Goal: Information Seeking & Learning: Check status

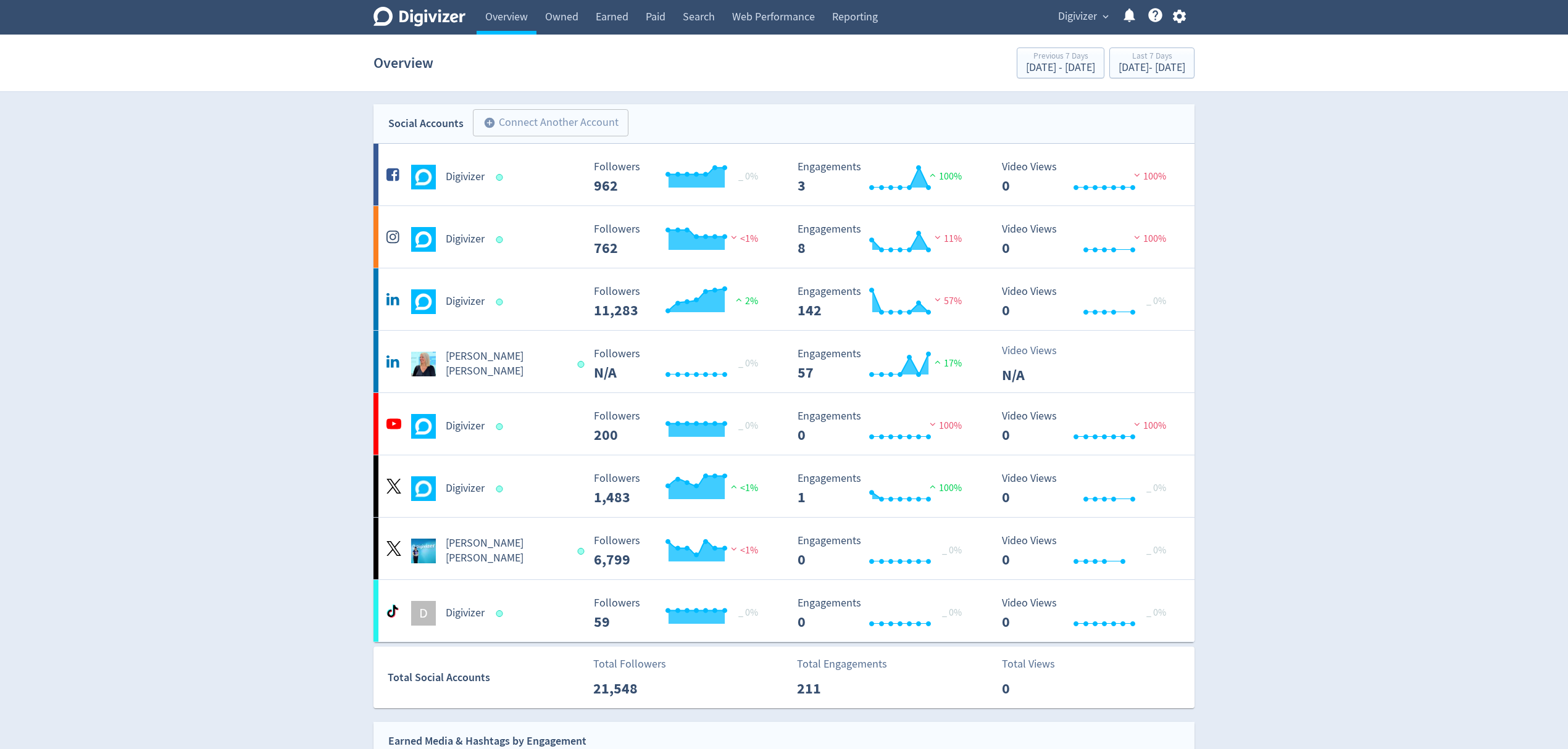
click at [1077, 13] on span "Digivizer" at bounding box center [1078, 16] width 39 height 20
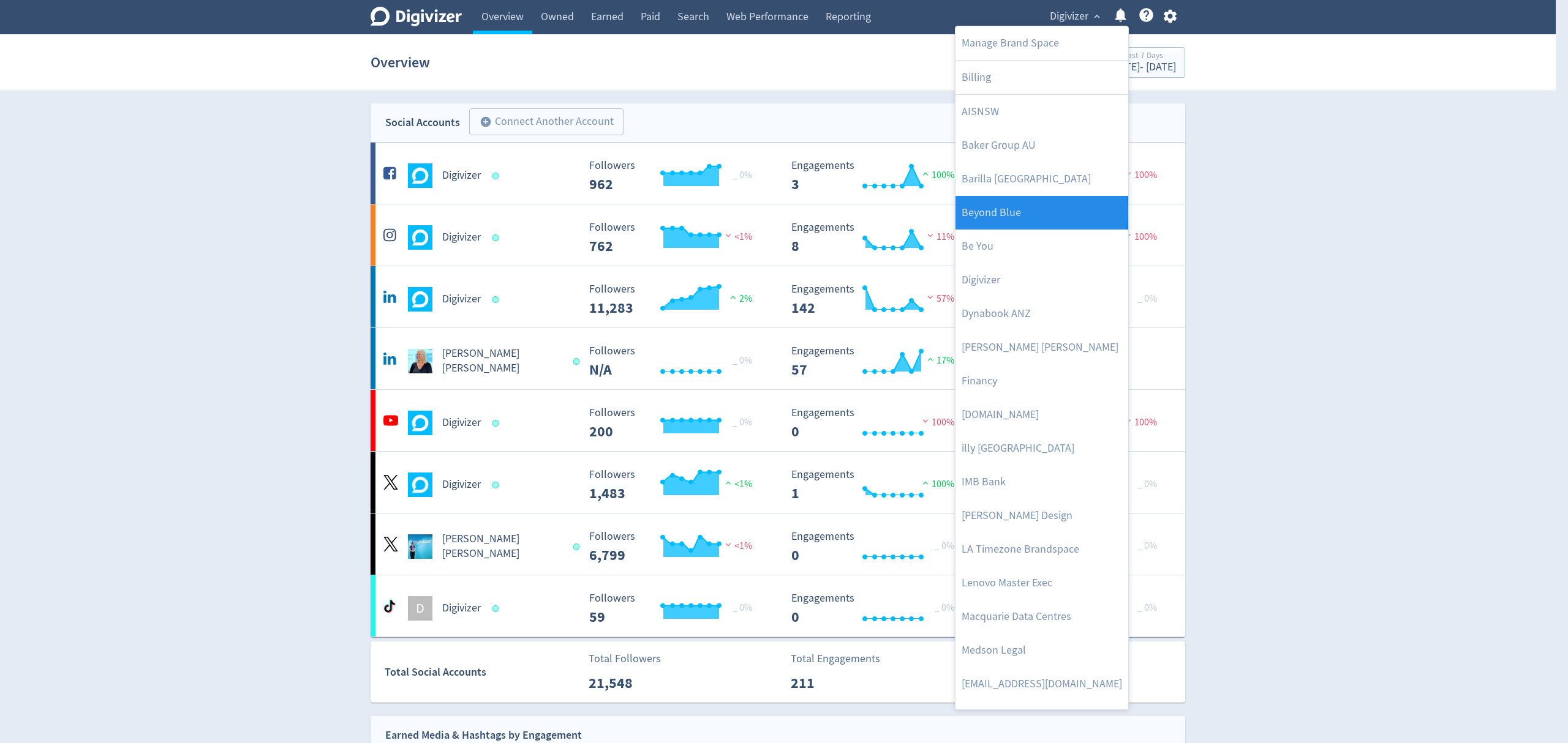
click at [1040, 211] on link "Beyond Blue" at bounding box center [1041, 213] width 173 height 33
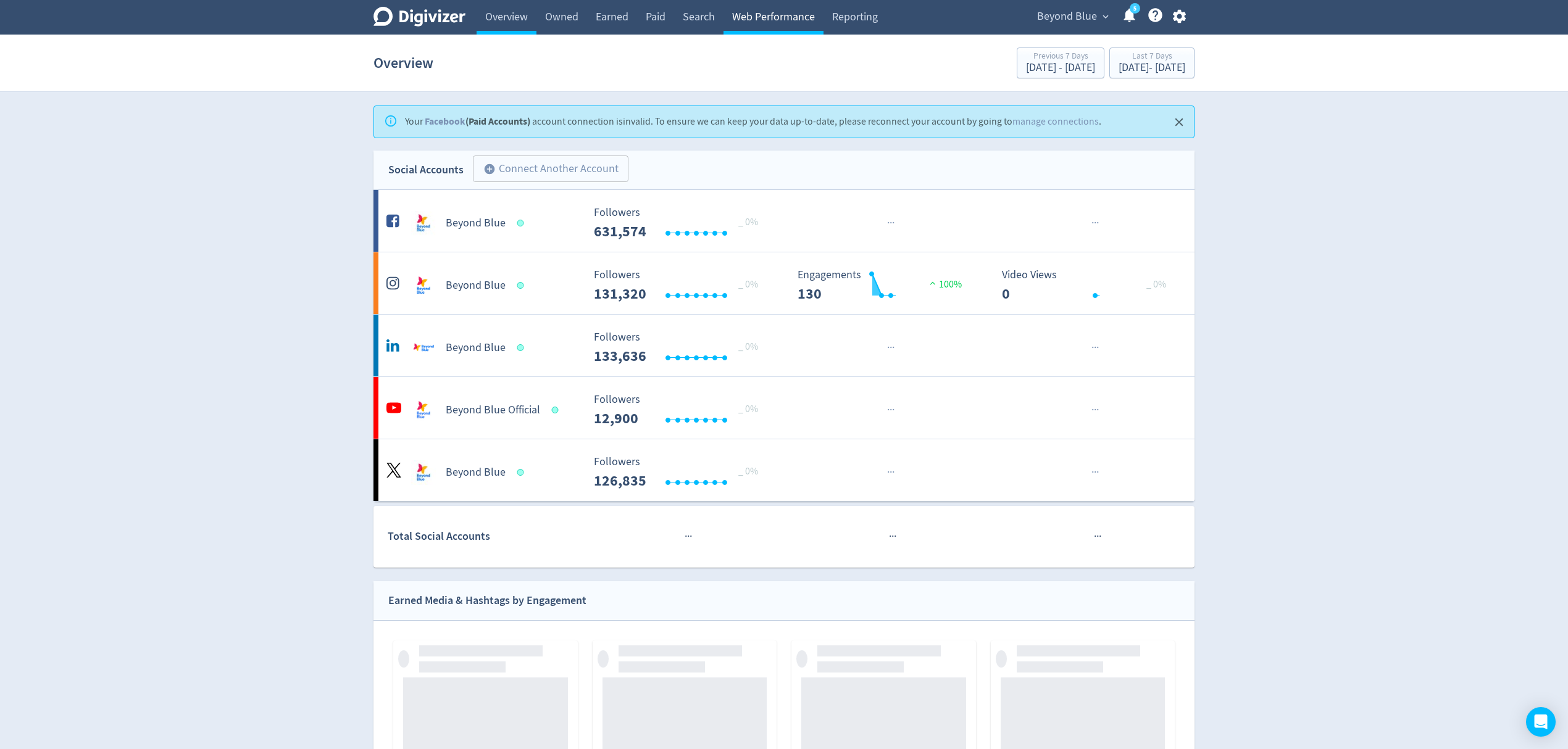
click at [756, 16] on link "Web Performance" at bounding box center [774, 17] width 100 height 34
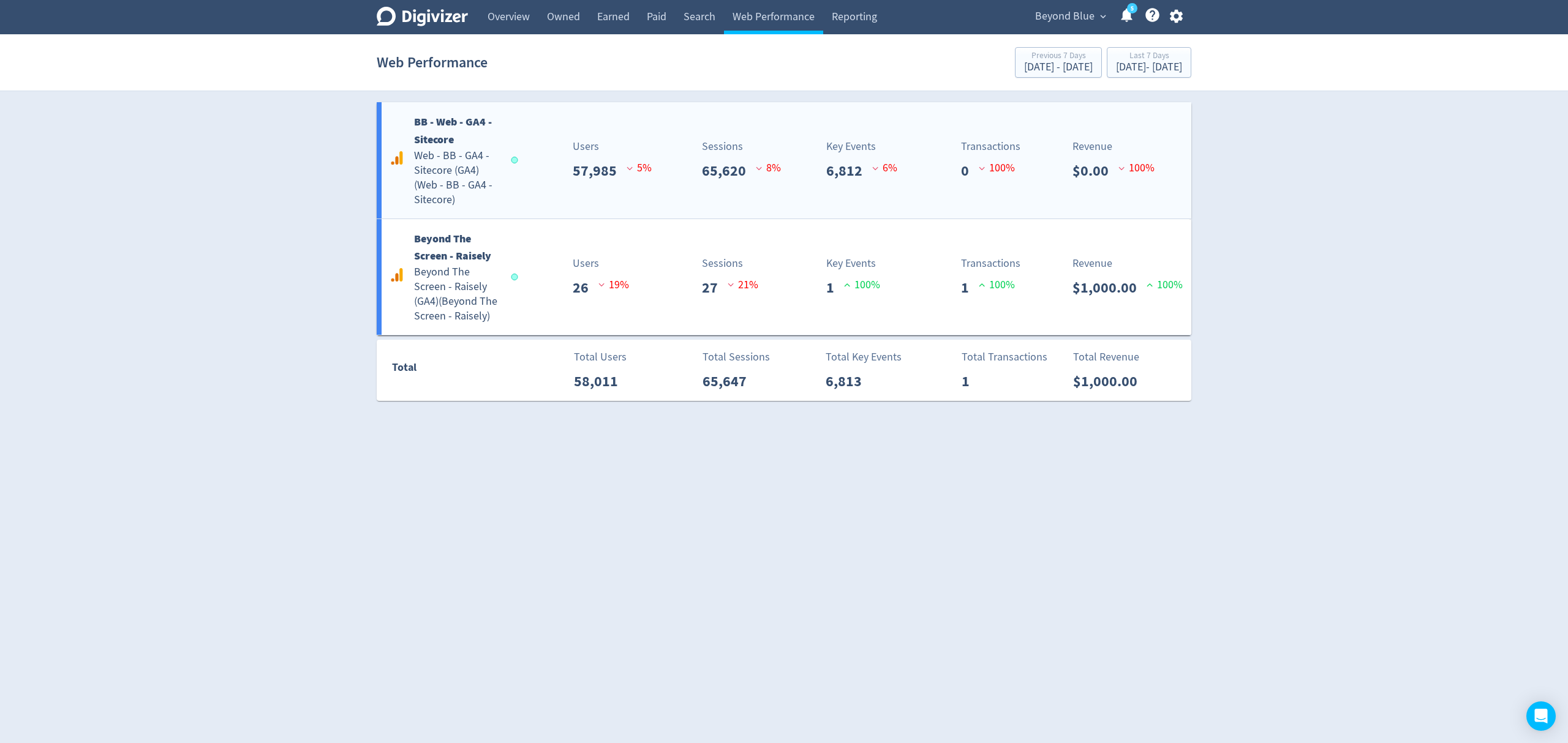
click at [525, 203] on div "BB - Web - GA4 - Sitecore Web - BB - GA4 - Sitecore (GA4) ( Web - BB - GA4 - Si…" at bounding box center [784, 161] width 814 height 117
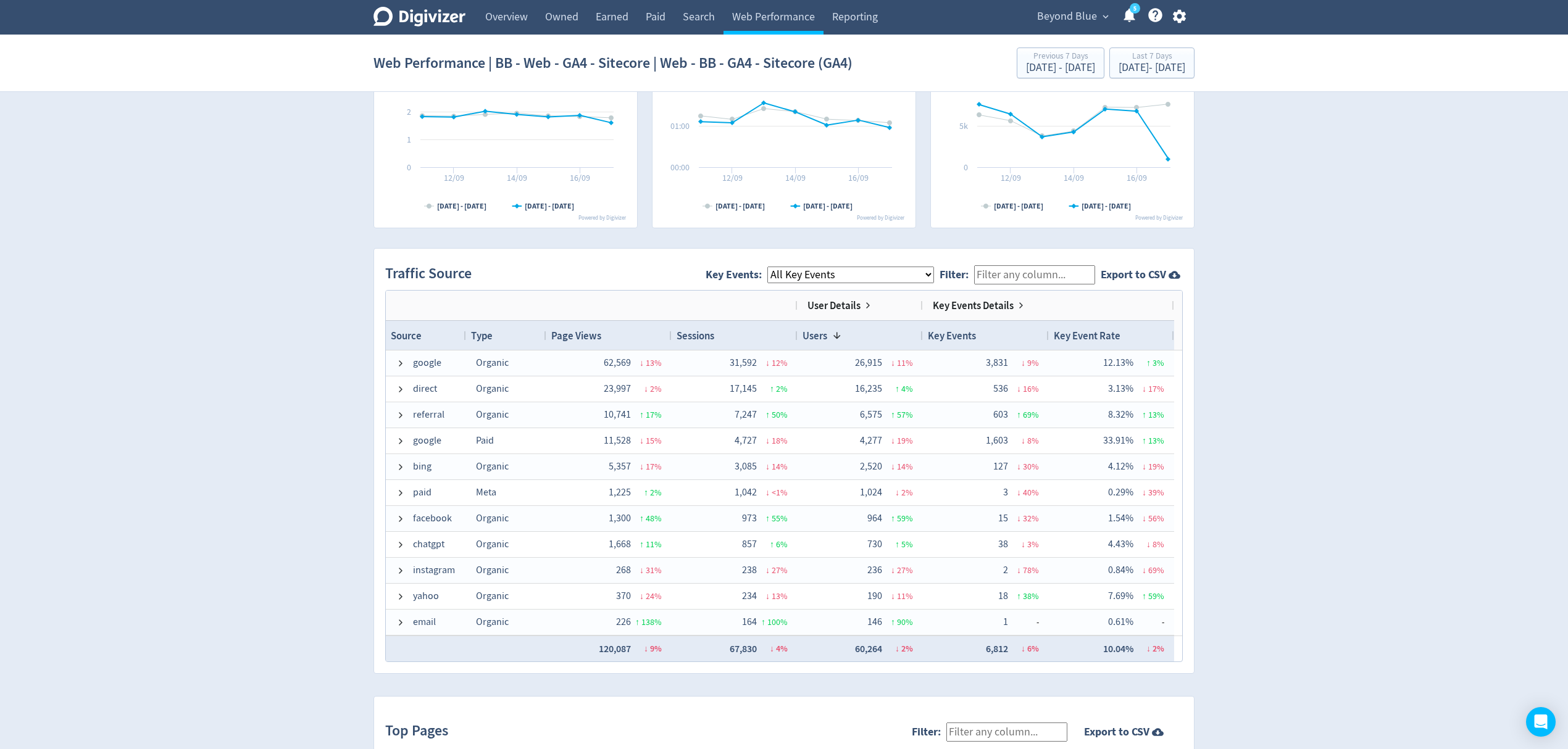
scroll to position [658, 0]
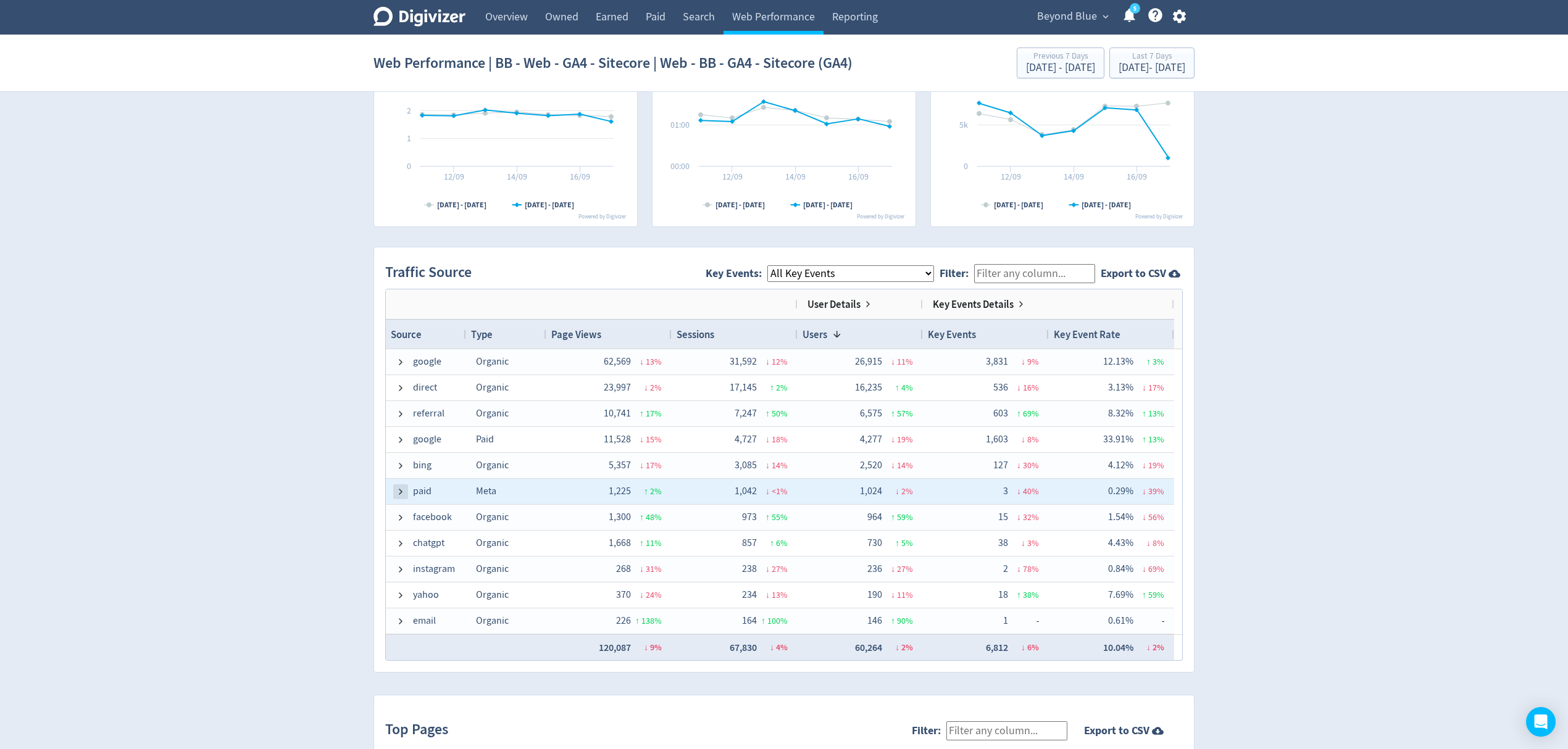
click at [401, 494] on span at bounding box center [401, 492] width 10 height 10
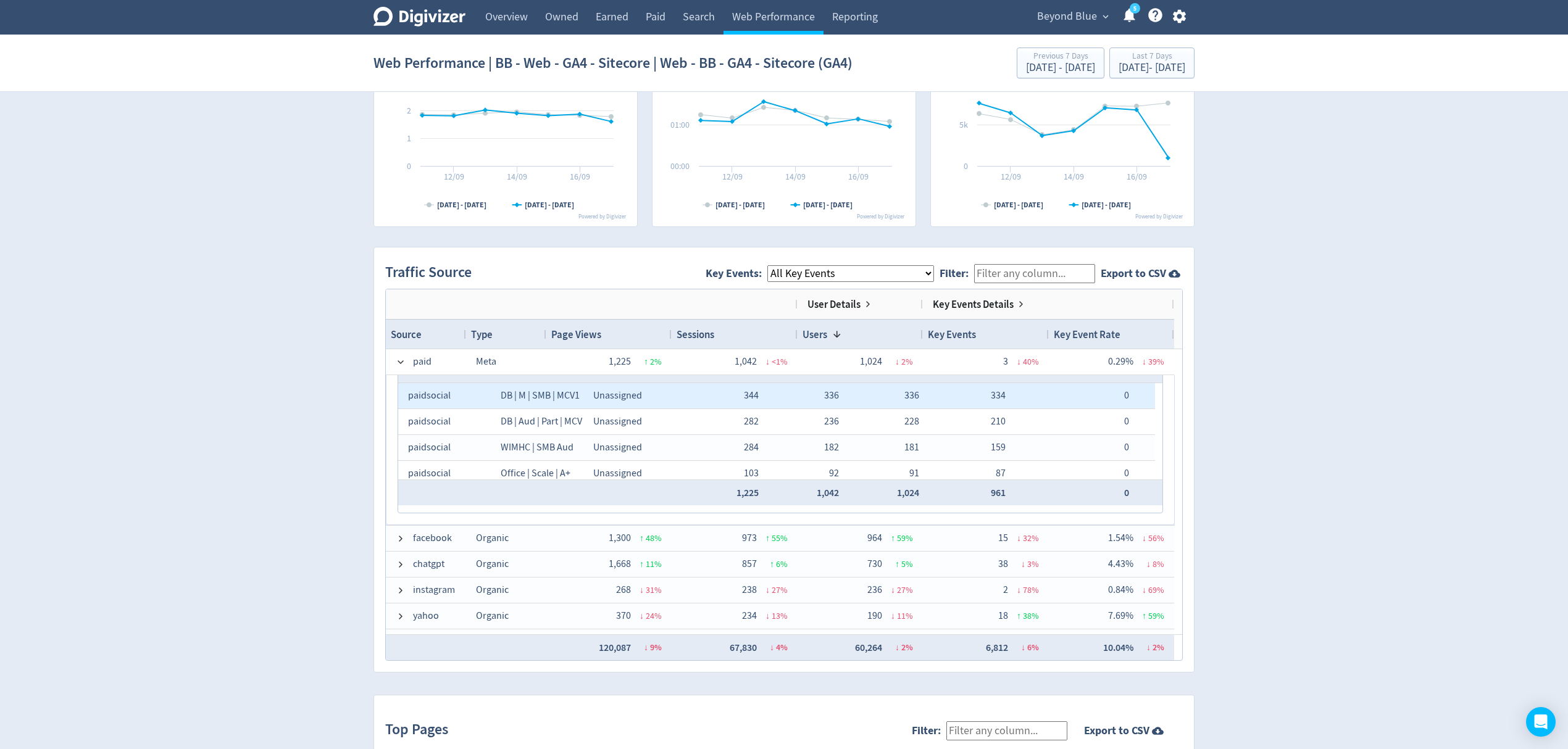
scroll to position [0, 0]
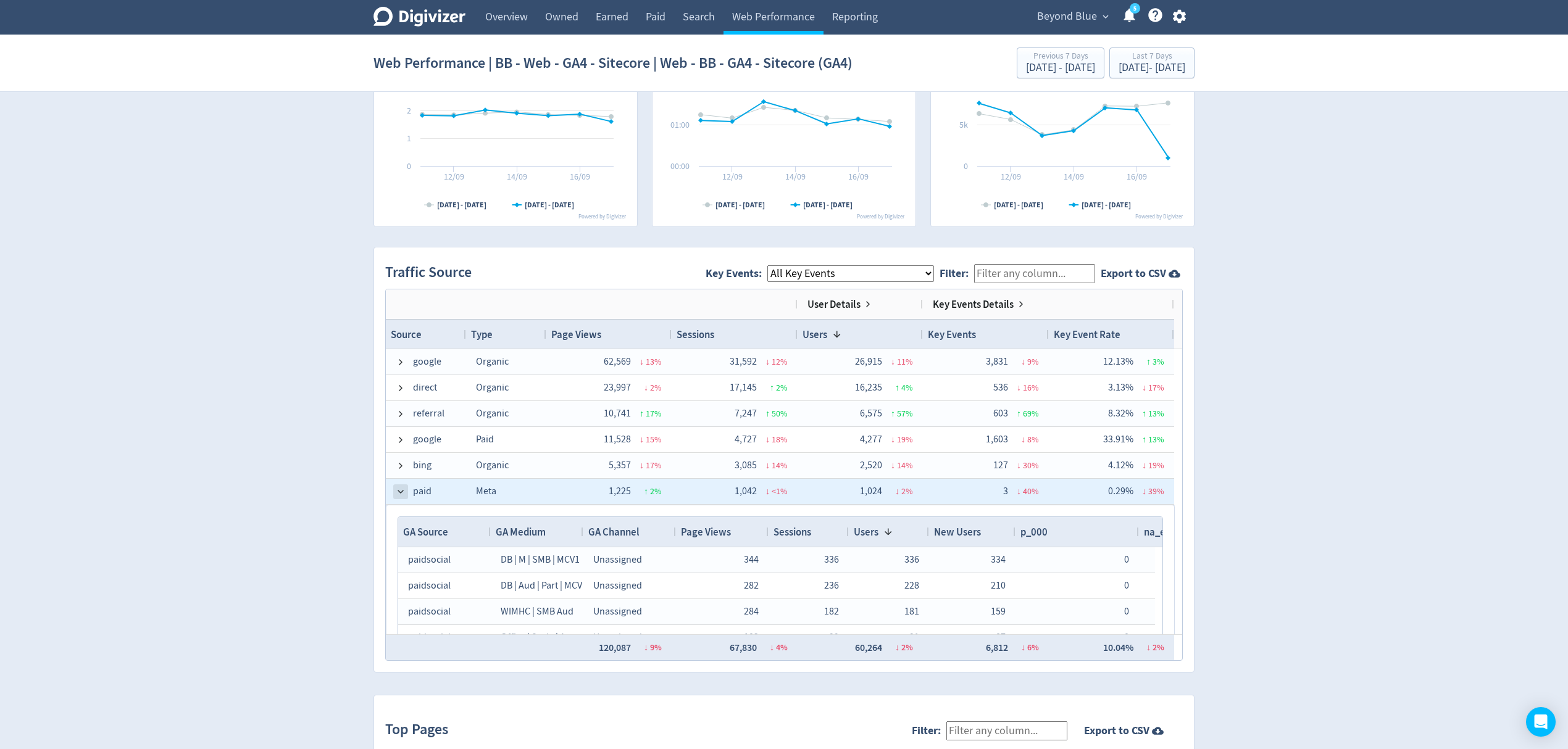
click at [403, 492] on span at bounding box center [401, 492] width 10 height 10
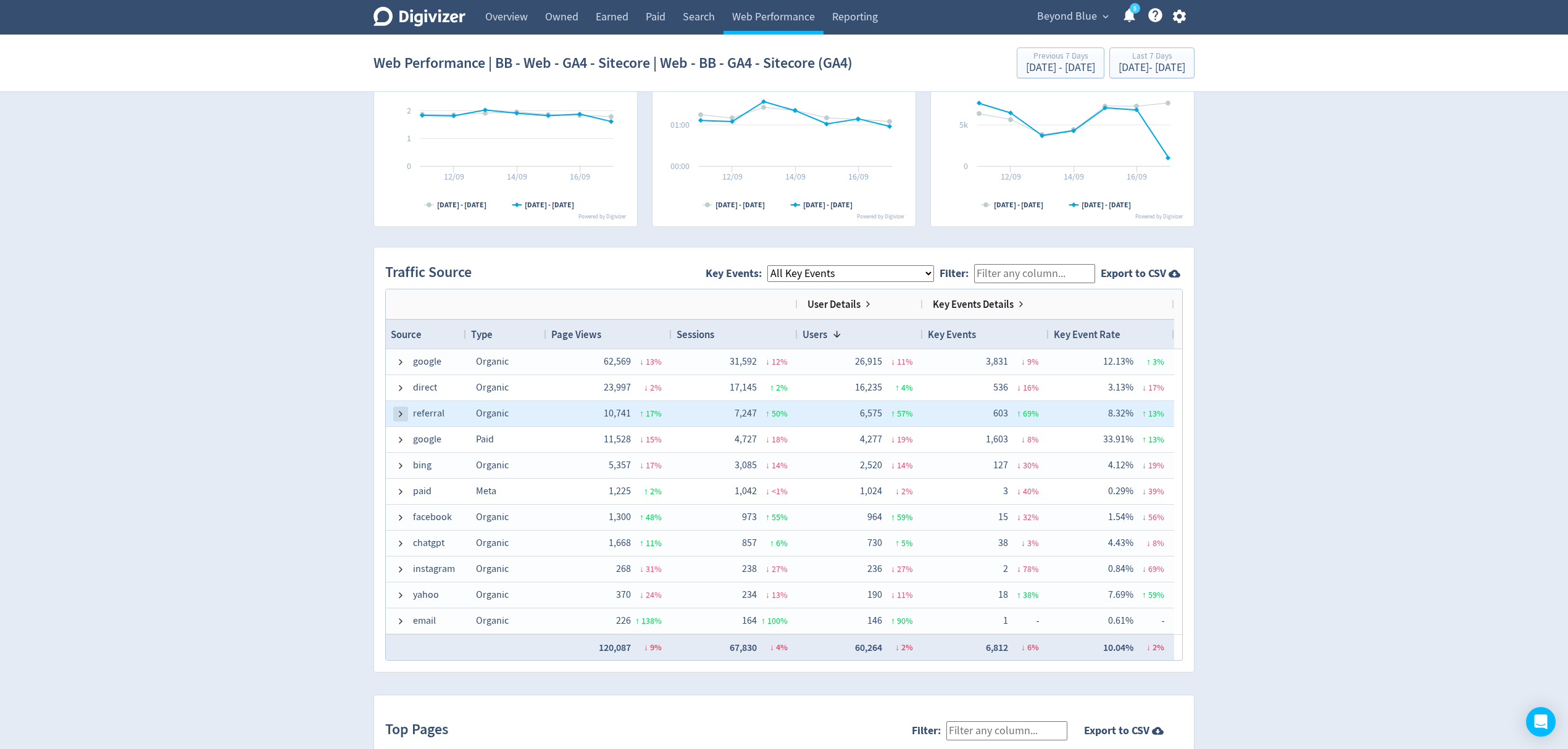
click at [401, 412] on span at bounding box center [401, 414] width 10 height 10
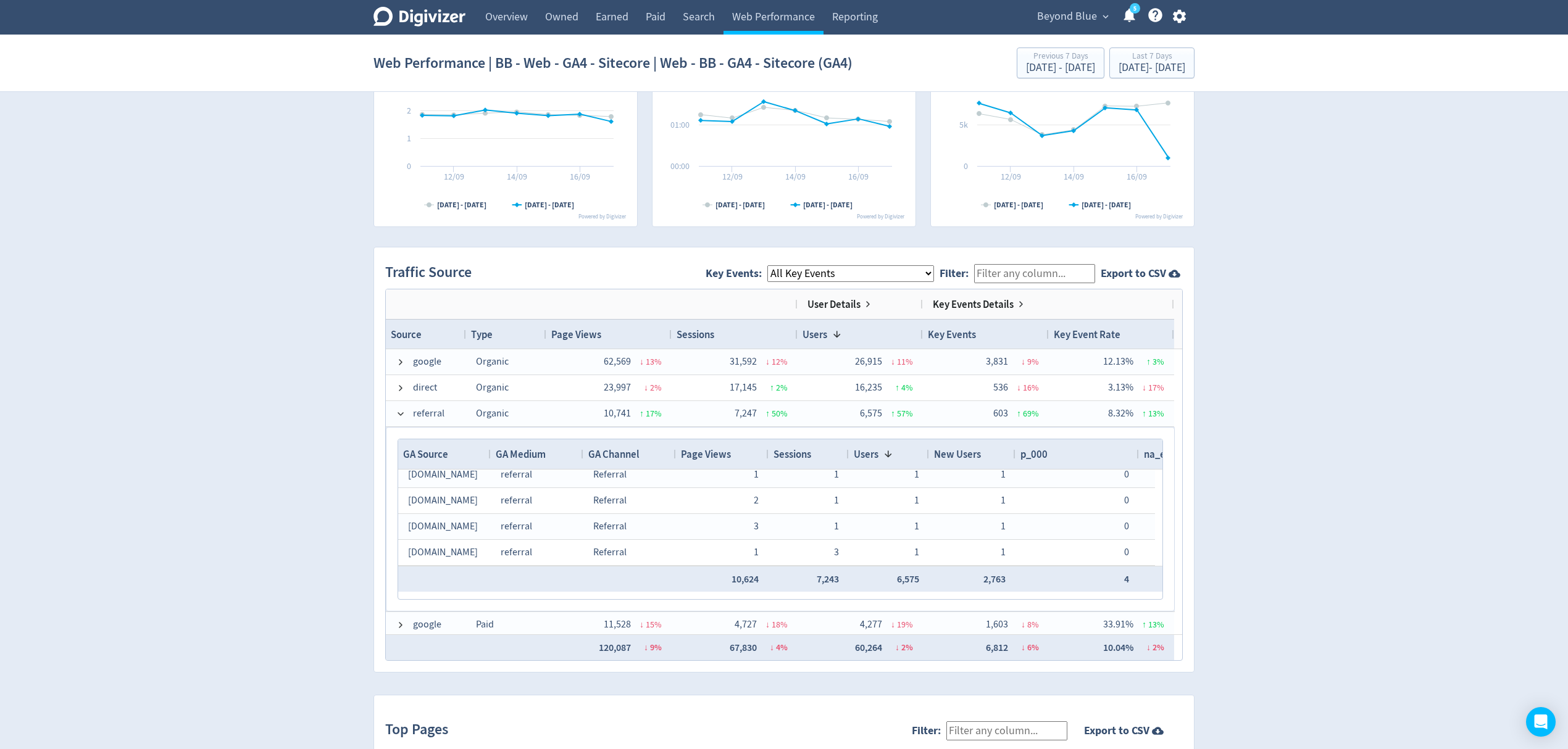
click at [315, 534] on div "Digivizer Logo [PERSON_NAME] Logo Overview Owned Earned Paid Search Web Perform…" at bounding box center [784, 241] width 1568 height 1798
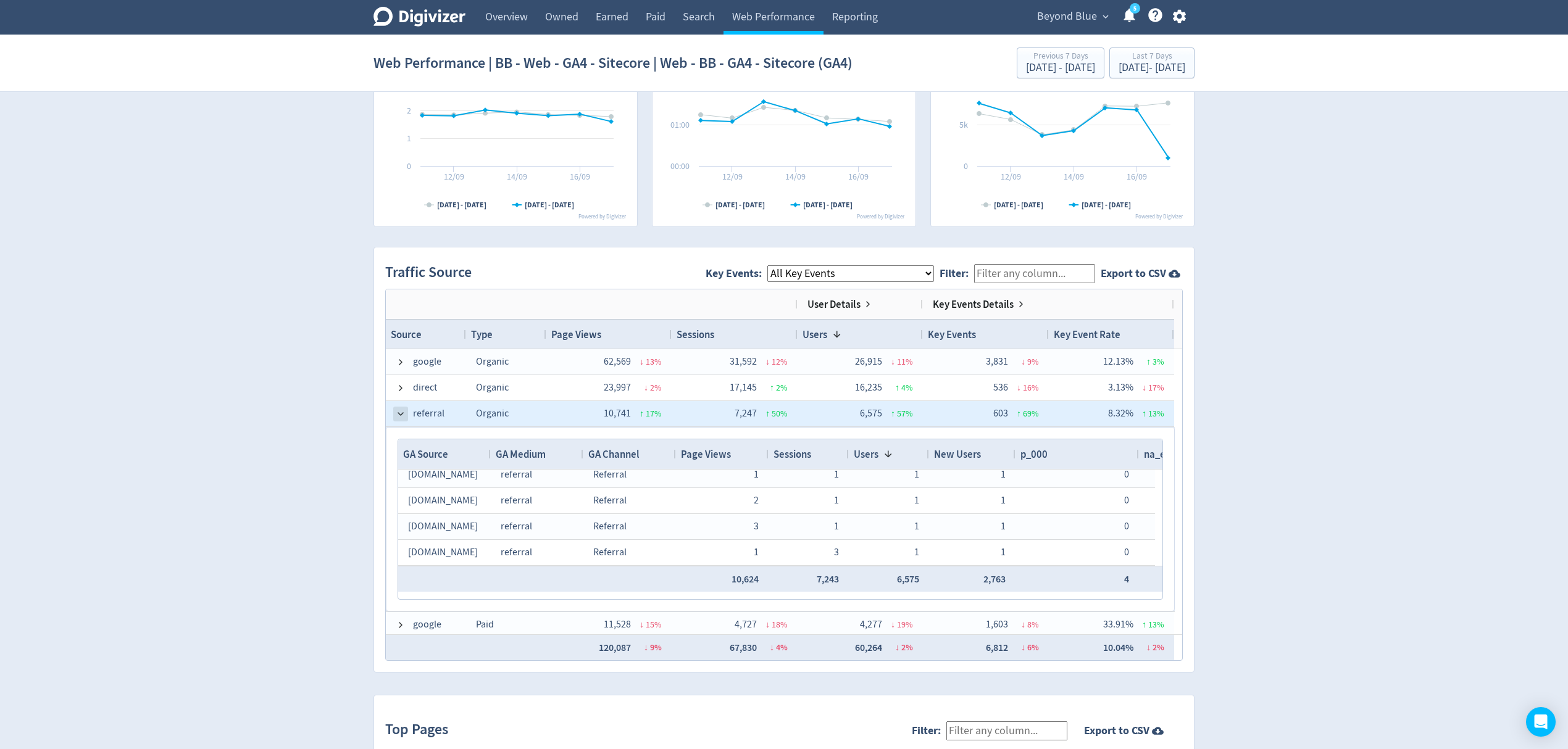
click at [398, 414] on span at bounding box center [401, 414] width 10 height 10
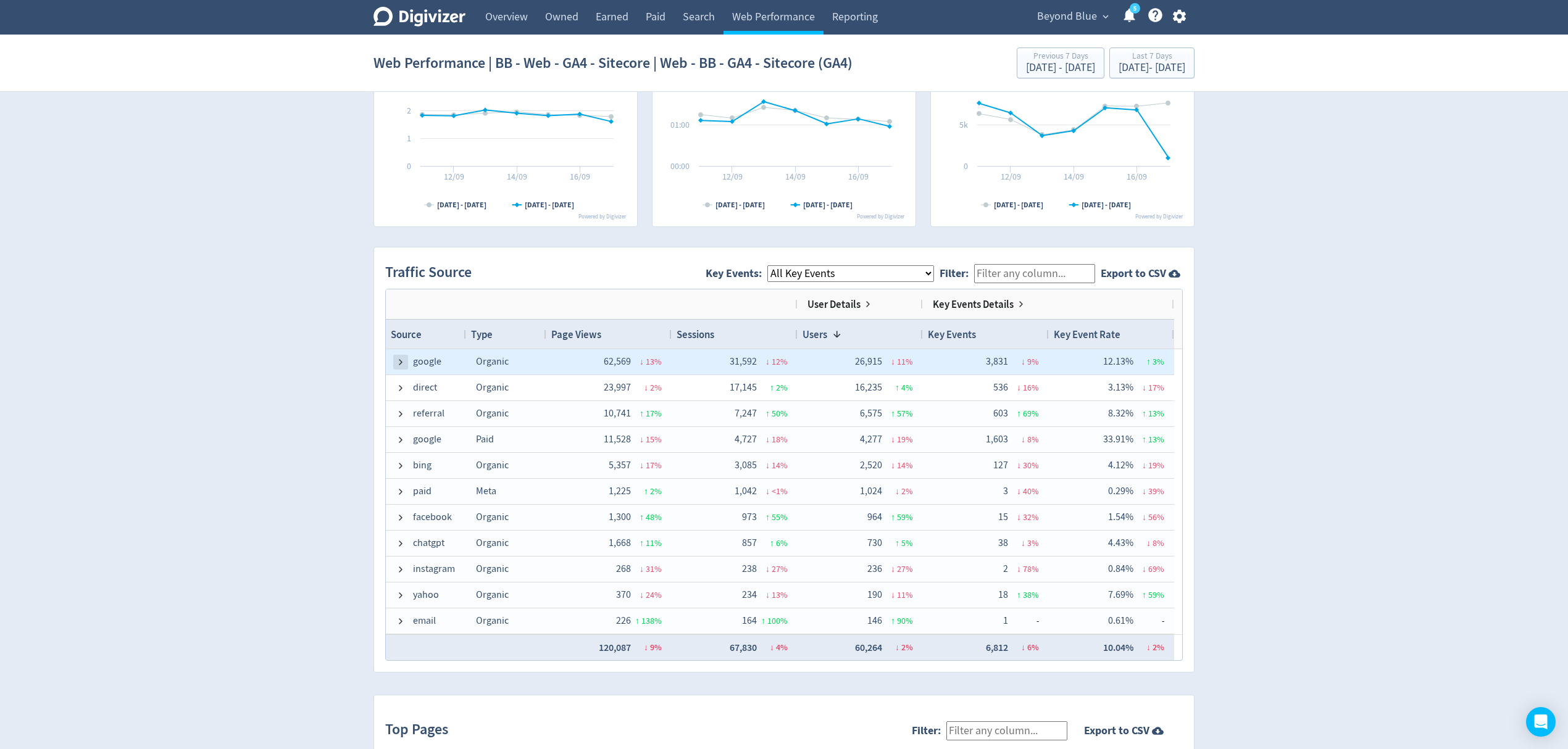
click at [401, 366] on span at bounding box center [401, 363] width 10 height 10
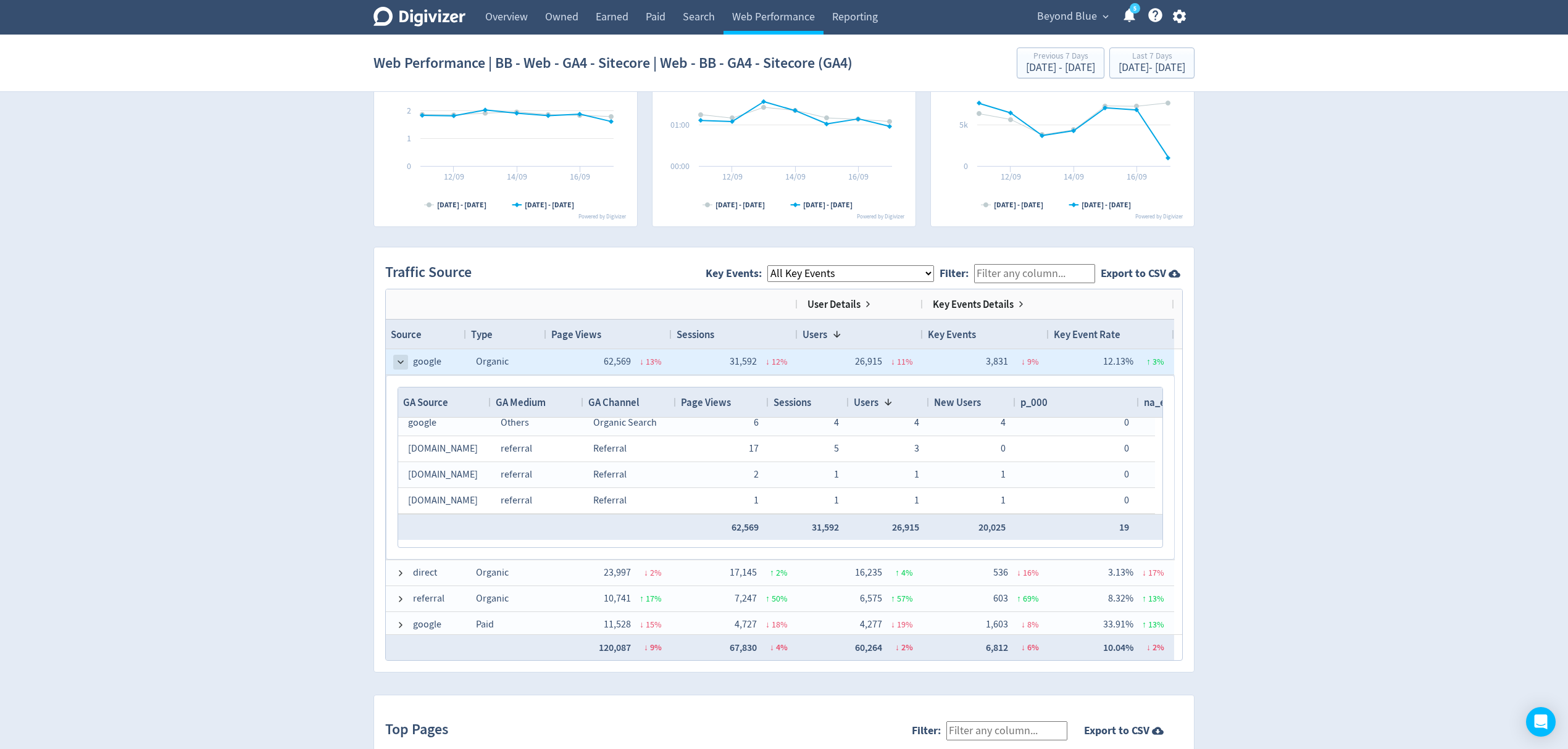
click at [398, 366] on span at bounding box center [401, 363] width 10 height 10
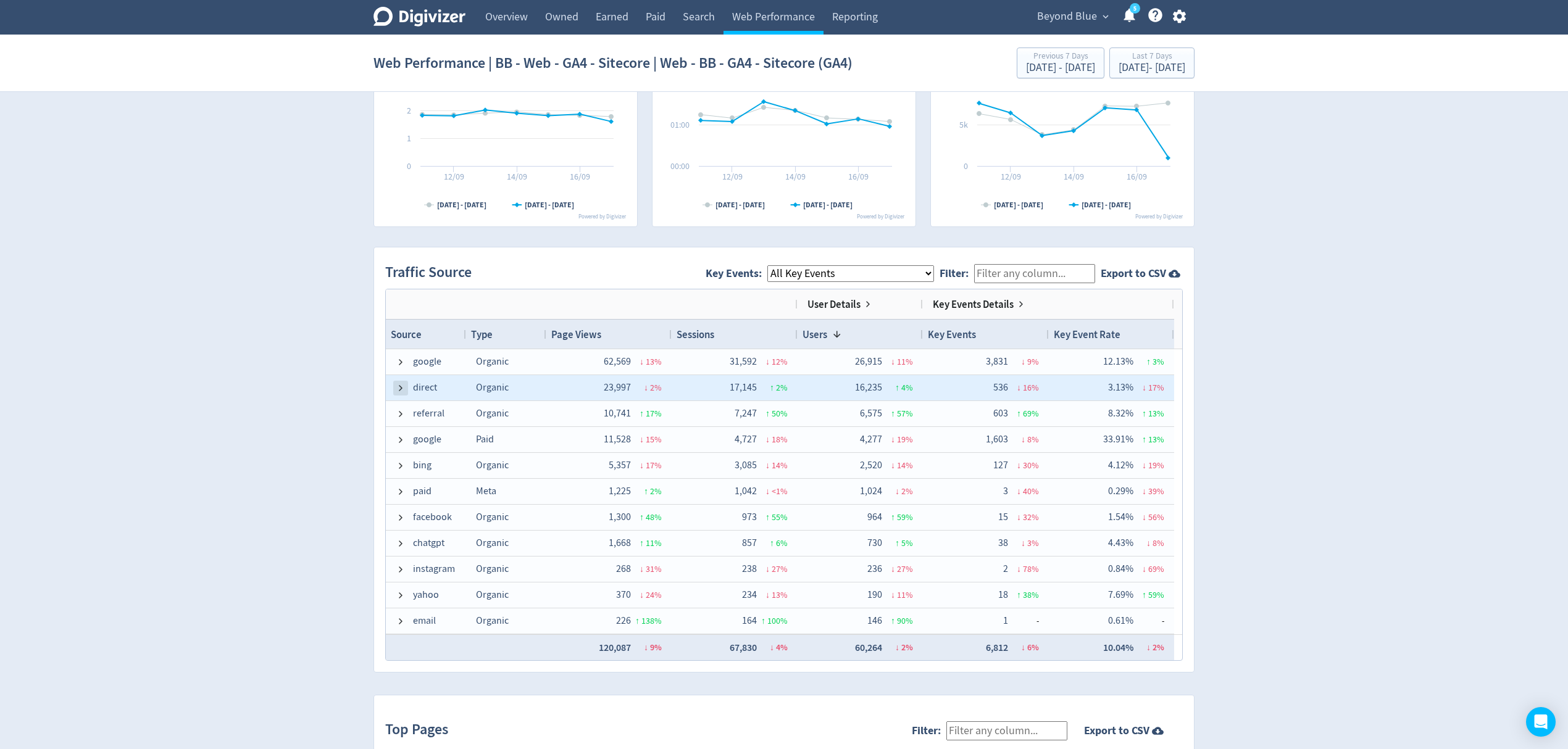
click at [401, 388] on span at bounding box center [401, 388] width 10 height 10
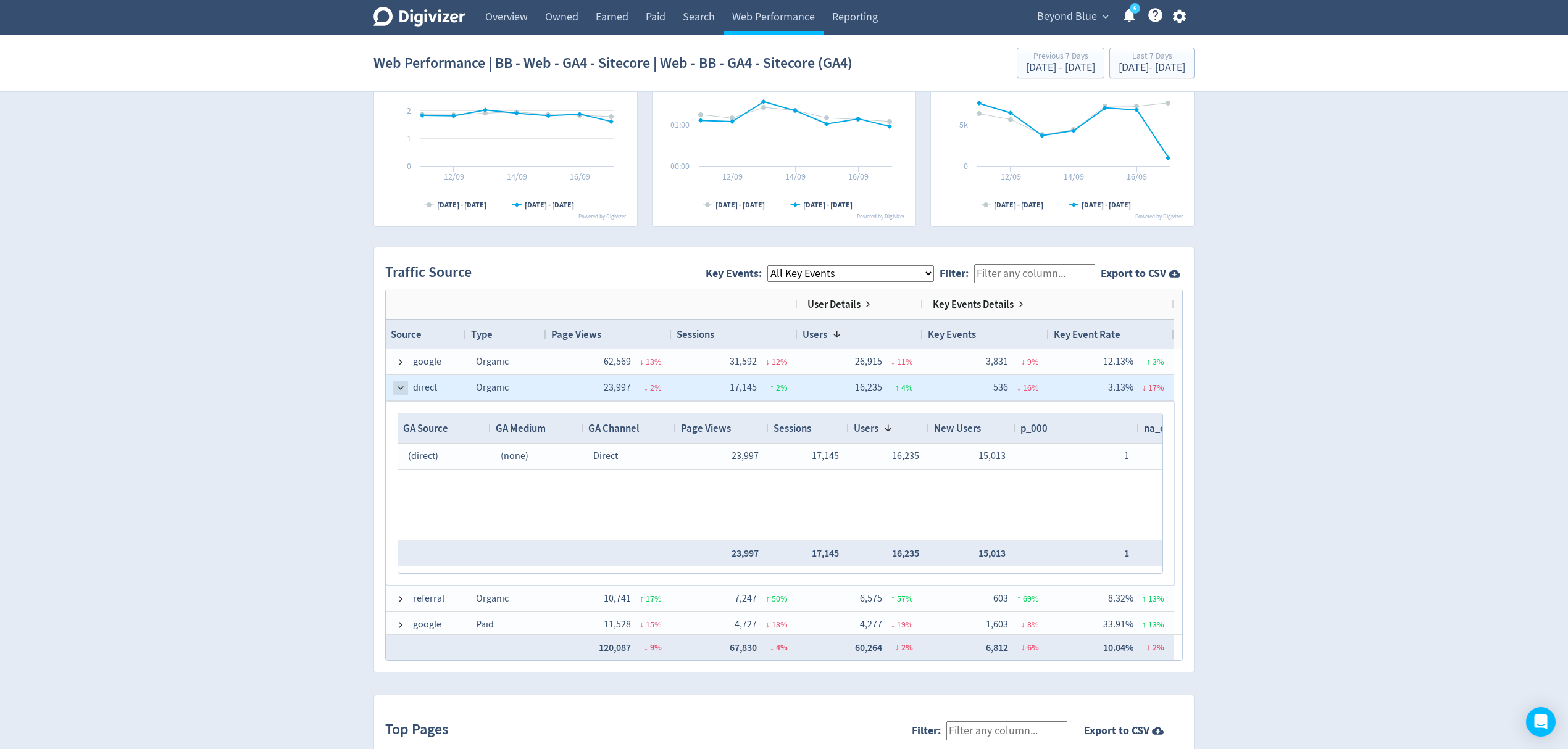
click at [403, 389] on span at bounding box center [401, 388] width 10 height 10
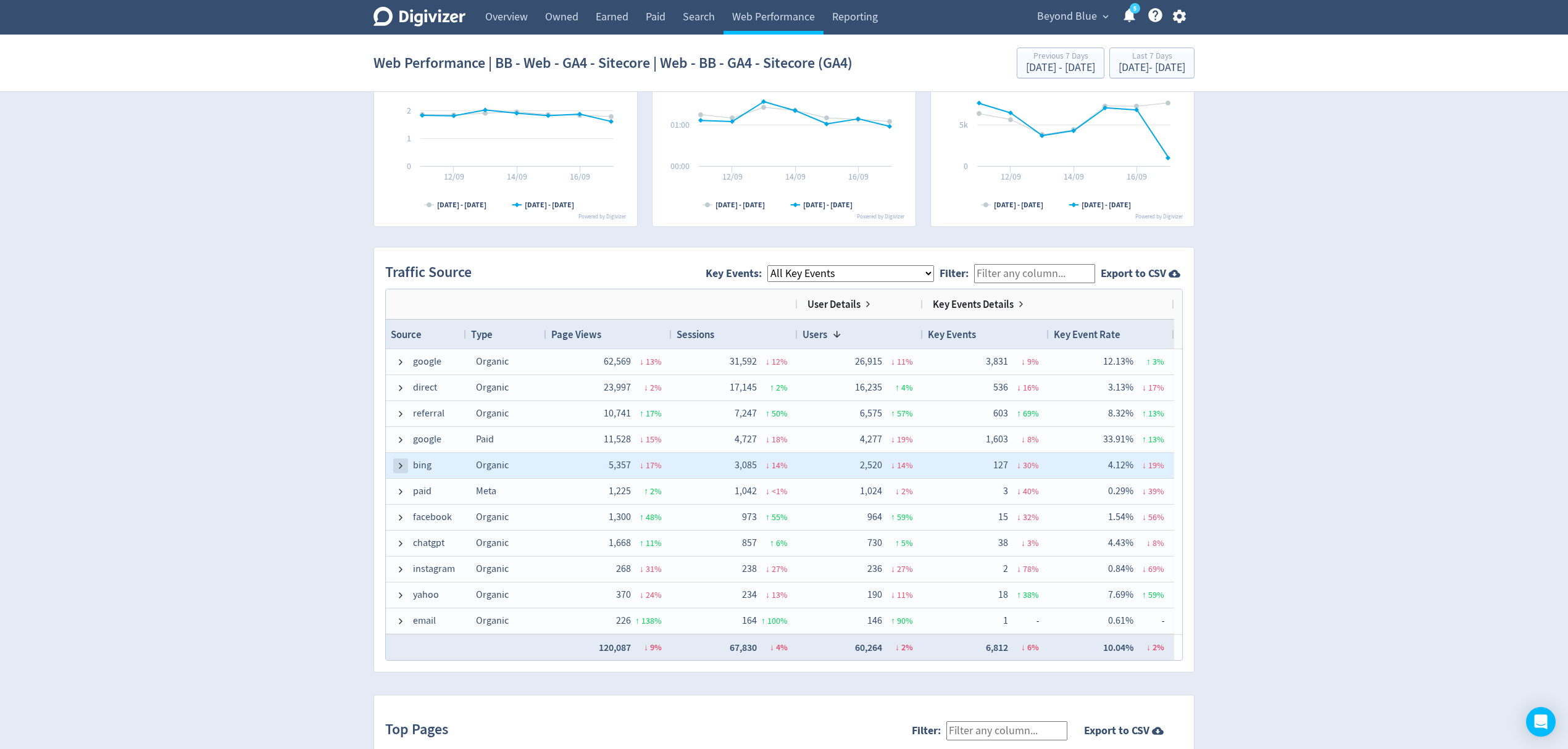
click at [406, 464] on span at bounding box center [401, 466] width 10 height 10
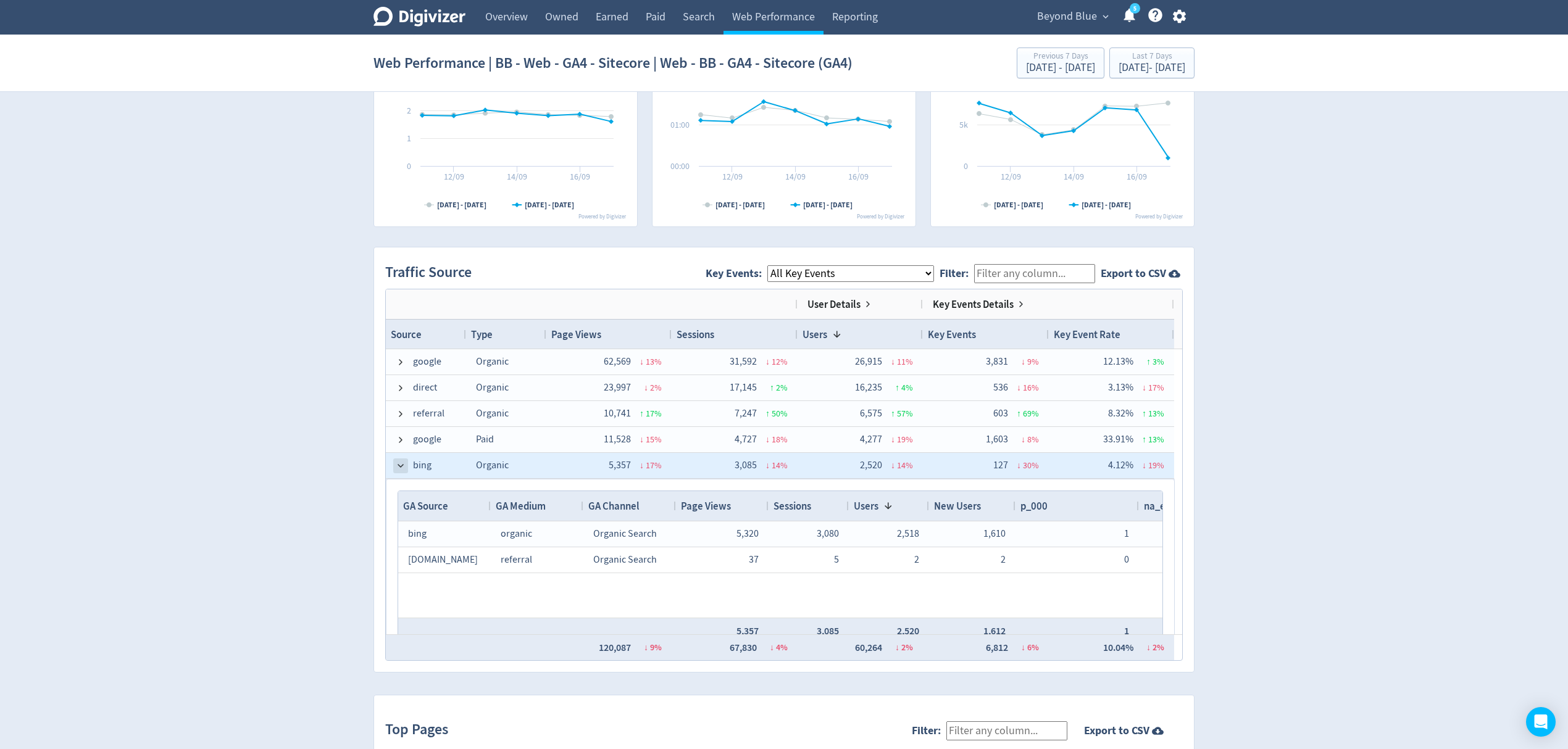
click at [396, 464] on span at bounding box center [401, 466] width 10 height 10
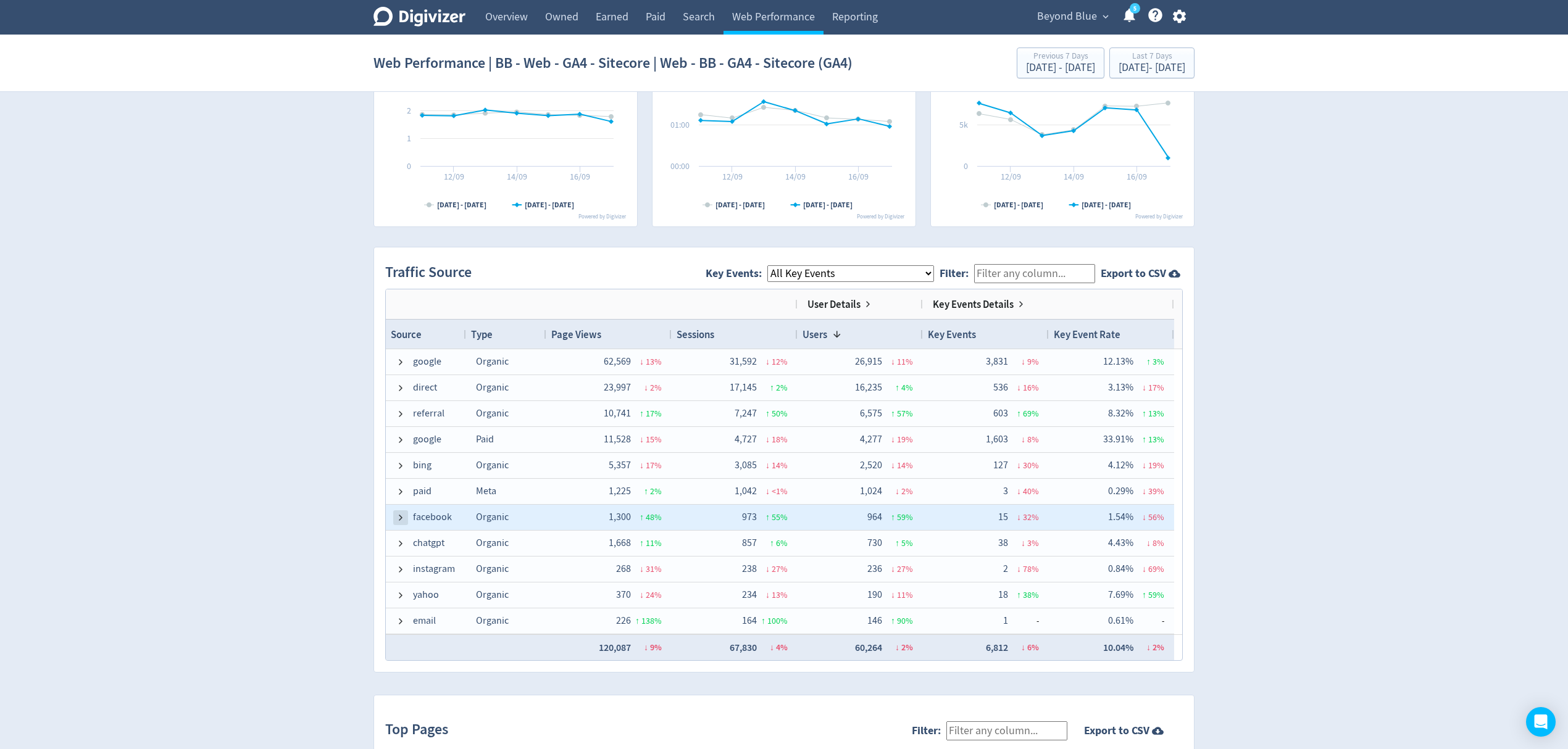
click at [399, 518] on span at bounding box center [401, 518] width 10 height 10
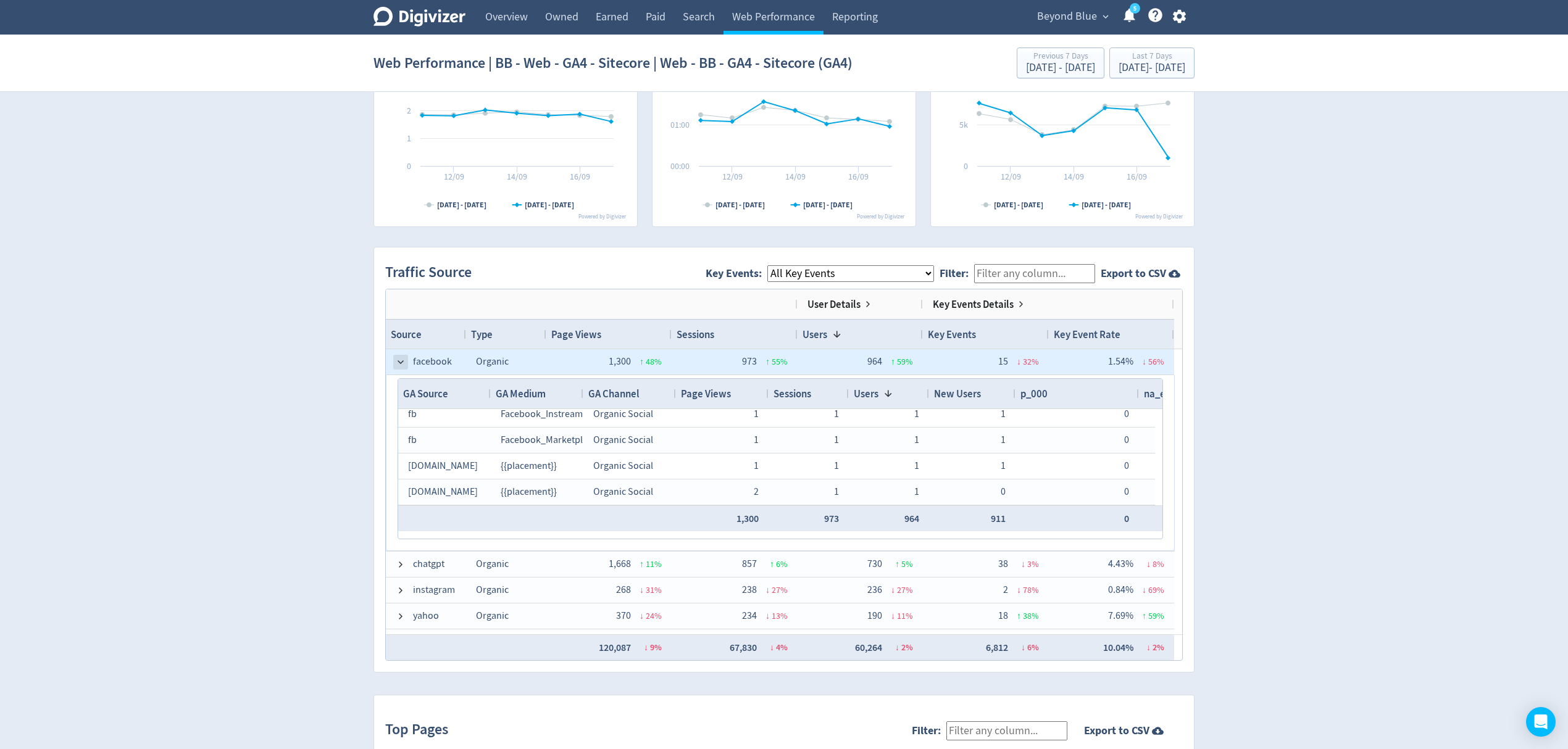
click at [403, 363] on span at bounding box center [401, 363] width 10 height 10
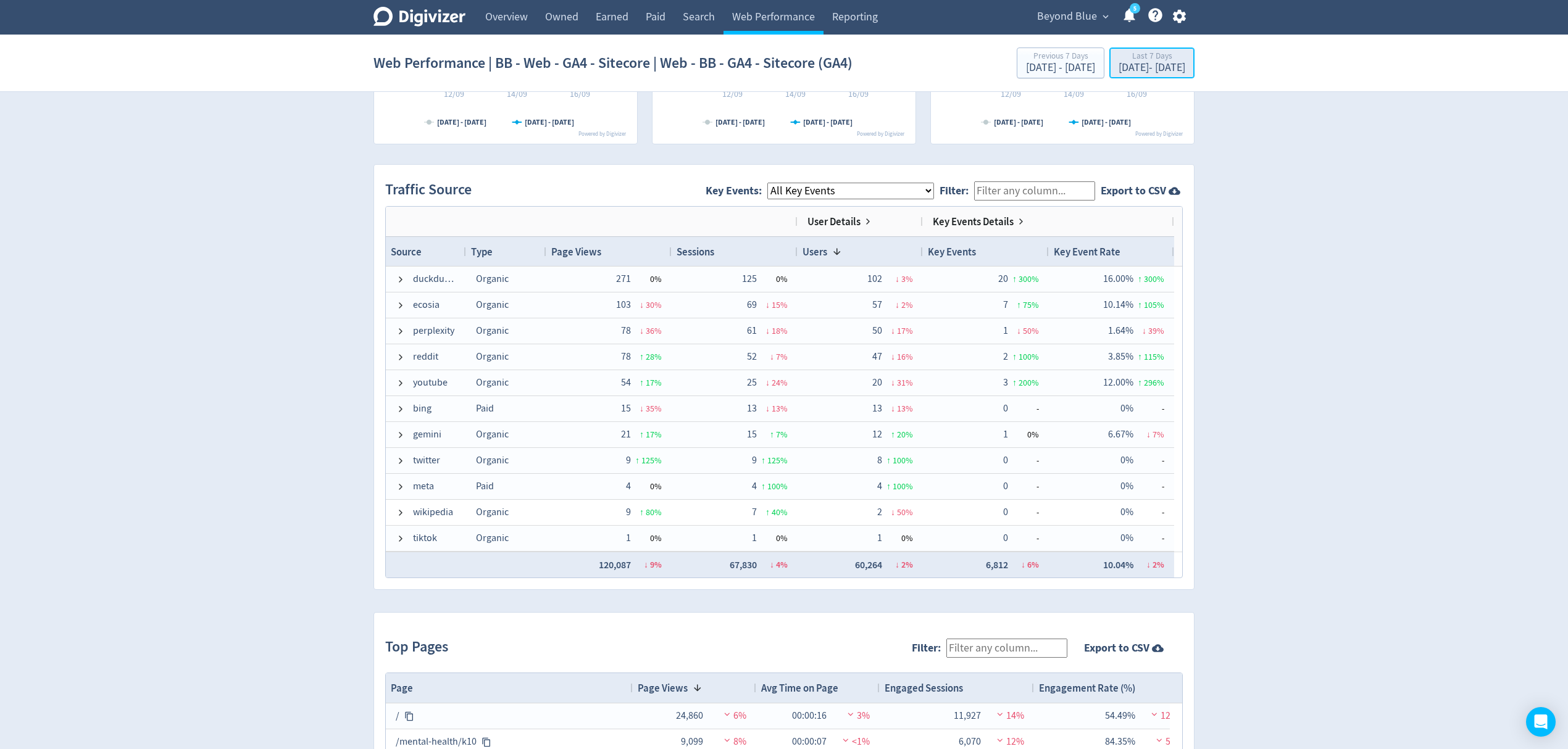
click at [1127, 70] on div "[DATE] - [DATE]" at bounding box center [1151, 68] width 67 height 11
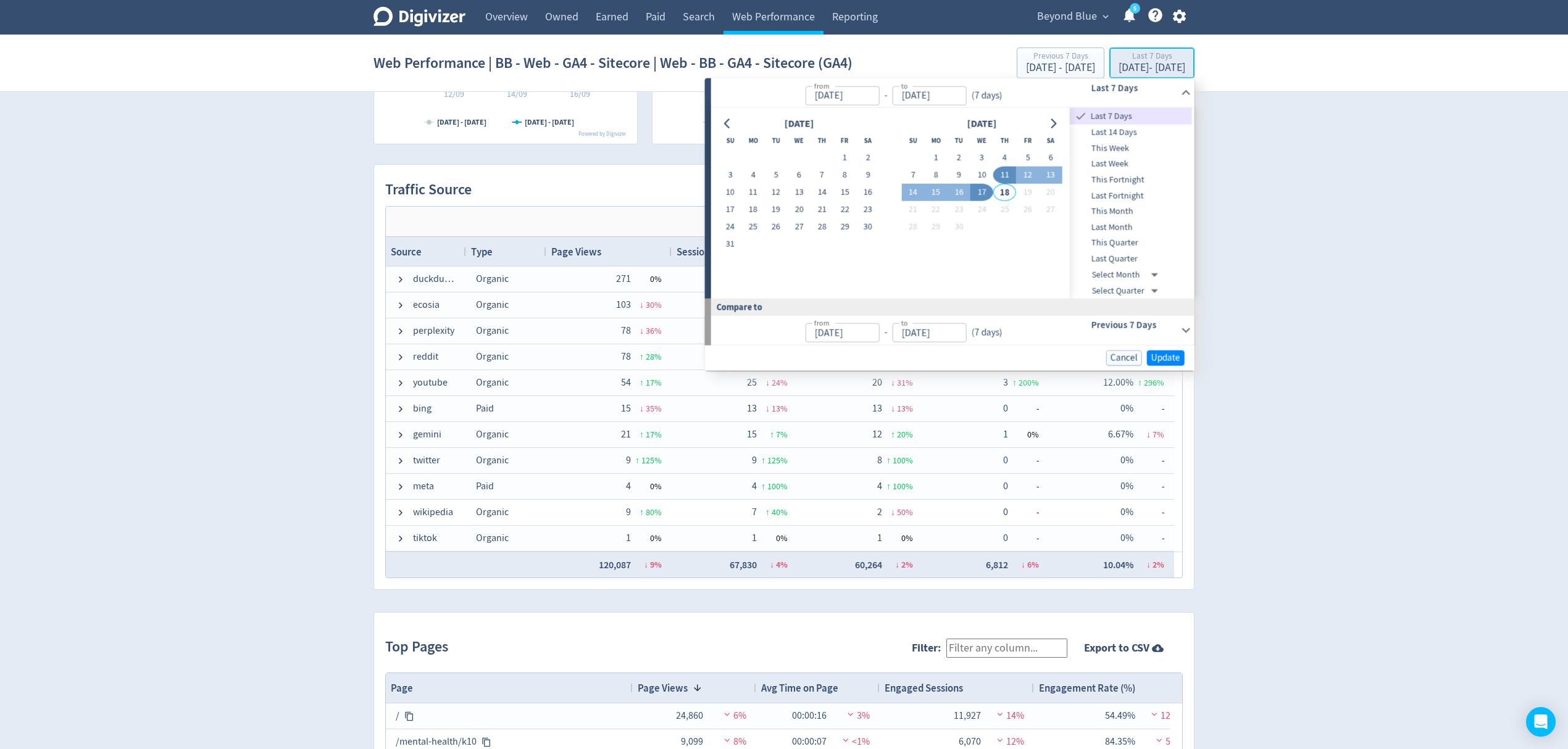
type input "[DATE]"
click at [931, 153] on button "1" at bounding box center [936, 158] width 23 height 17
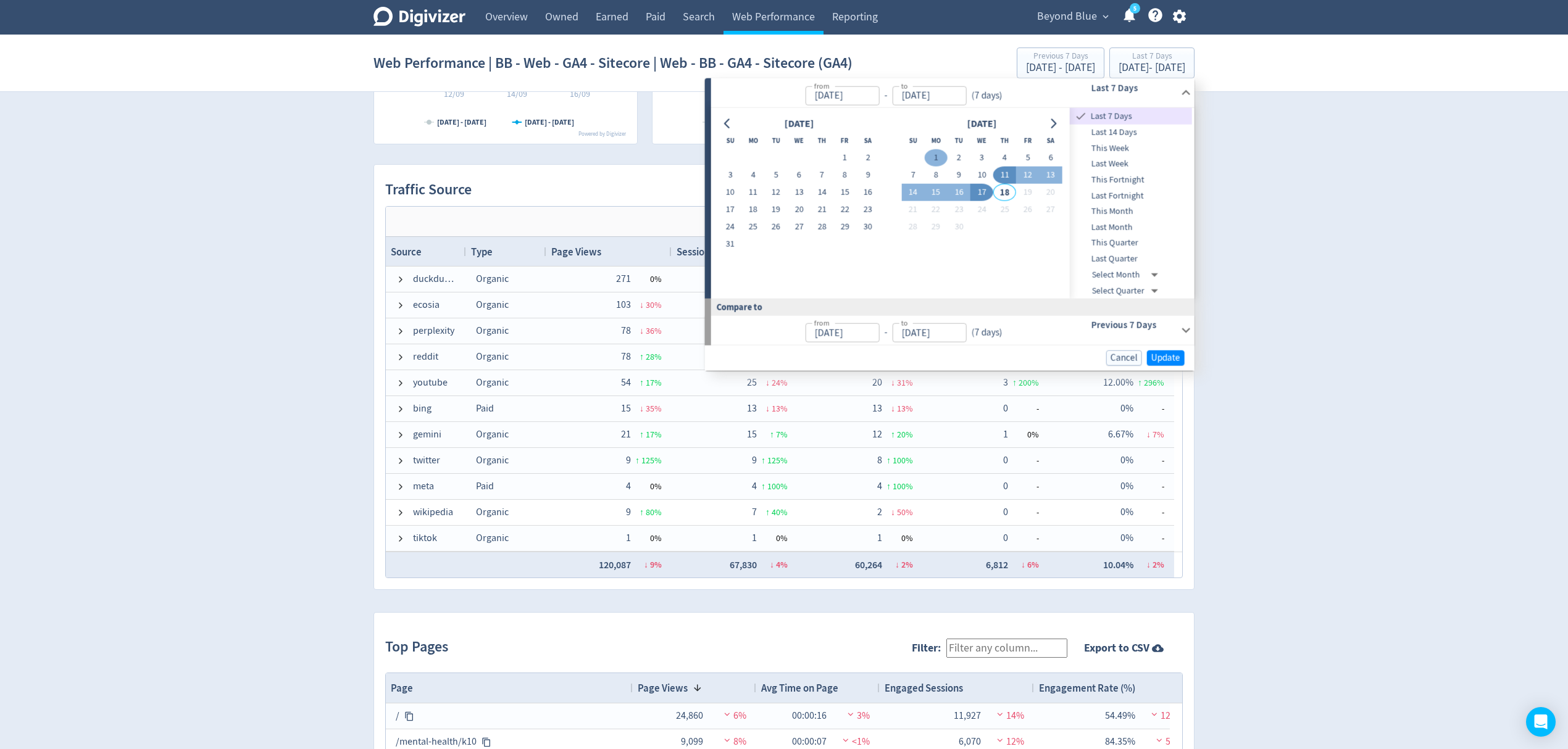
type input "[DATE]"
click at [984, 176] on button "10" at bounding box center [982, 176] width 23 height 17
type input "[DATE]"
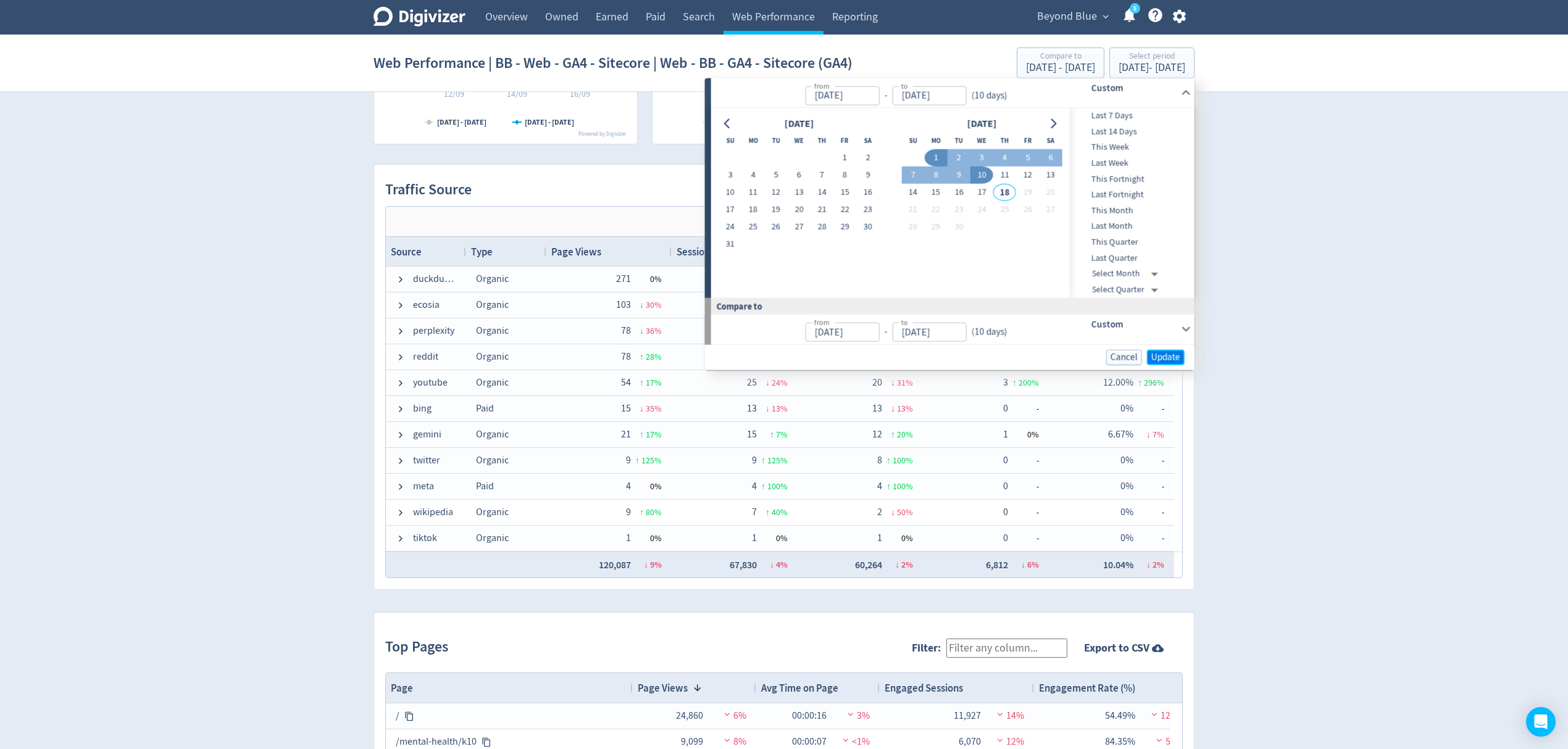
click at [1177, 357] on span "Update" at bounding box center [1166, 357] width 29 height 9
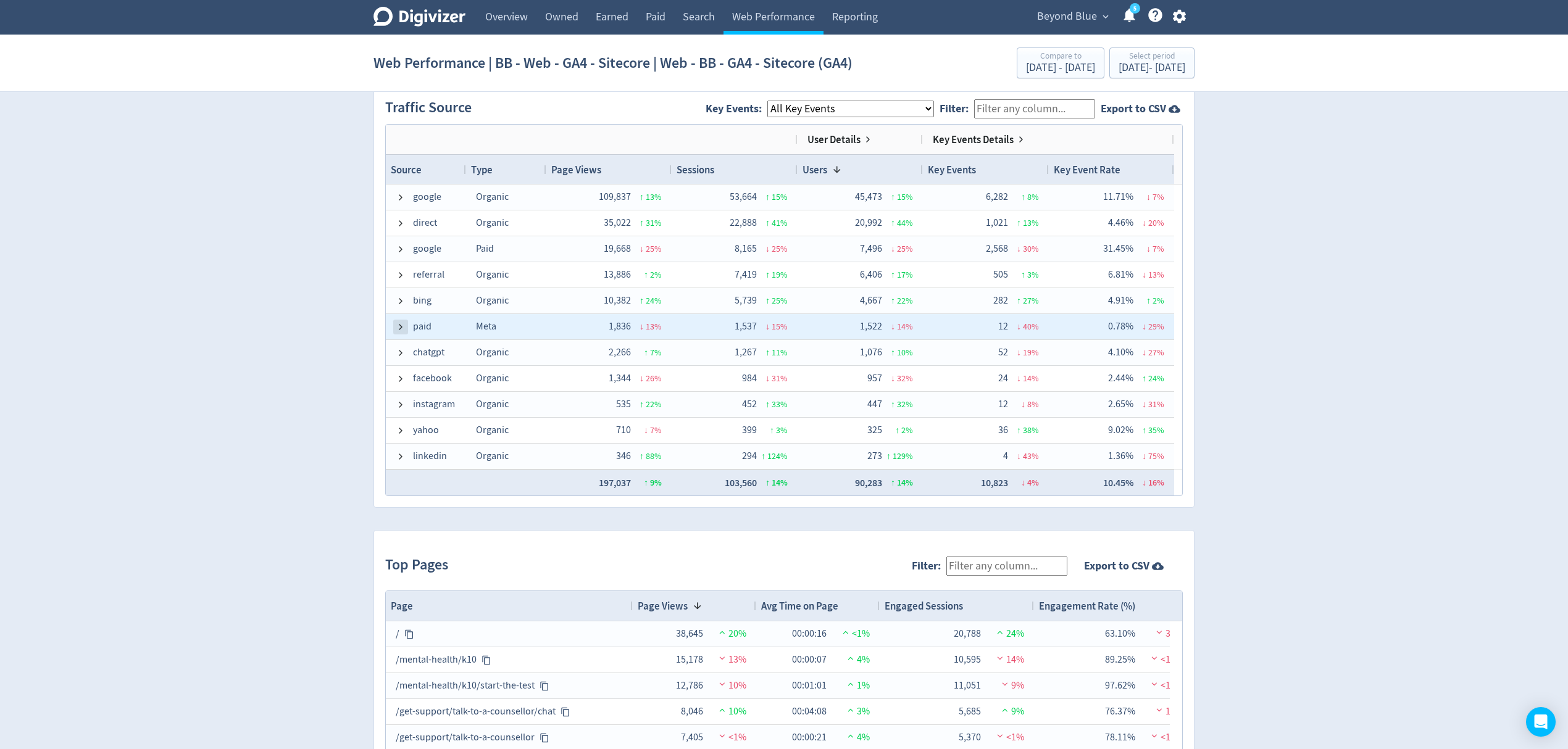
click at [402, 325] on span at bounding box center [401, 328] width 10 height 10
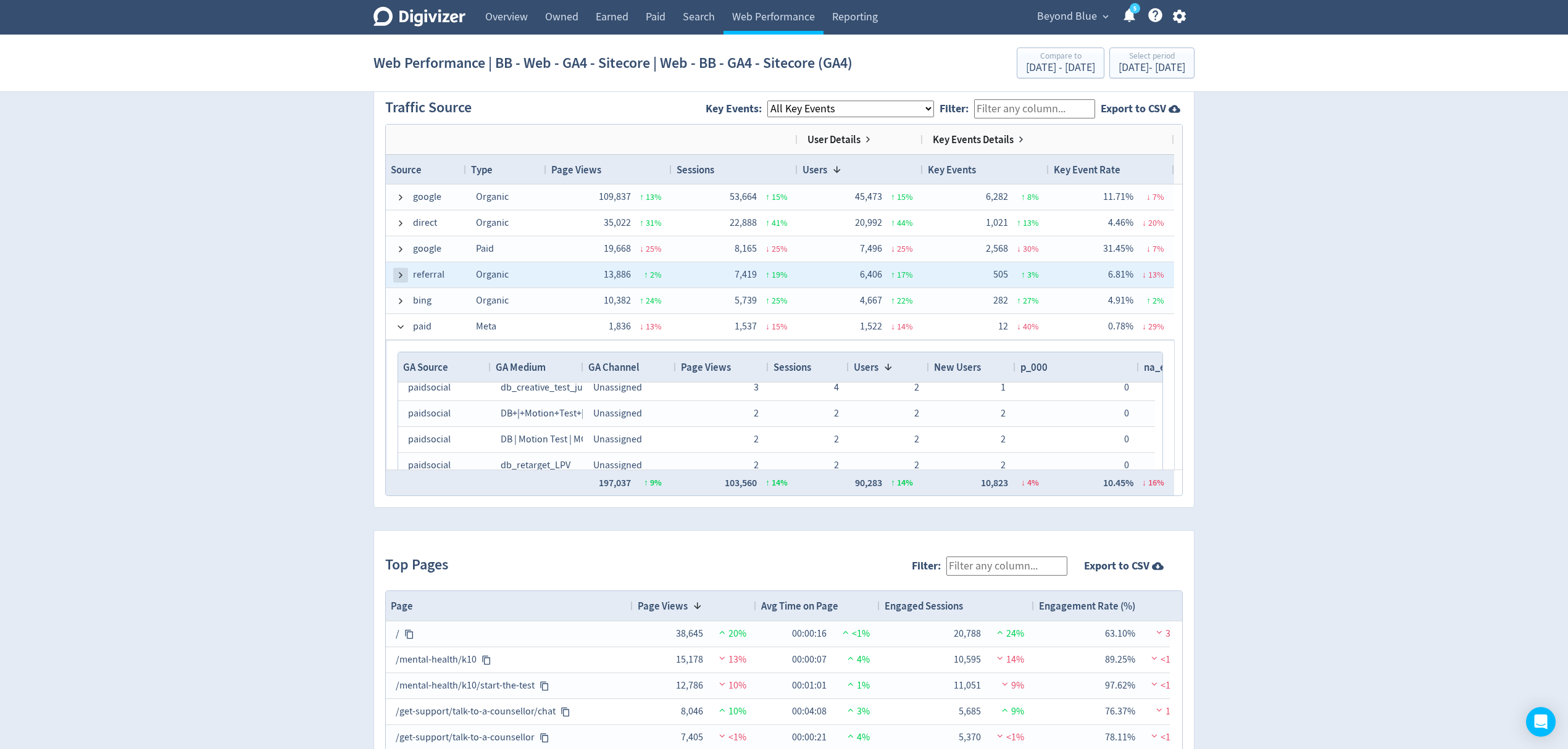
click at [402, 278] on span at bounding box center [401, 275] width 10 height 10
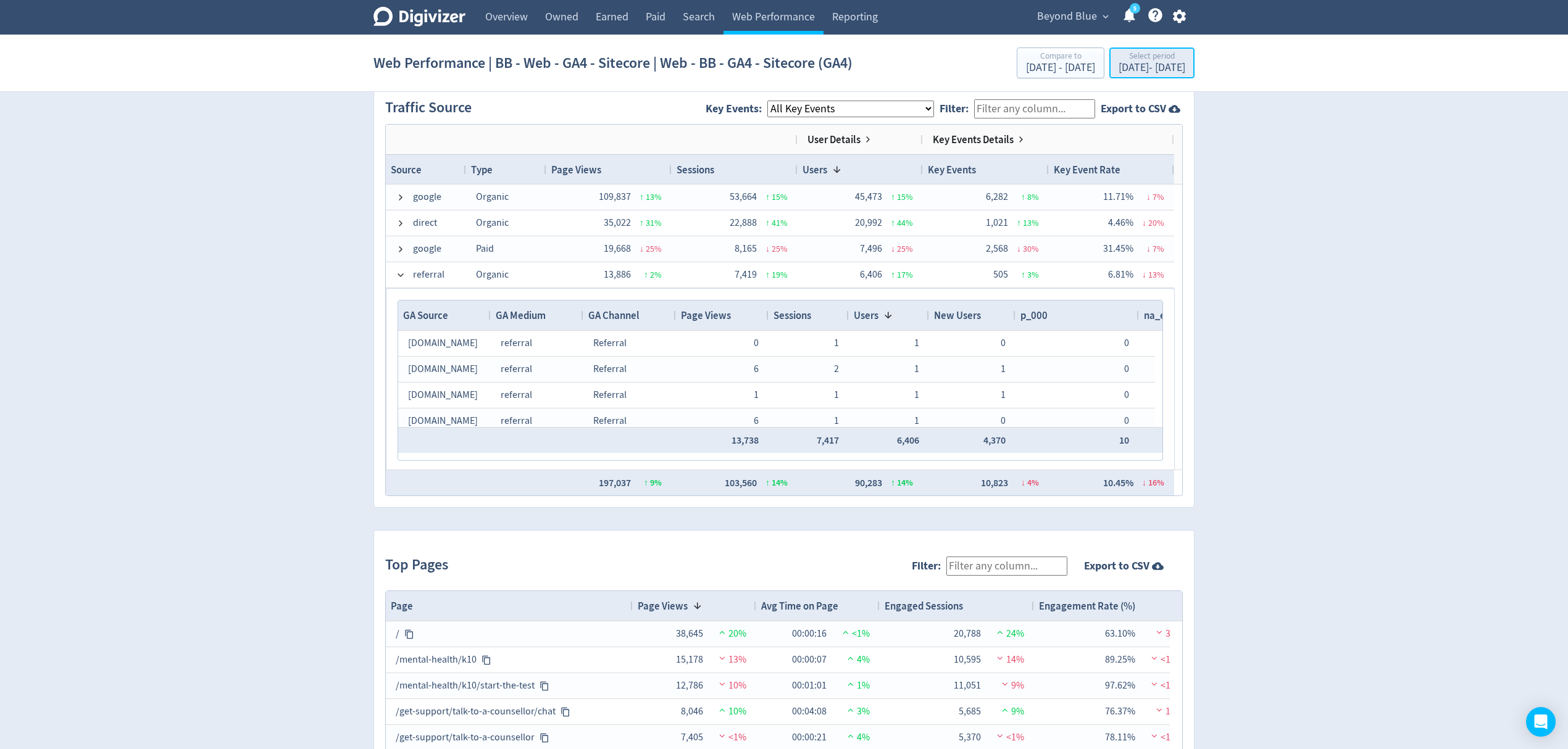
click at [1118, 68] on div "[DATE] - [DATE]" at bounding box center [1151, 68] width 67 height 11
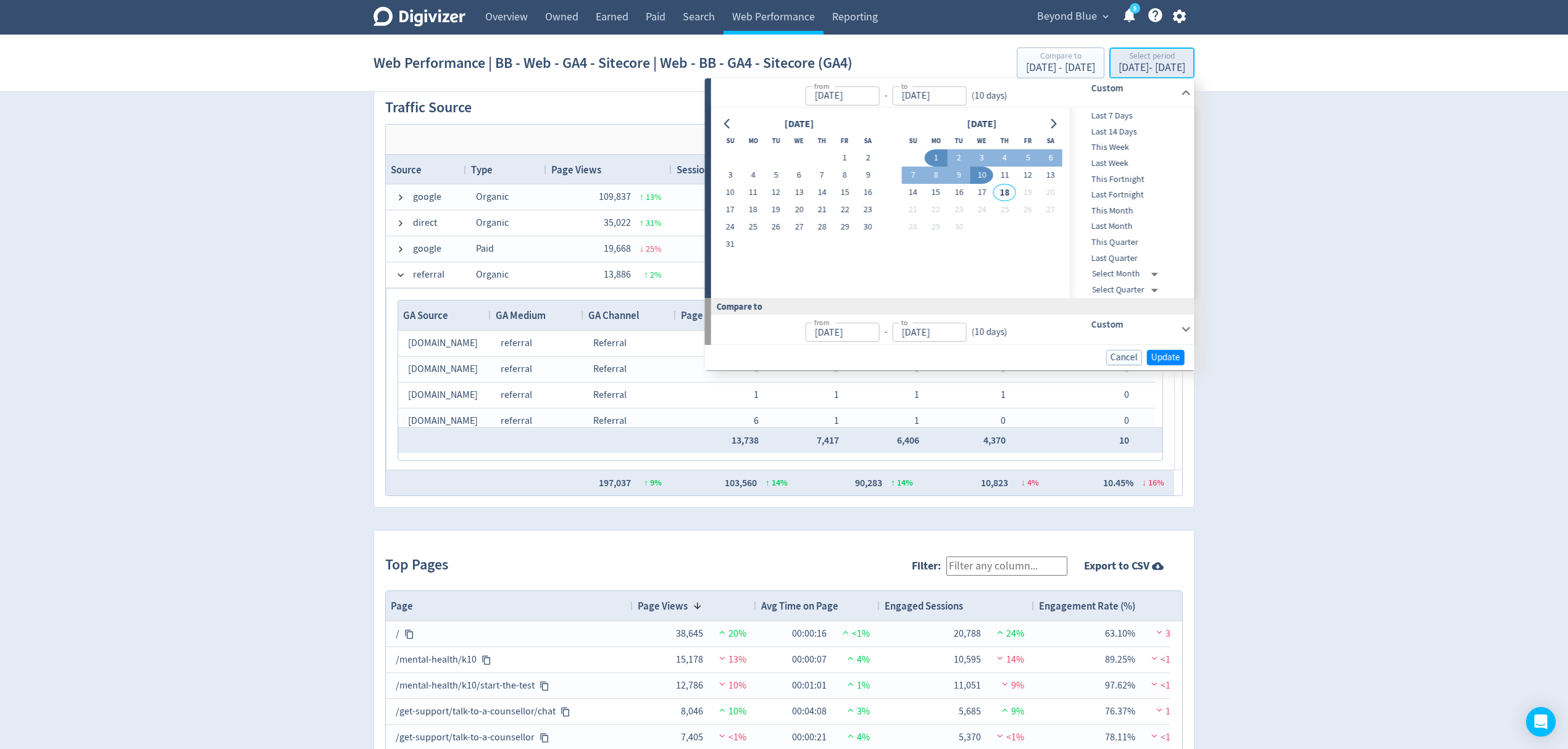
type input "[DATE]"
click at [840, 156] on button "1" at bounding box center [845, 158] width 23 height 17
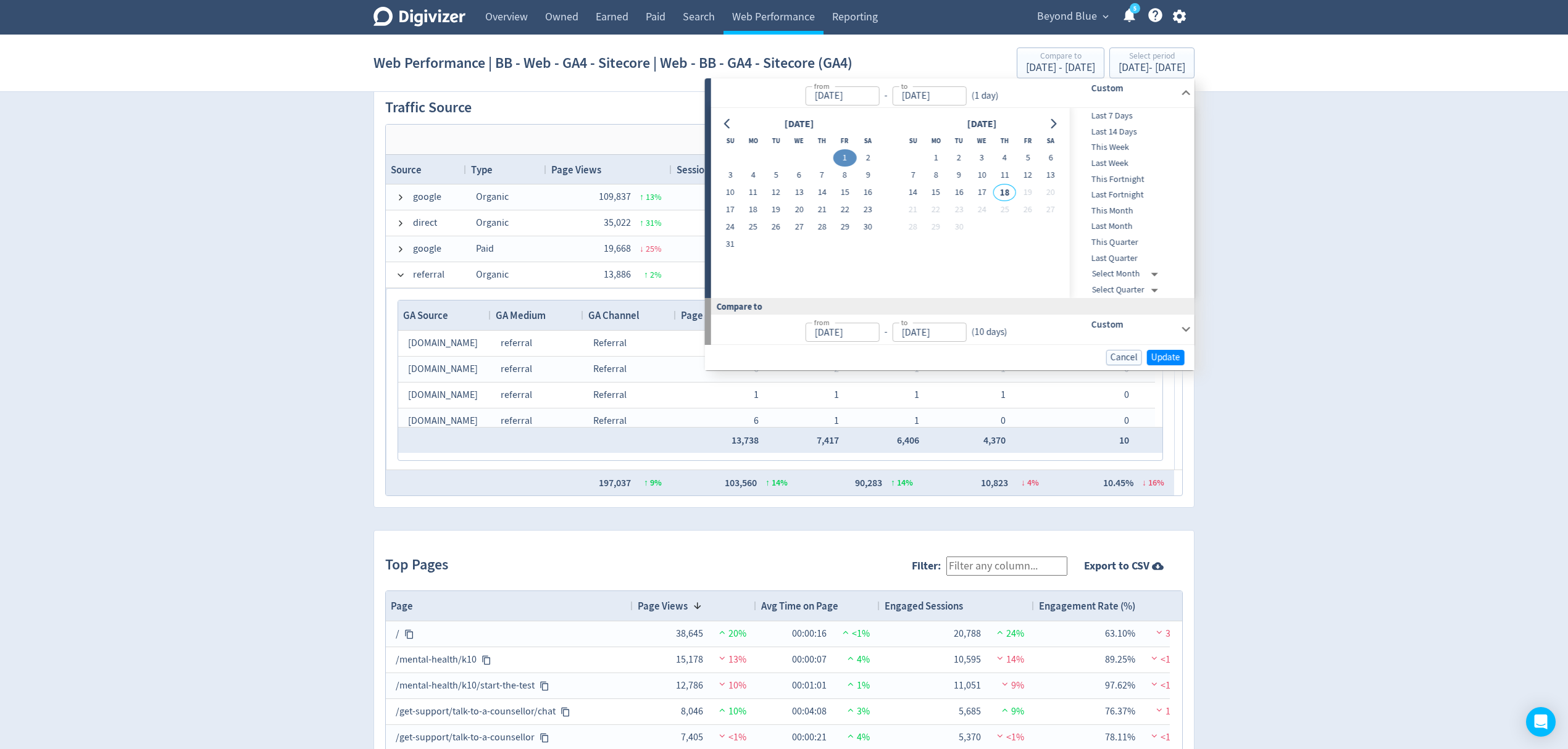
type input "[DATE]"
click at [735, 240] on button "31" at bounding box center [730, 244] width 23 height 17
type input "[DATE]"
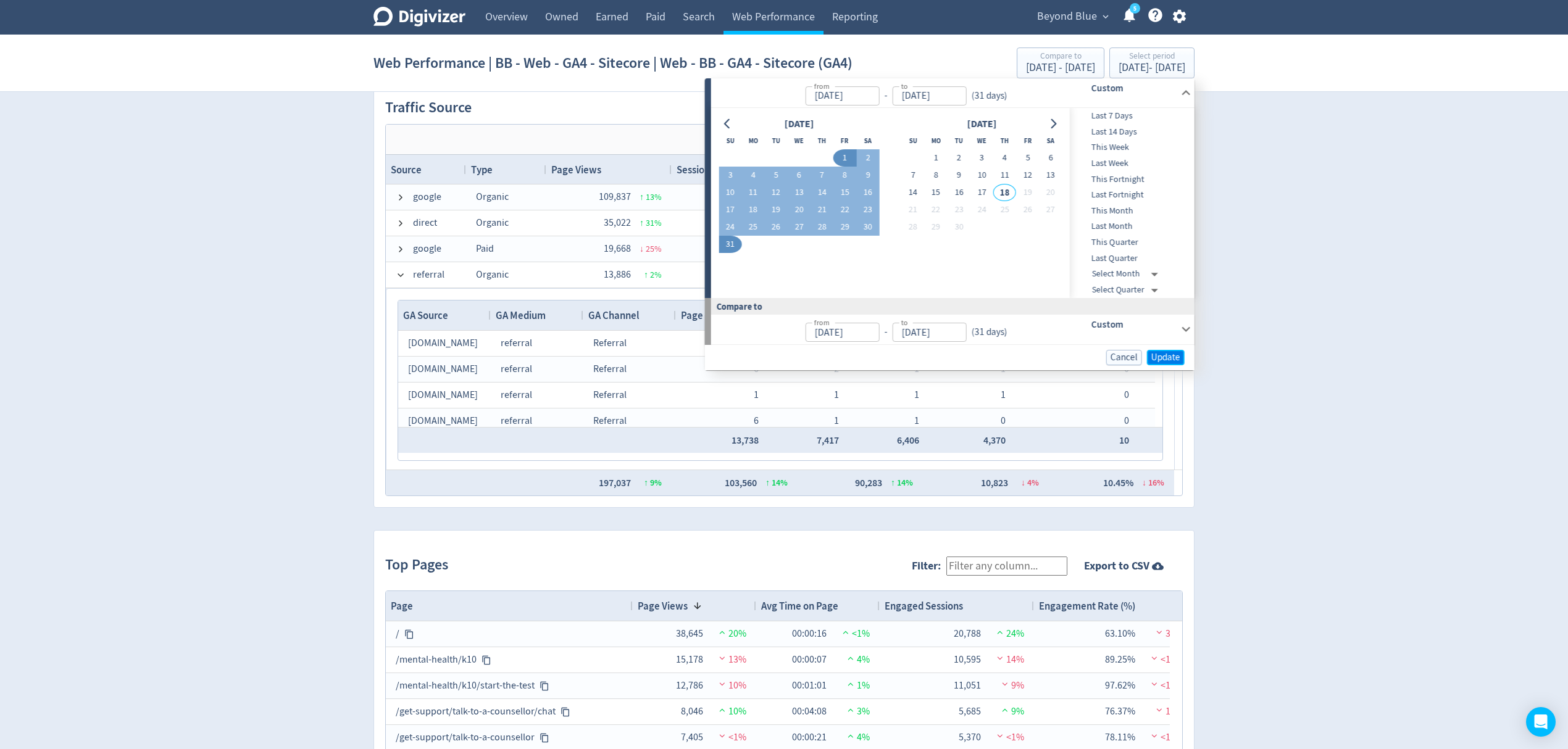
click at [1157, 353] on span "Update" at bounding box center [1166, 358] width 29 height 9
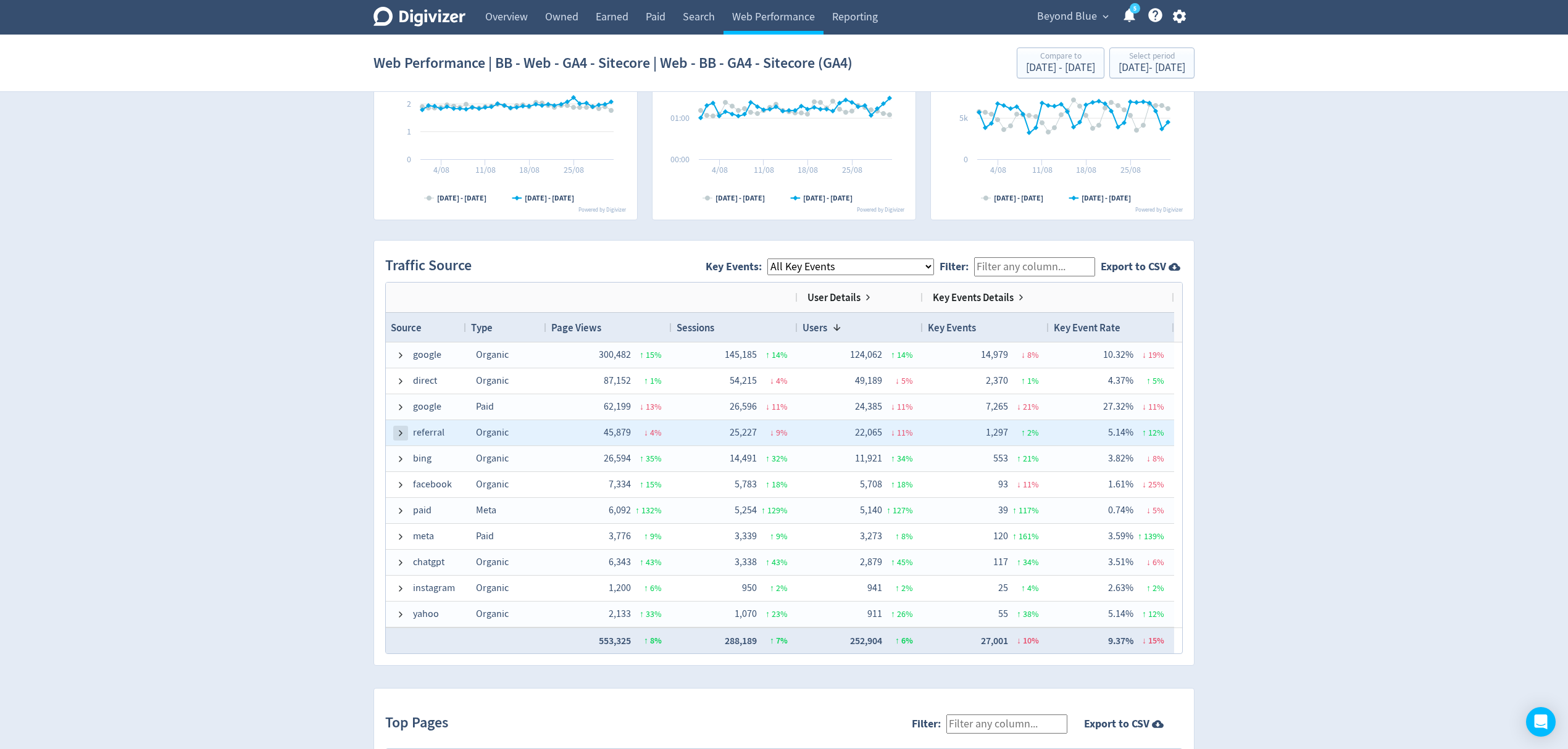
click at [404, 437] on span at bounding box center [401, 434] width 10 height 10
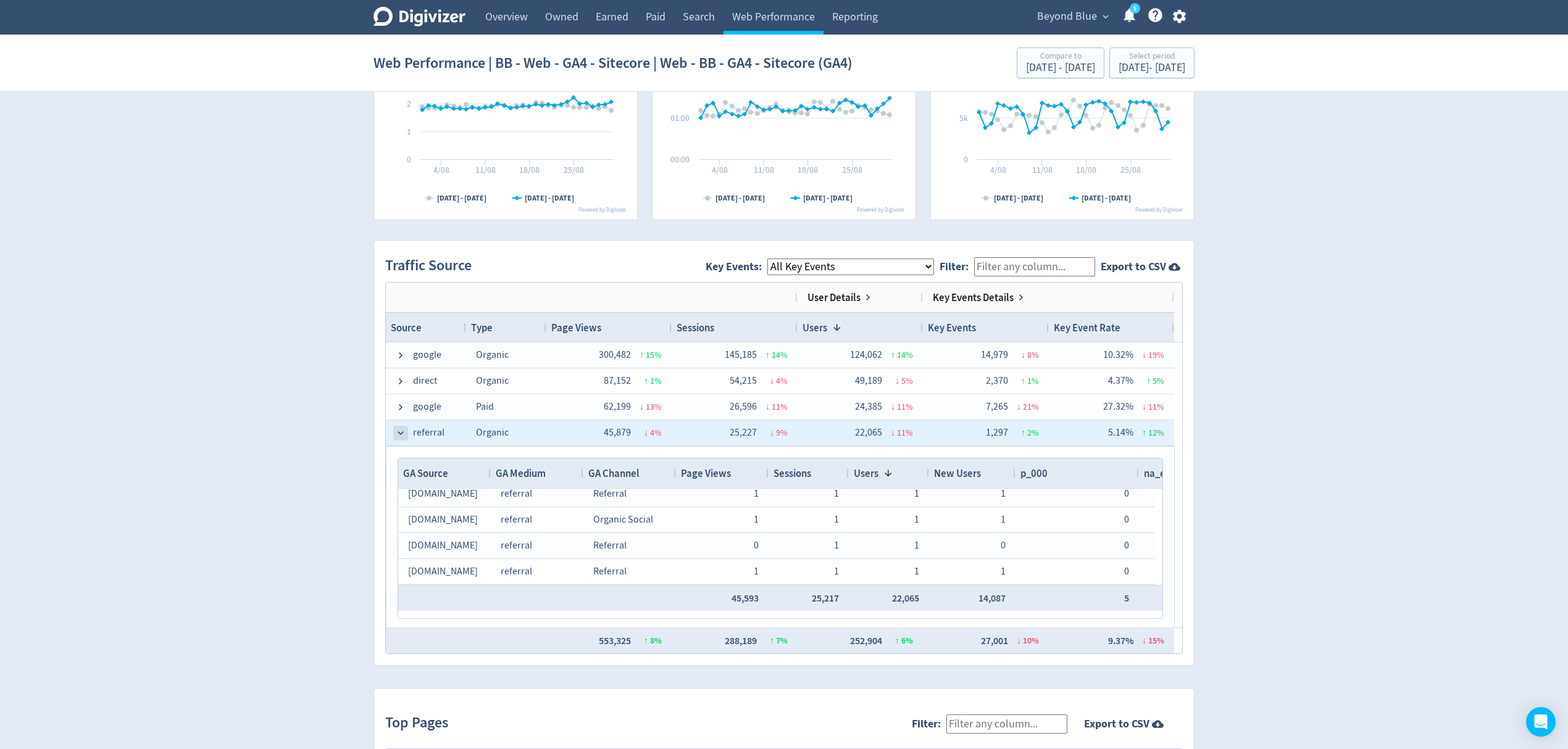
click at [399, 438] on span at bounding box center [401, 434] width 10 height 10
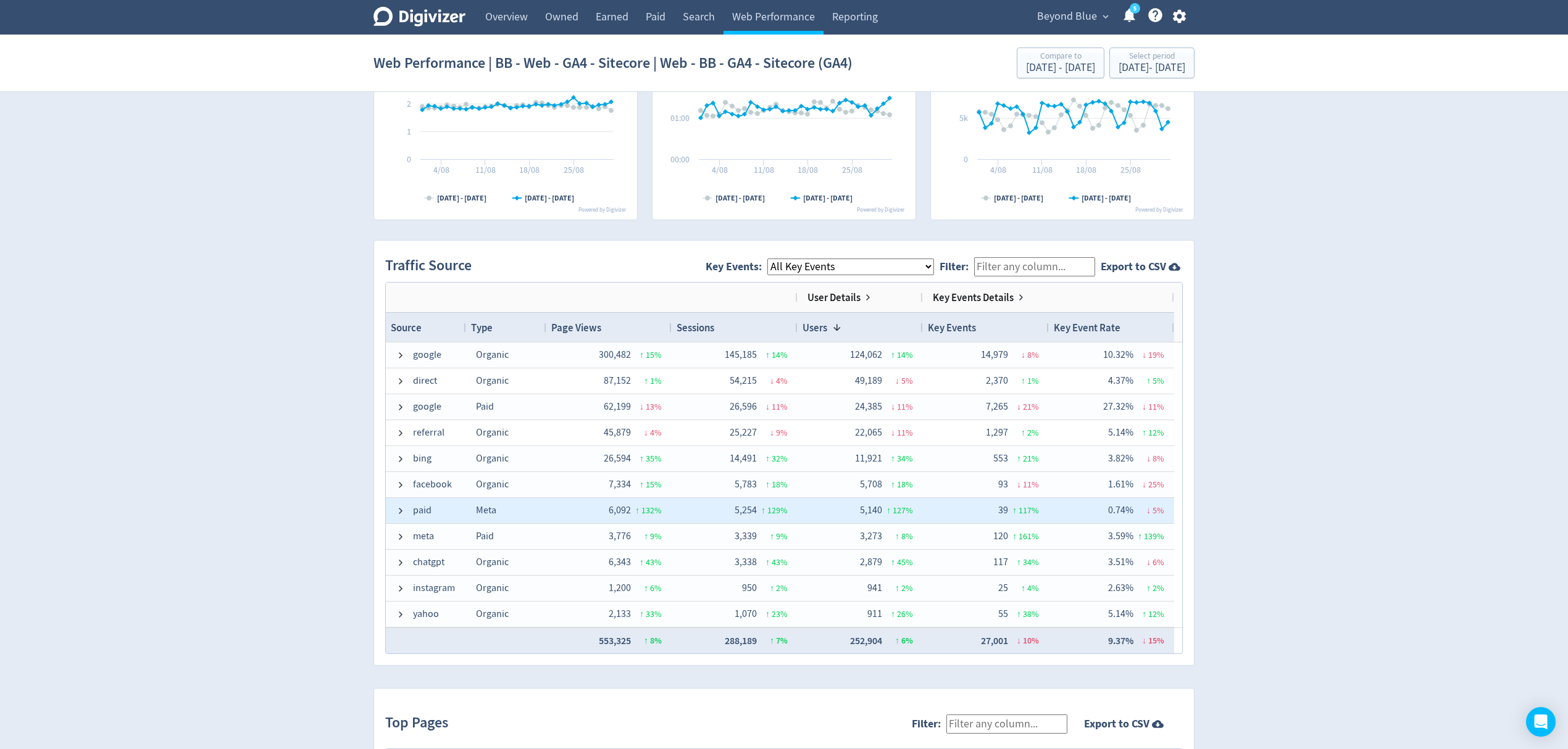
click at [401, 517] on span at bounding box center [401, 511] width 10 height 24
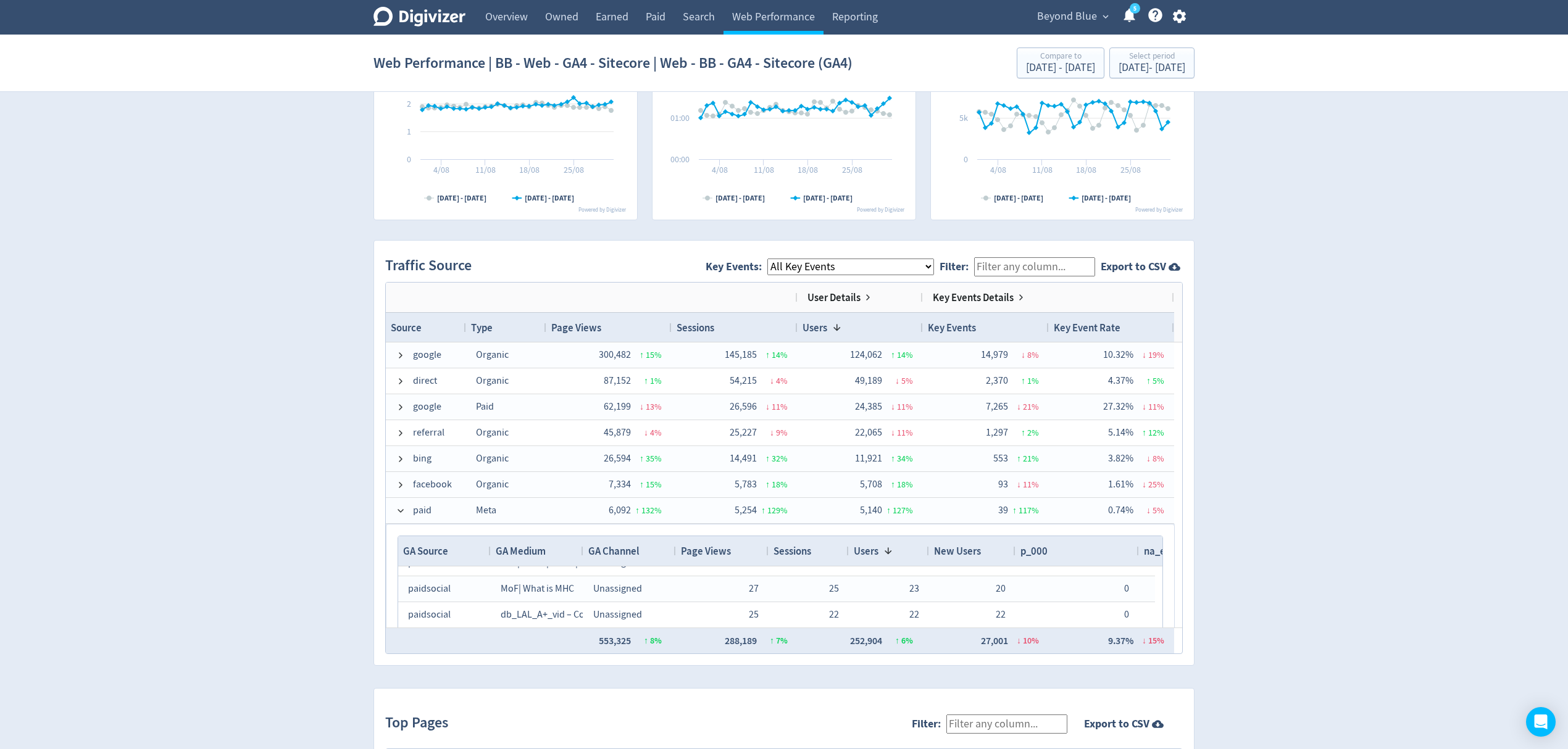
click at [1060, 23] on span "Beyond Blue" at bounding box center [1068, 16] width 60 height 20
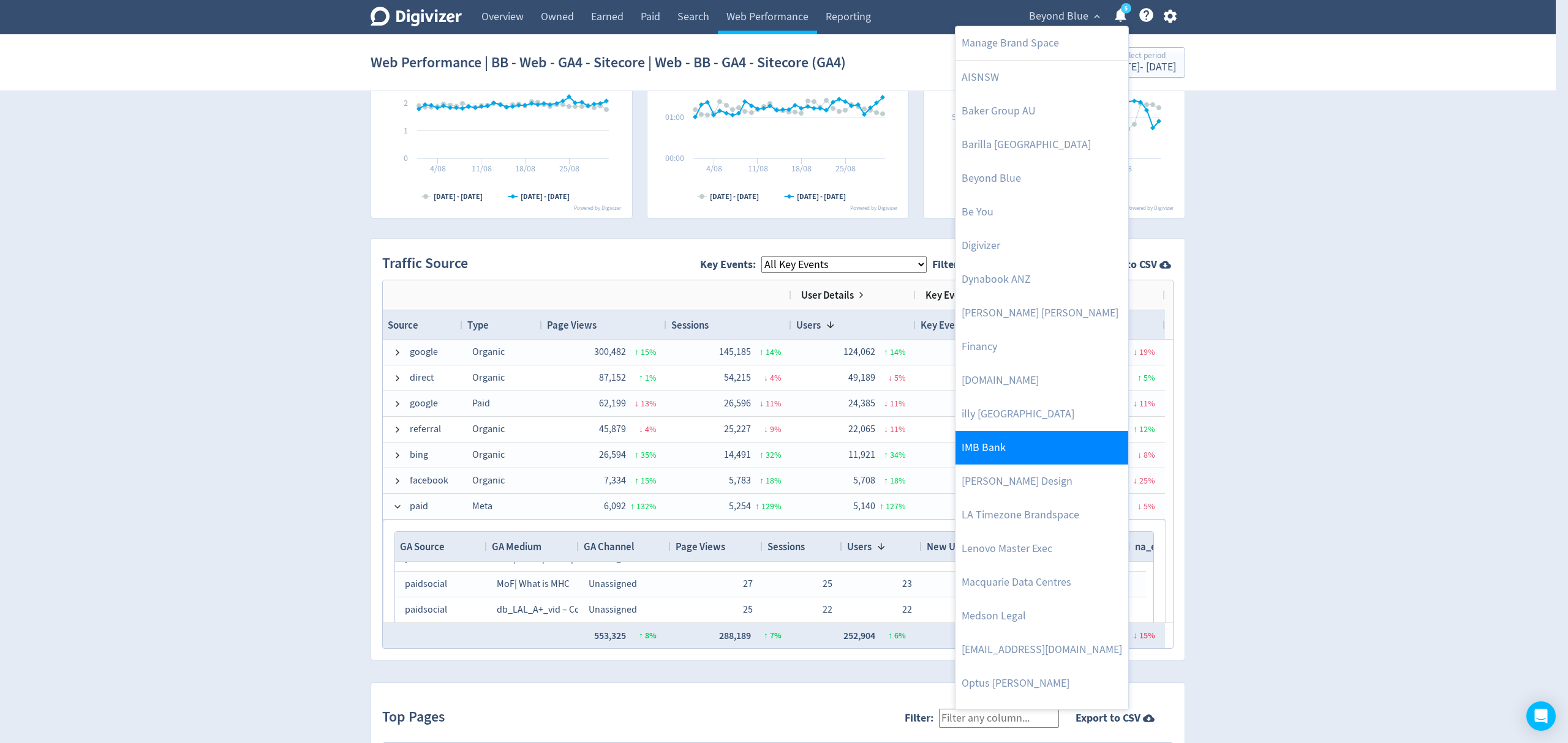
drag, startPoint x: 1008, startPoint y: 448, endPoint x: 997, endPoint y: 434, distance: 17.8
click at [1008, 448] on link "IMB Bank" at bounding box center [1041, 447] width 173 height 33
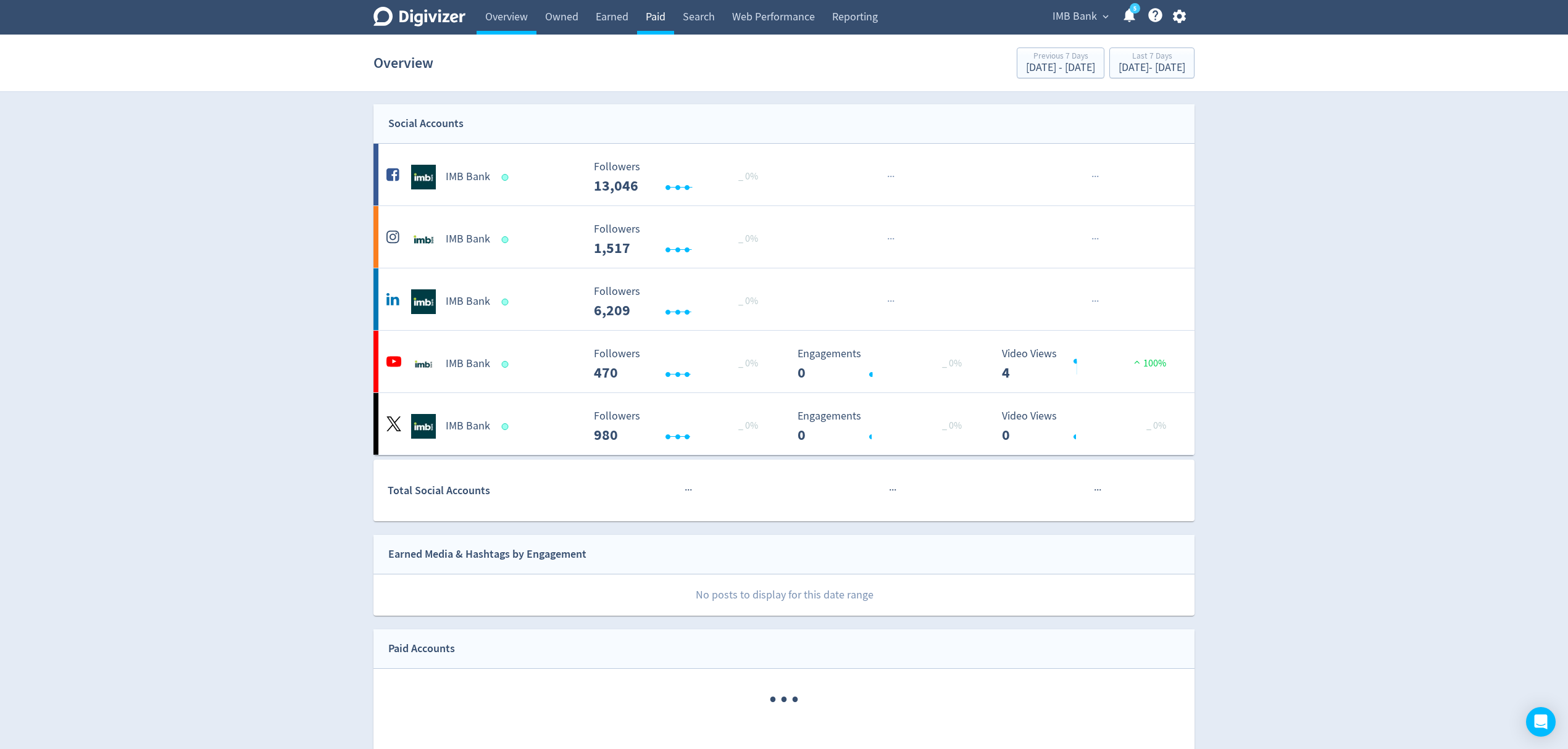
click at [663, 19] on link "Paid" at bounding box center [656, 17] width 37 height 34
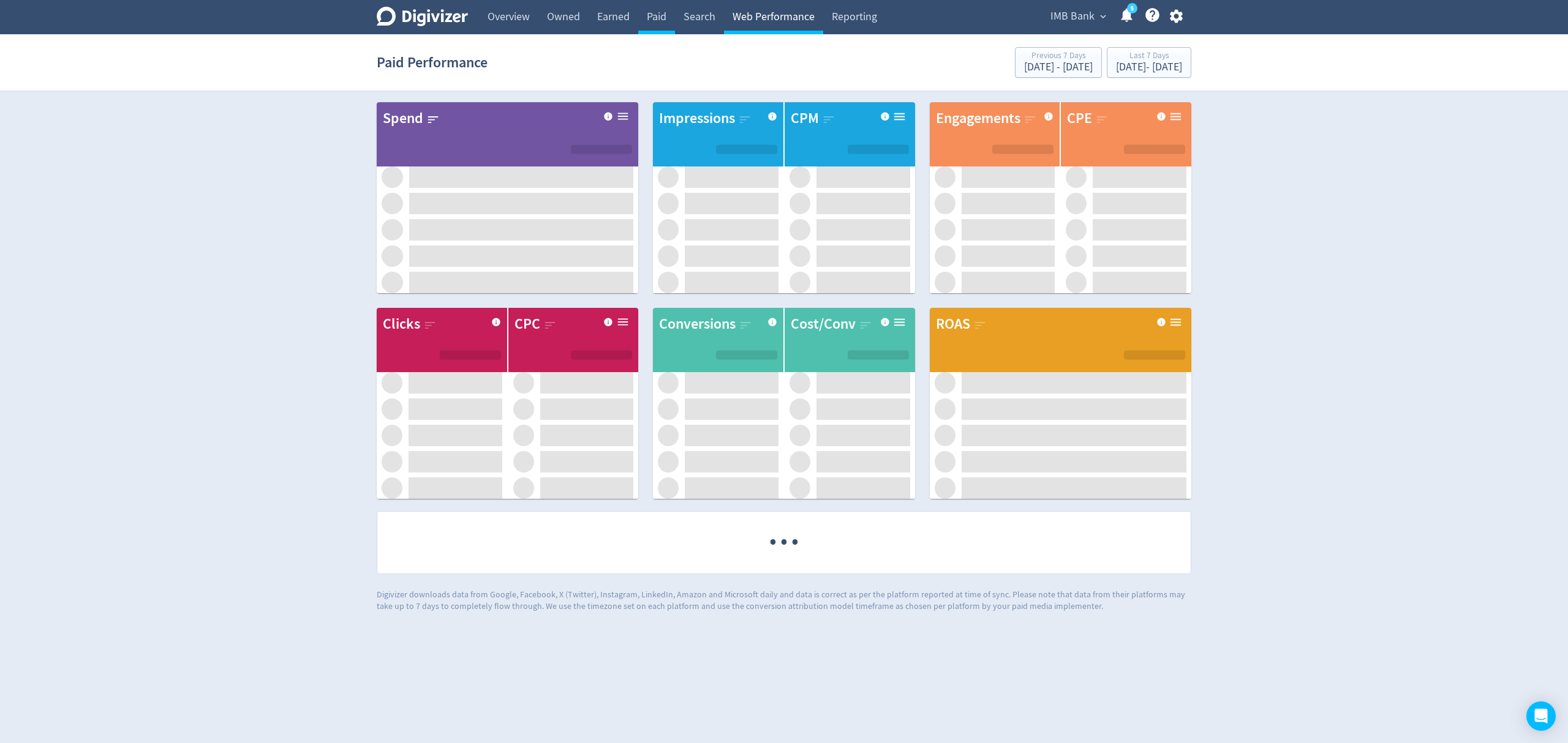
click at [779, 24] on link "Web Performance" at bounding box center [774, 17] width 100 height 34
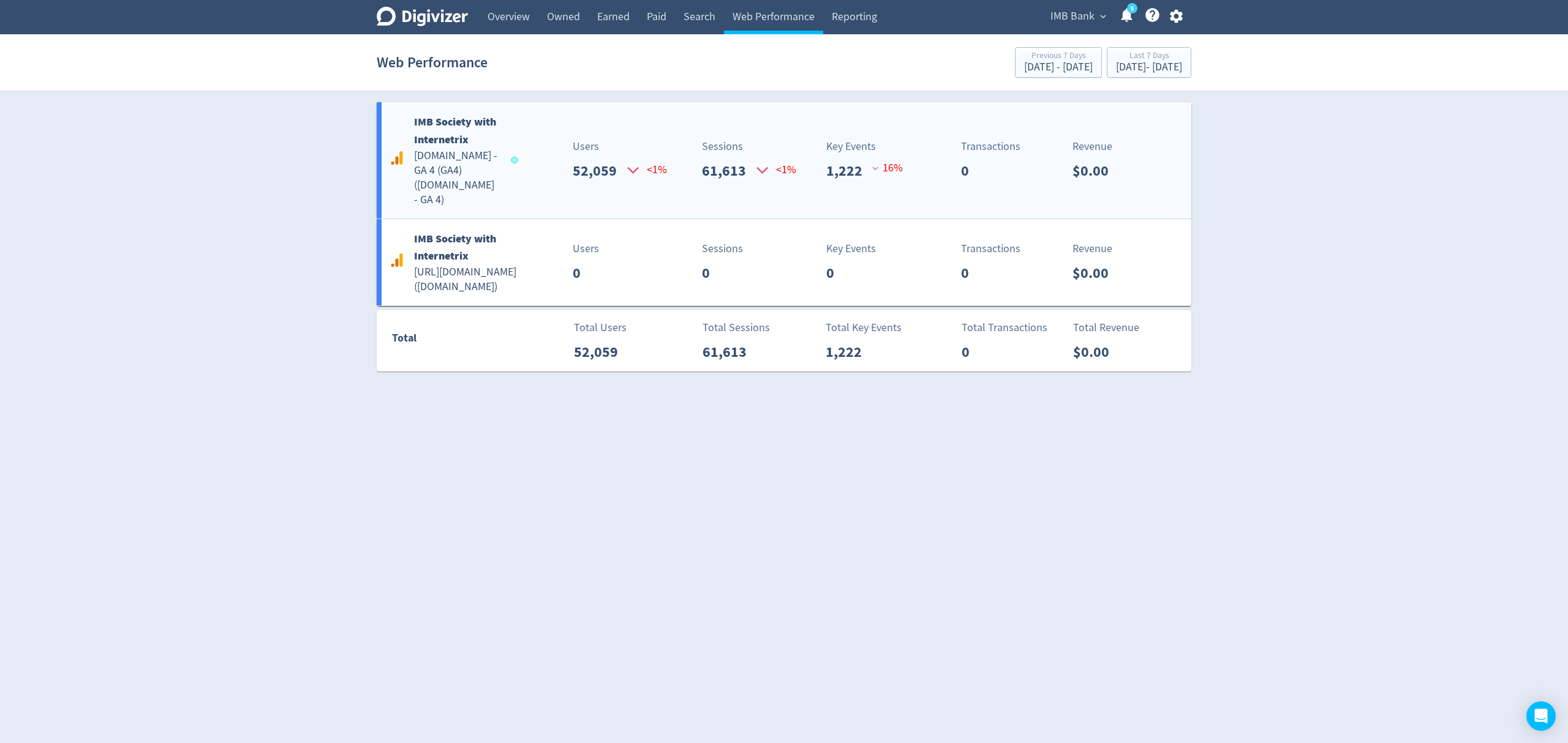
click at [491, 192] on h5 "[DOMAIN_NAME] - GA 4 (GA4) ( [DOMAIN_NAME] - GA 4 )" at bounding box center [457, 178] width 86 height 59
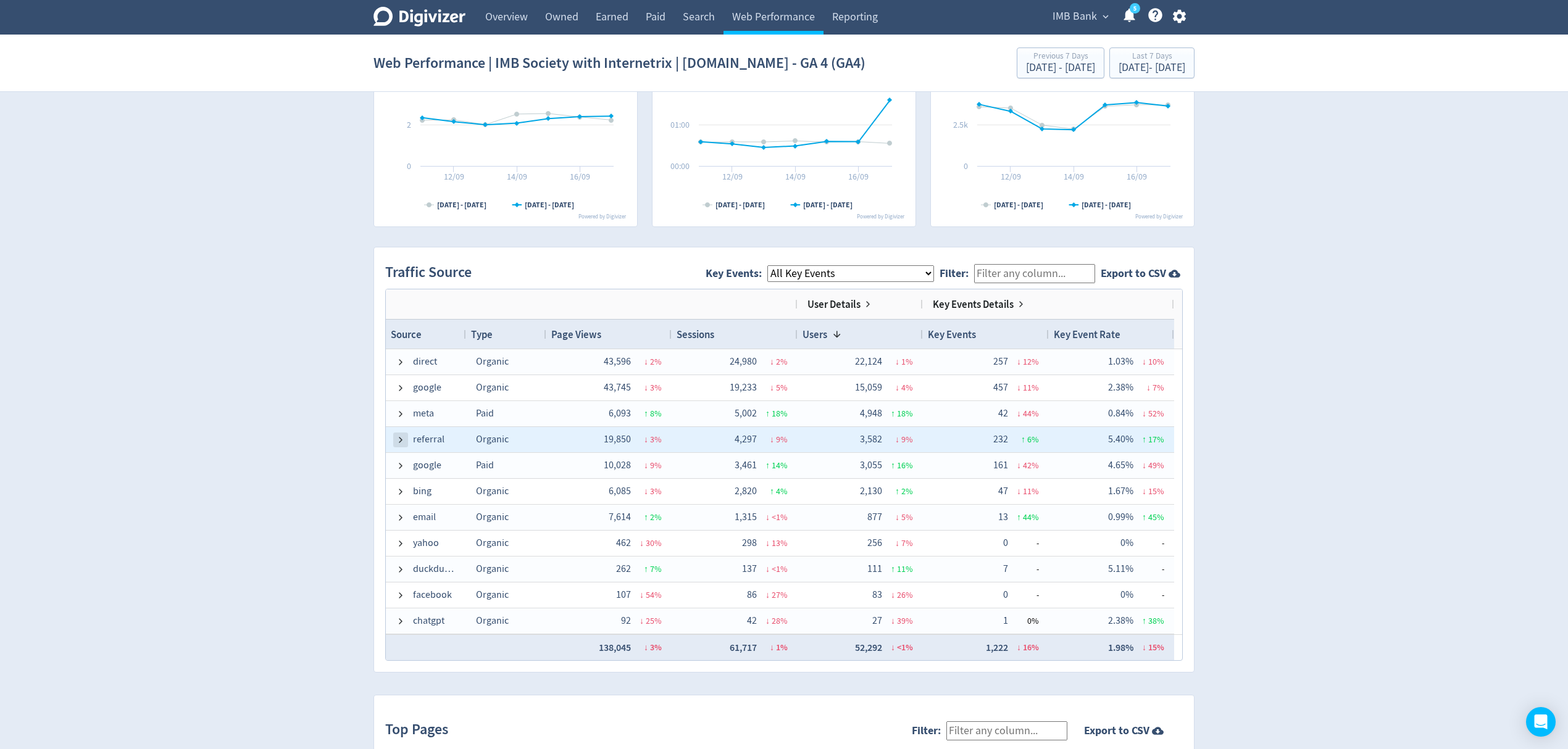
click at [398, 440] on span at bounding box center [401, 440] width 10 height 10
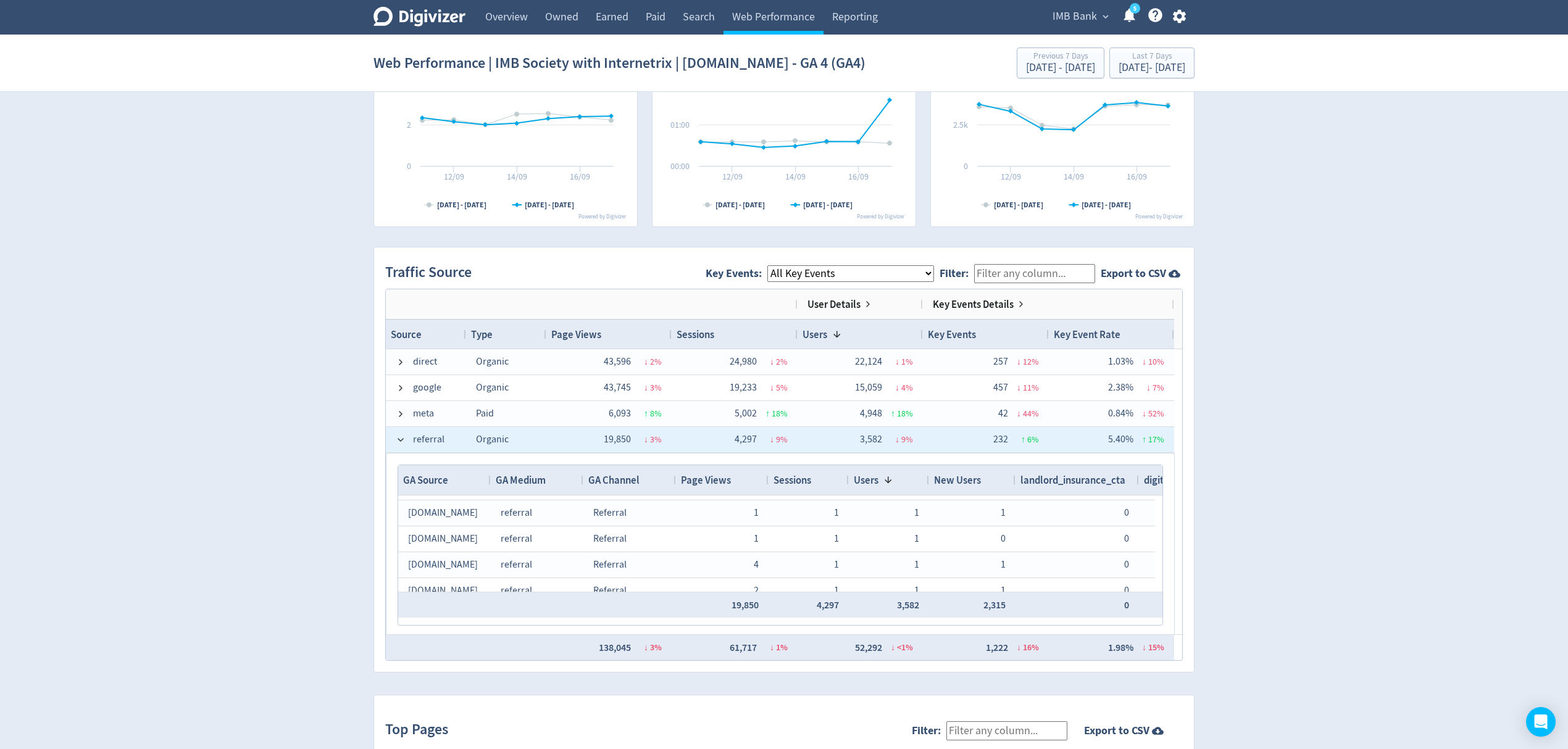
click at [395, 440] on div "referral" at bounding box center [426, 439] width 80 height 25
click at [400, 443] on span at bounding box center [401, 440] width 10 height 10
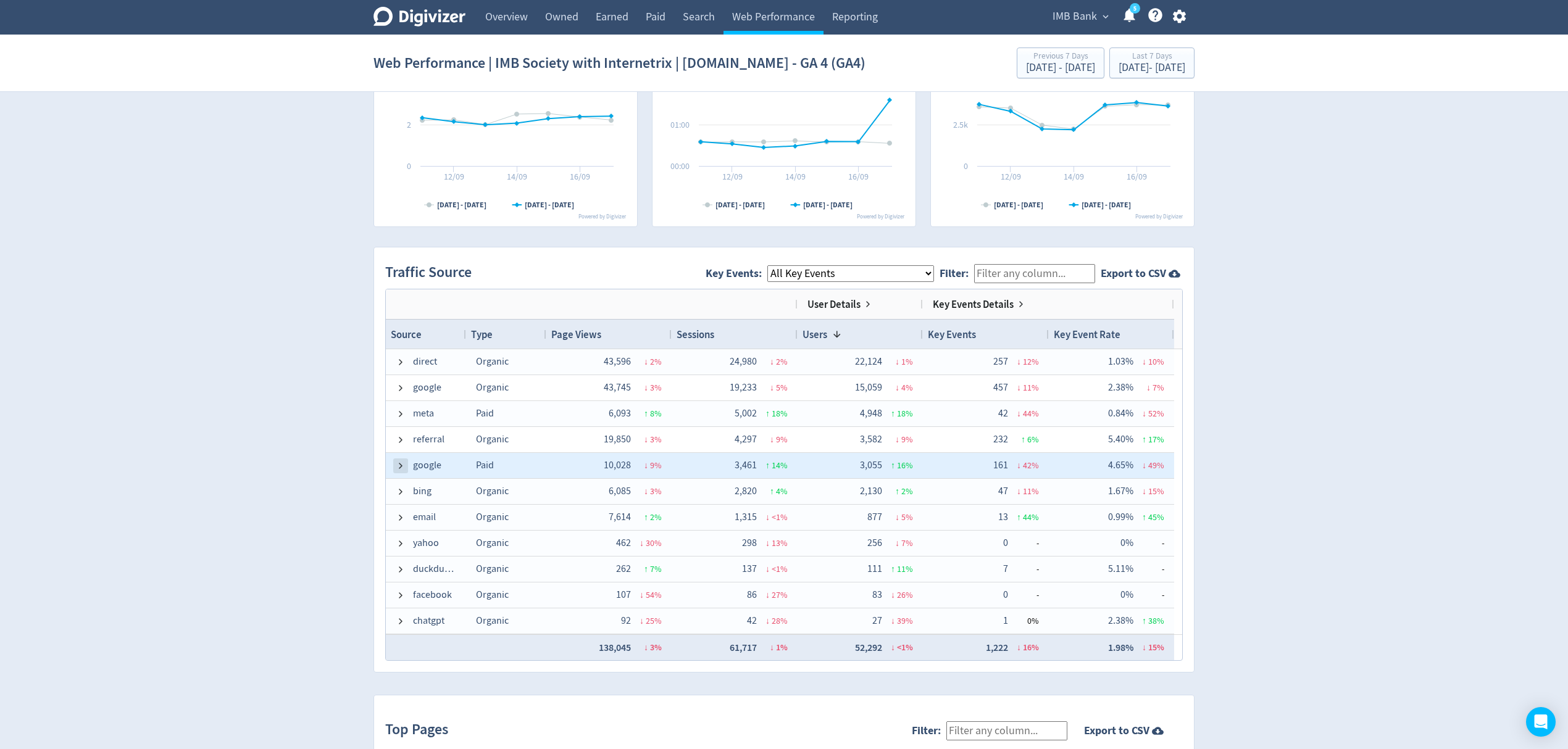
click at [404, 469] on span at bounding box center [401, 466] width 10 height 10
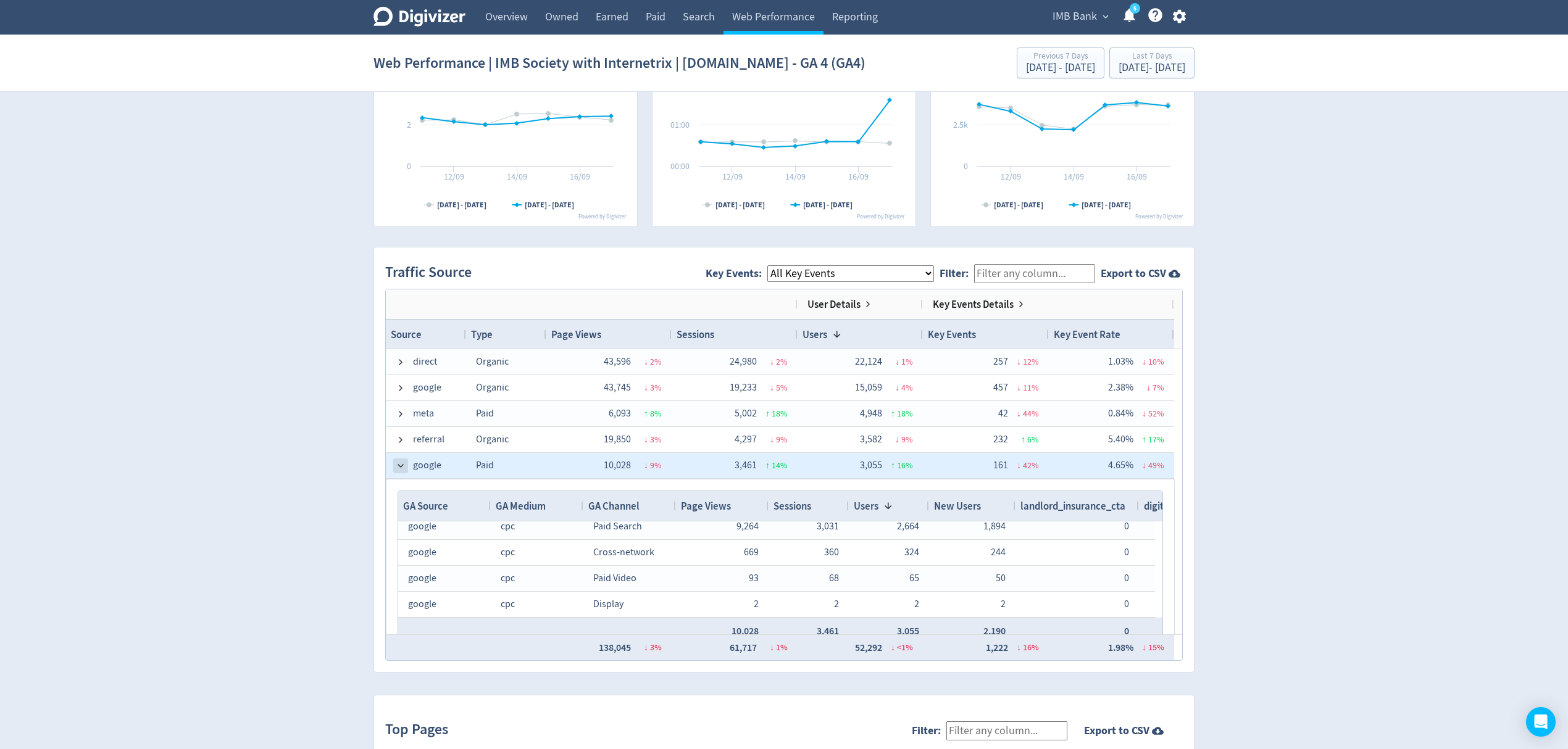
click at [403, 469] on span at bounding box center [401, 466] width 10 height 10
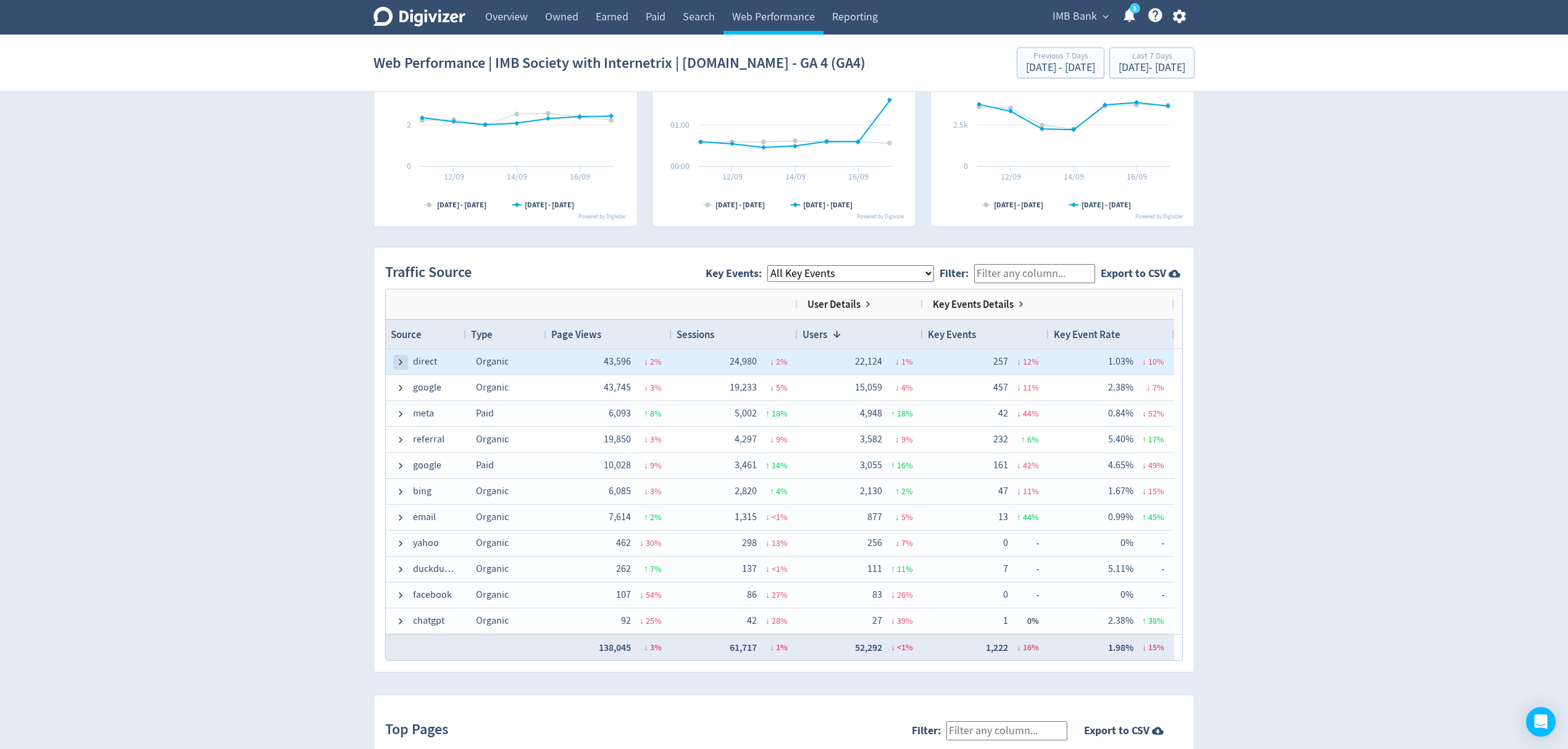
click at [400, 361] on span at bounding box center [401, 363] width 10 height 10
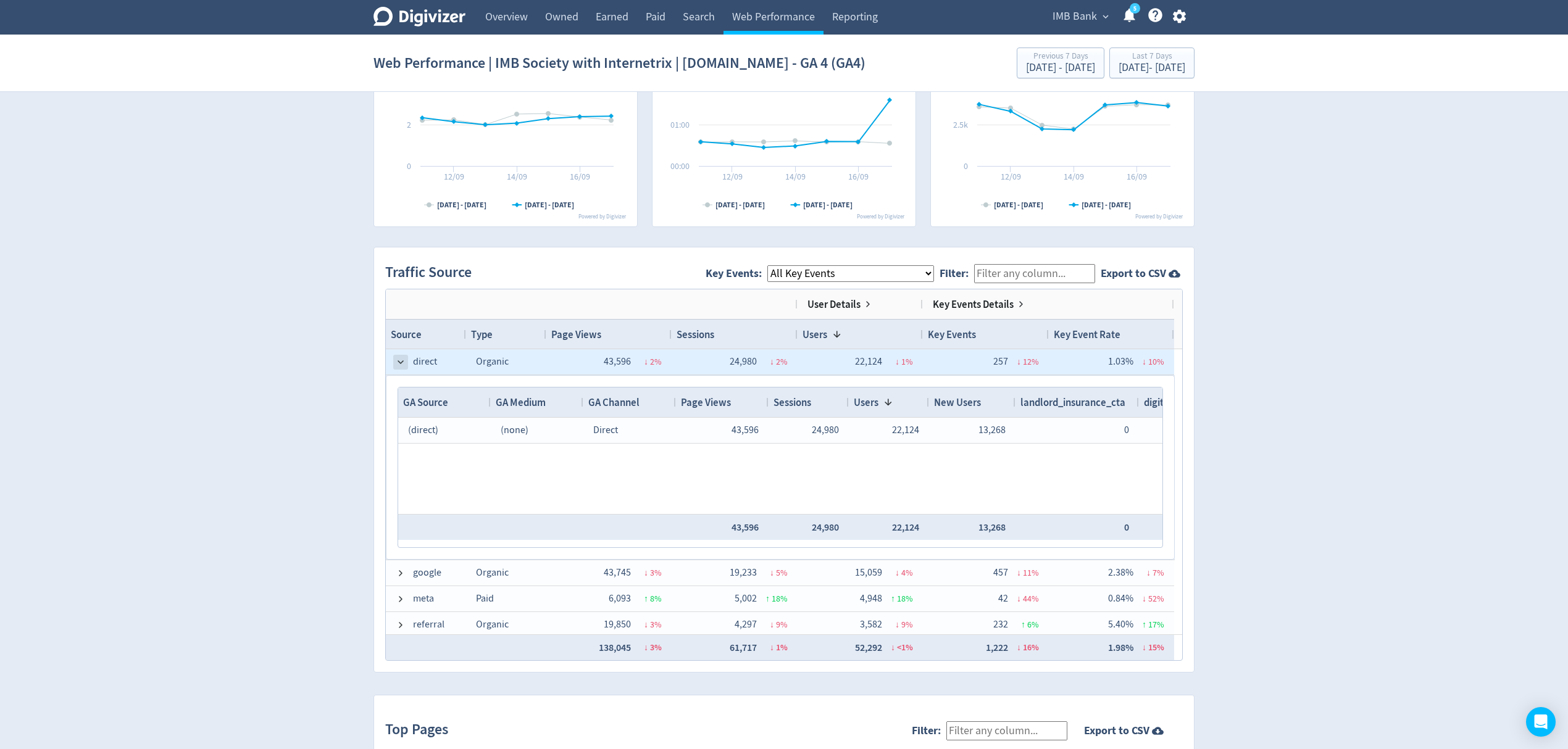
click at [400, 362] on span at bounding box center [401, 363] width 10 height 10
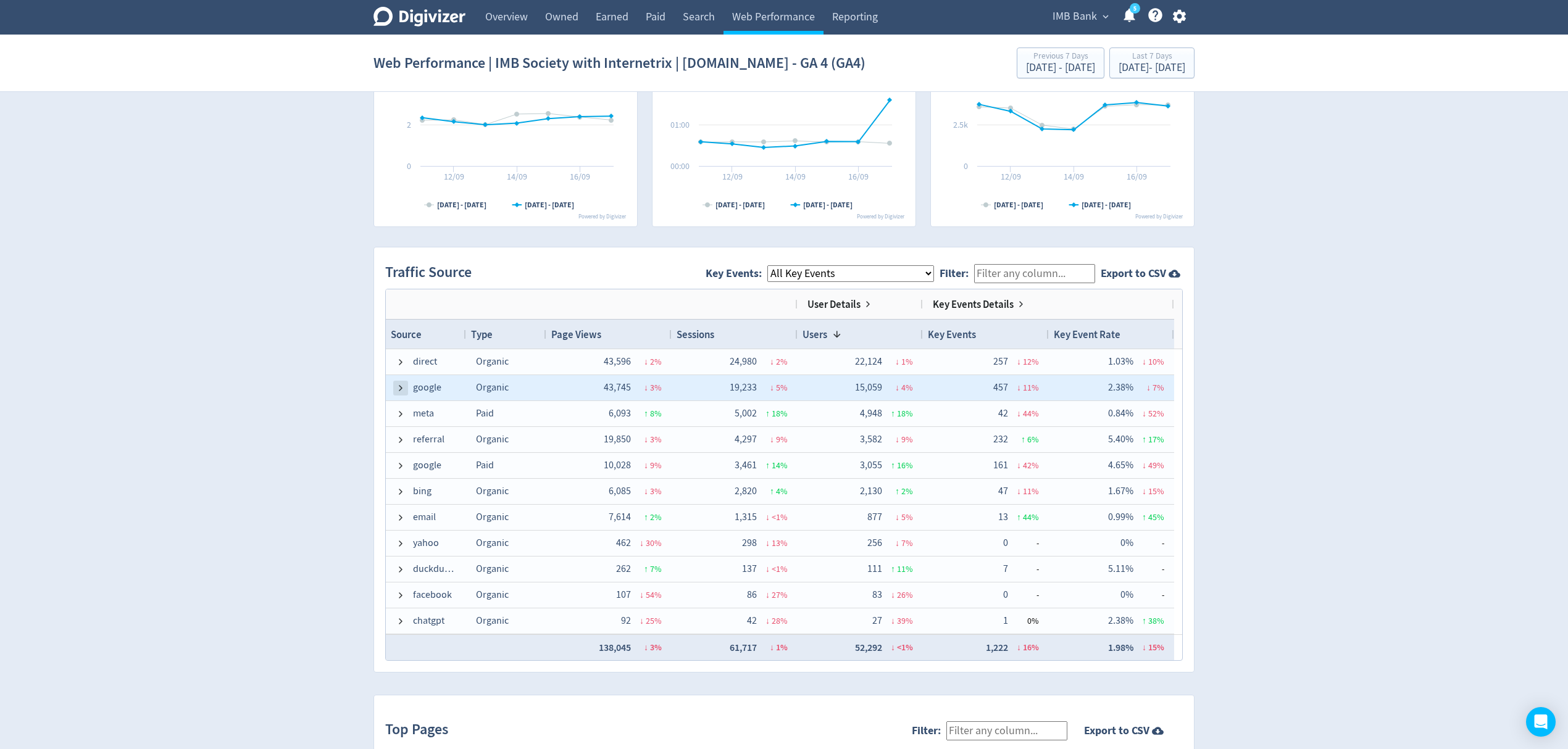
click at [402, 390] on span at bounding box center [401, 388] width 10 height 10
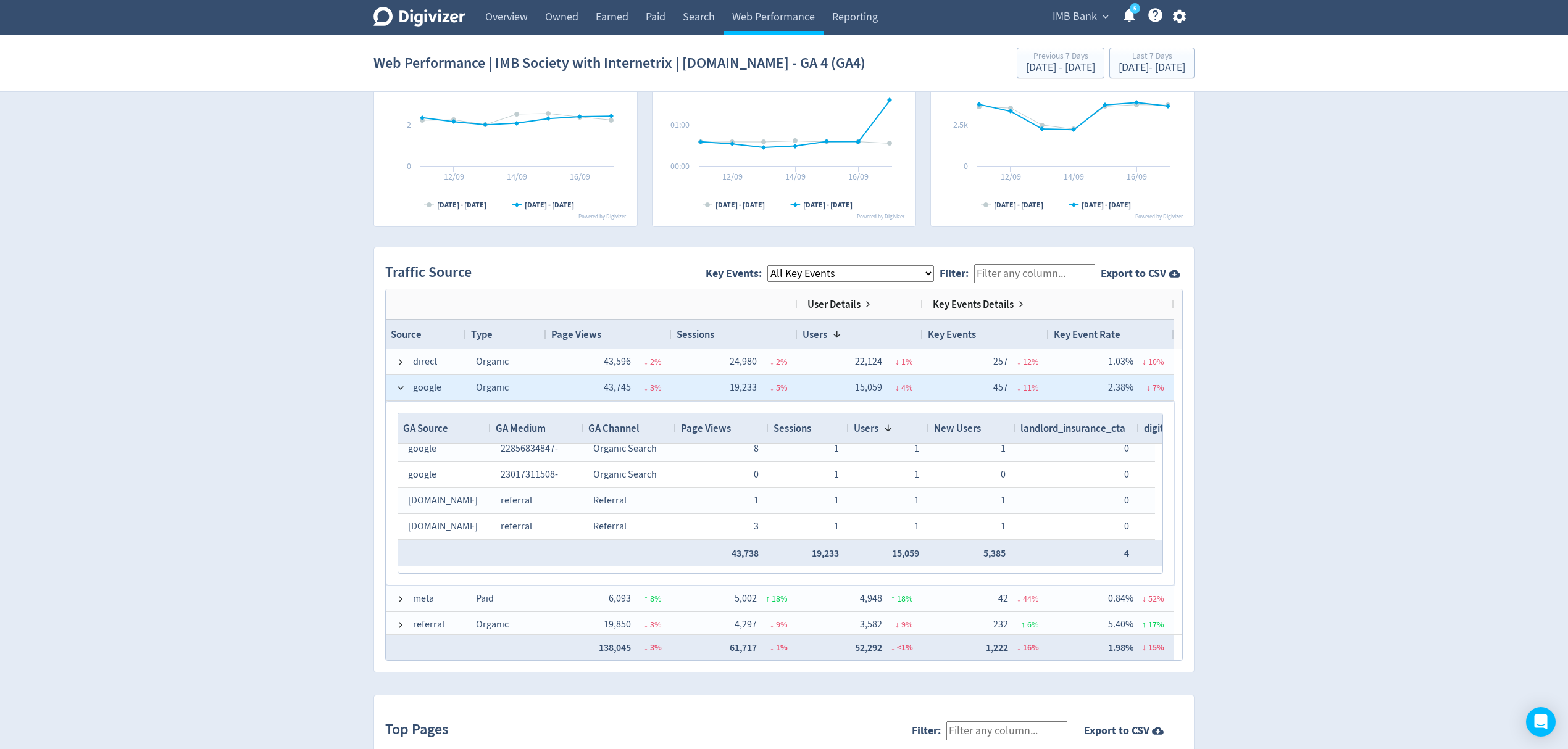
click at [396, 376] on span at bounding box center [401, 388] width 10 height 24
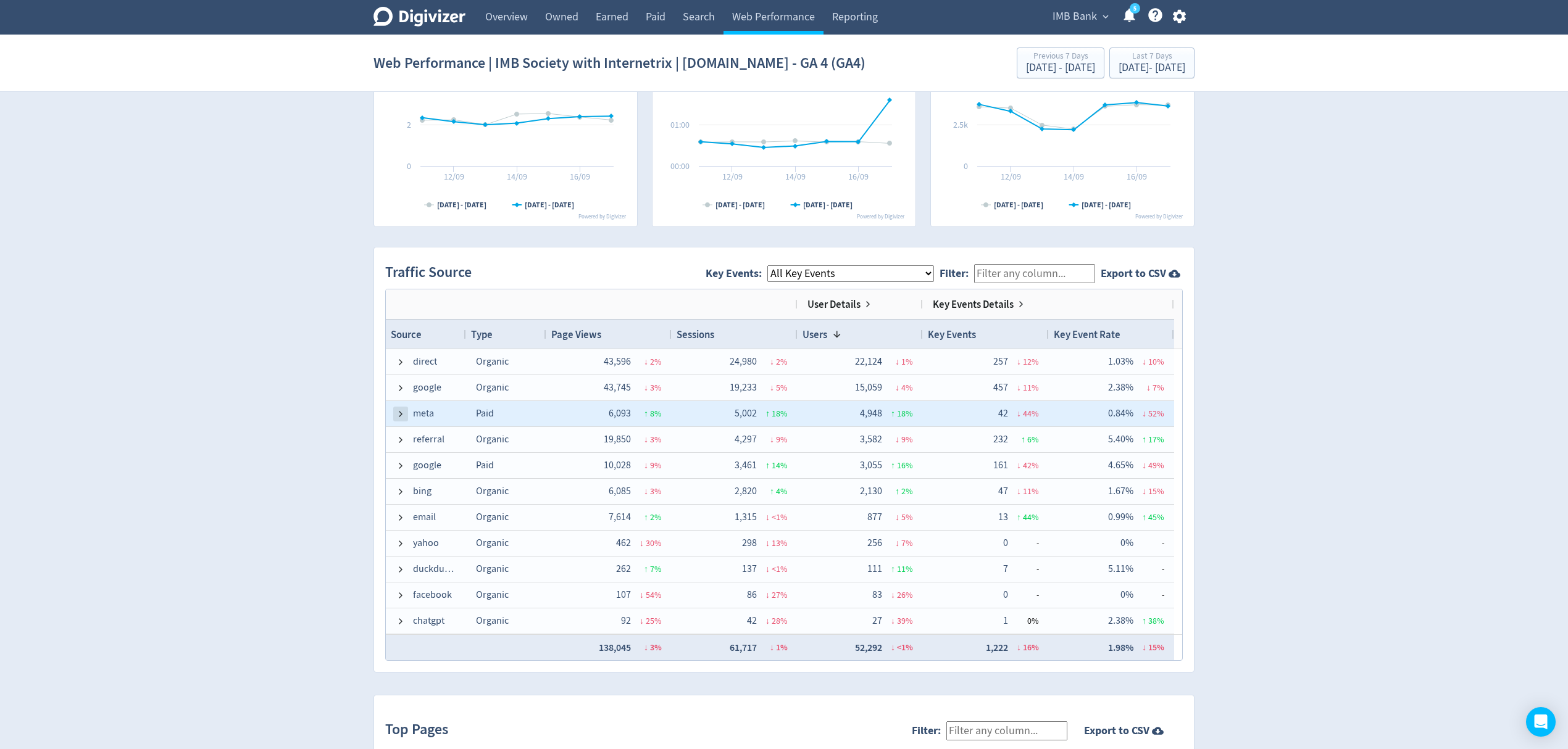
click at [401, 411] on span at bounding box center [401, 414] width 10 height 10
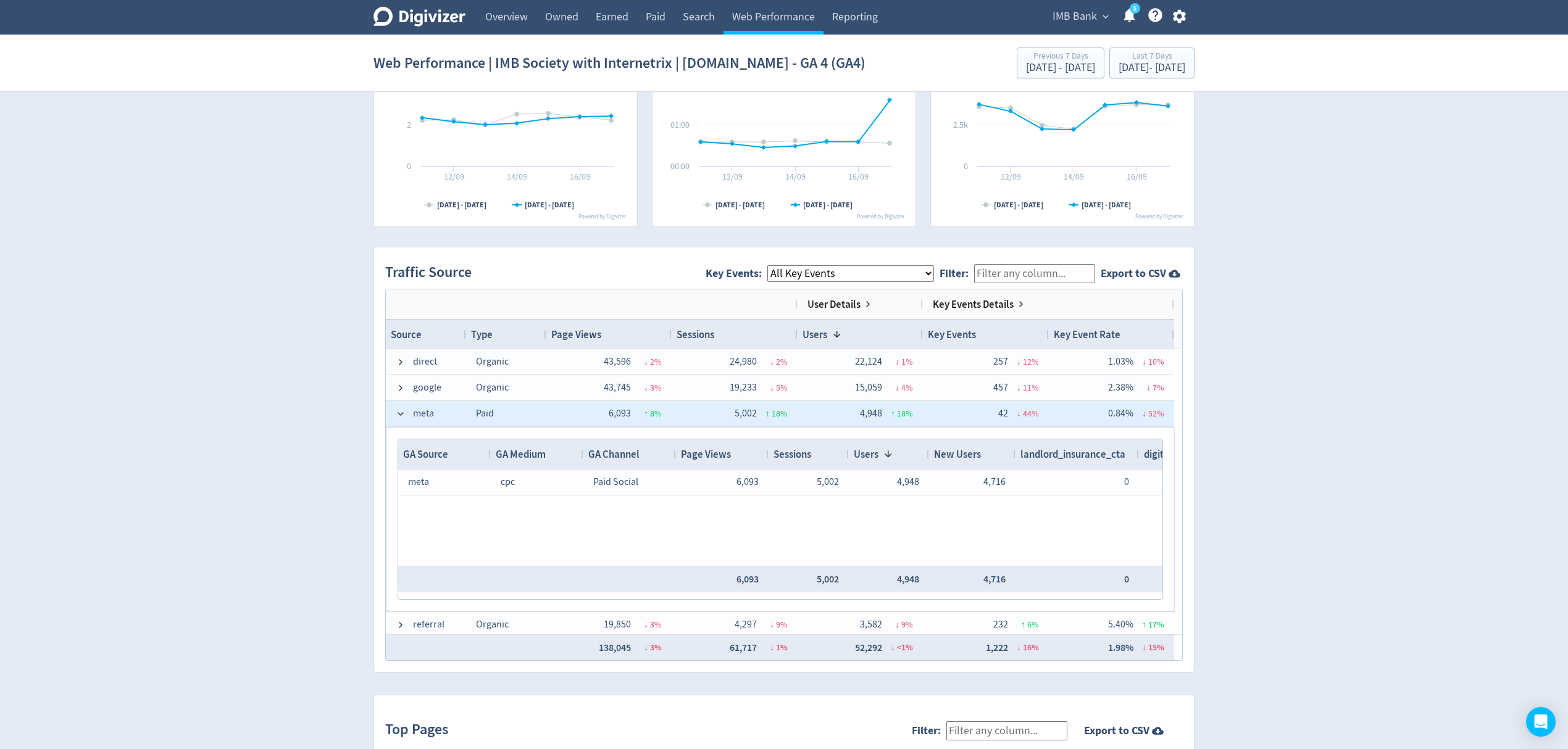
click at [401, 411] on span at bounding box center [401, 414] width 10 height 10
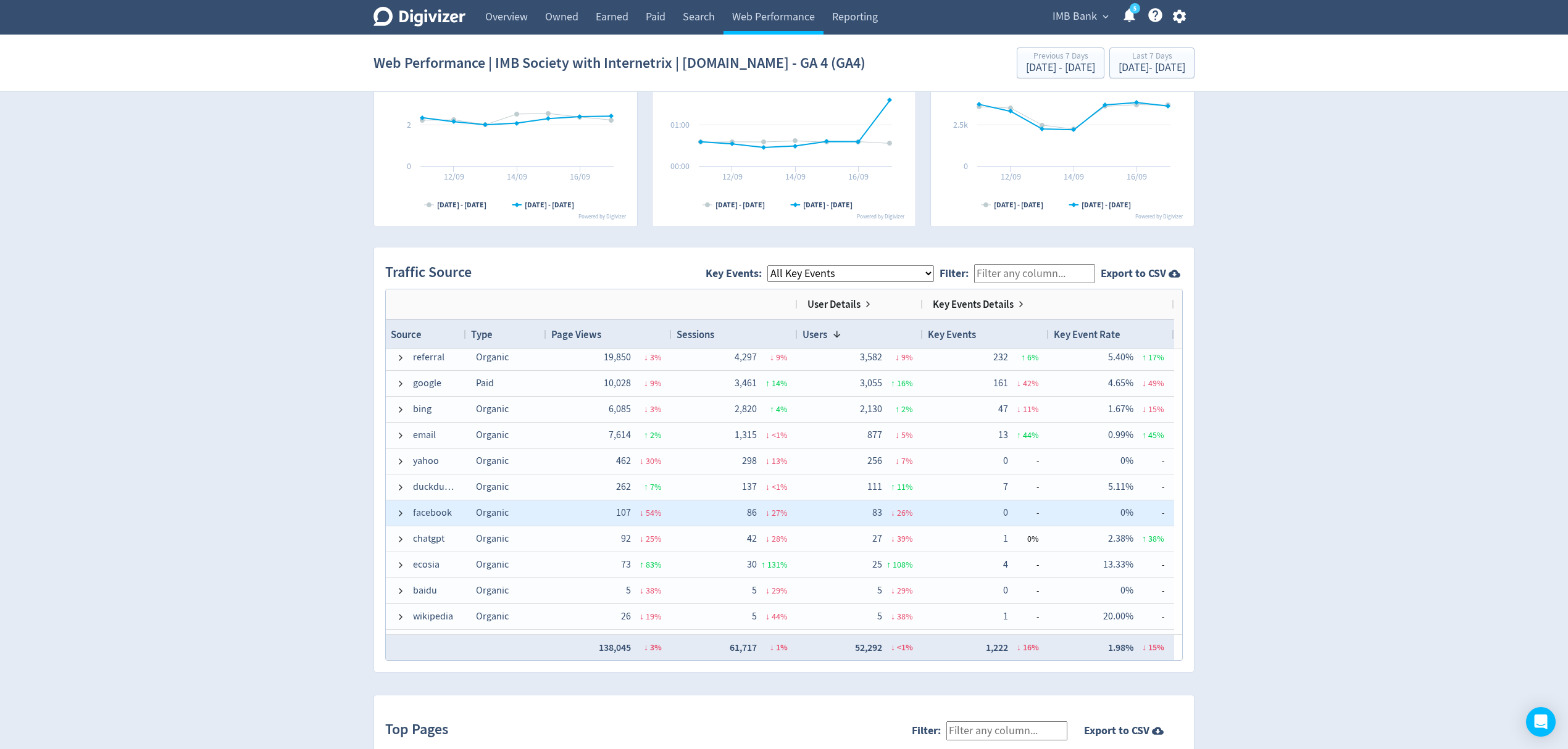
click at [398, 507] on span at bounding box center [401, 513] width 10 height 24
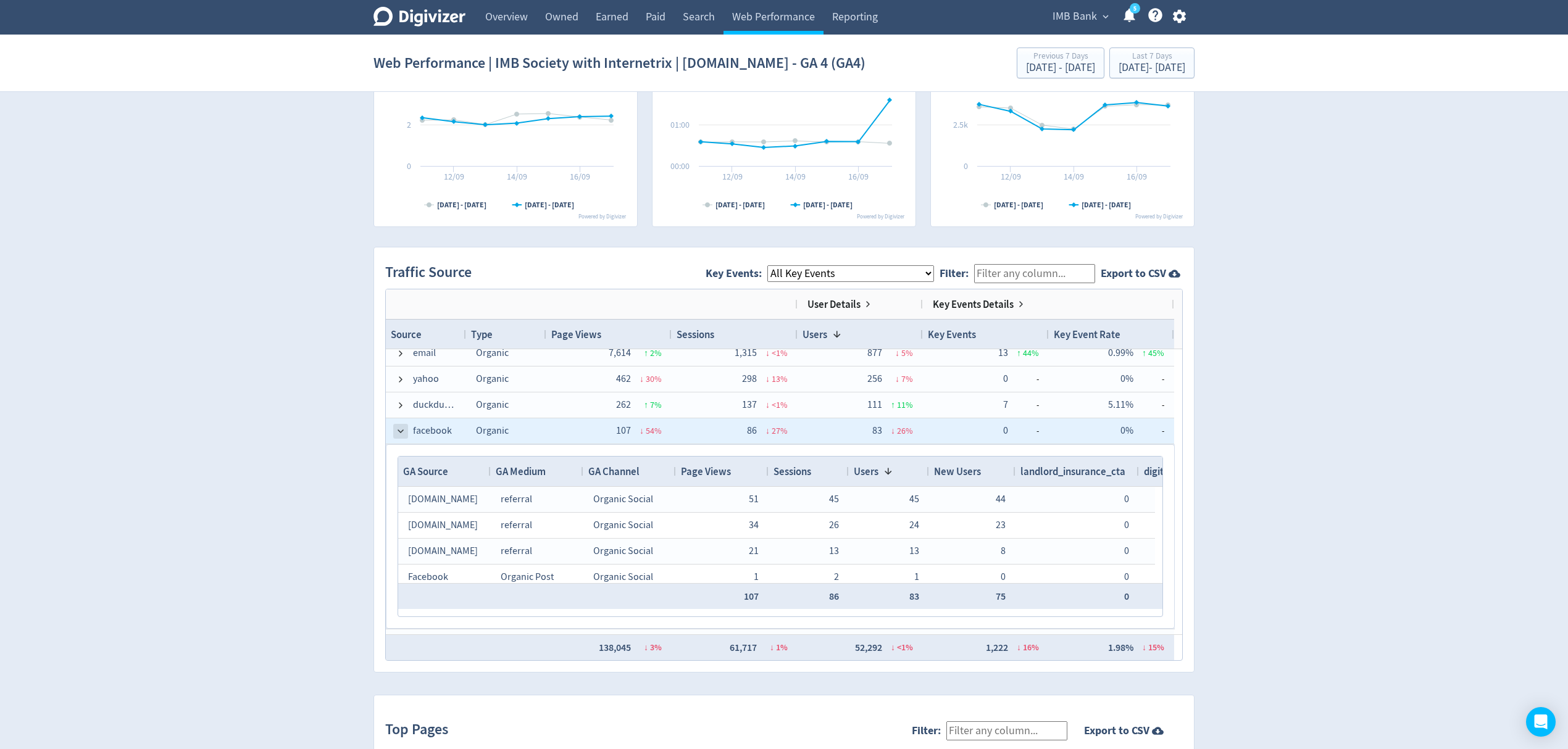
click at [404, 434] on span at bounding box center [401, 431] width 10 height 10
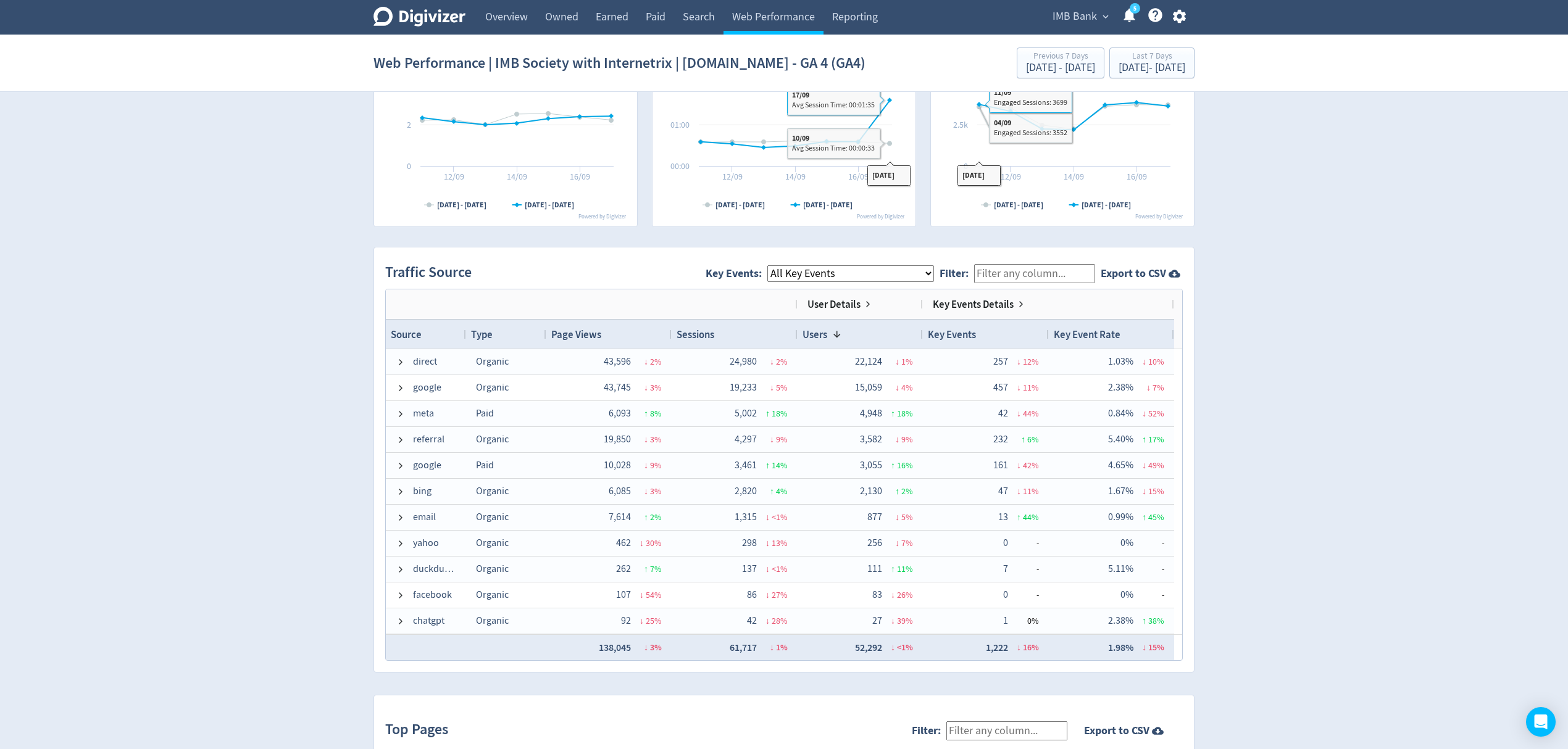
click at [1079, 16] on span "IMB Bank" at bounding box center [1075, 16] width 44 height 20
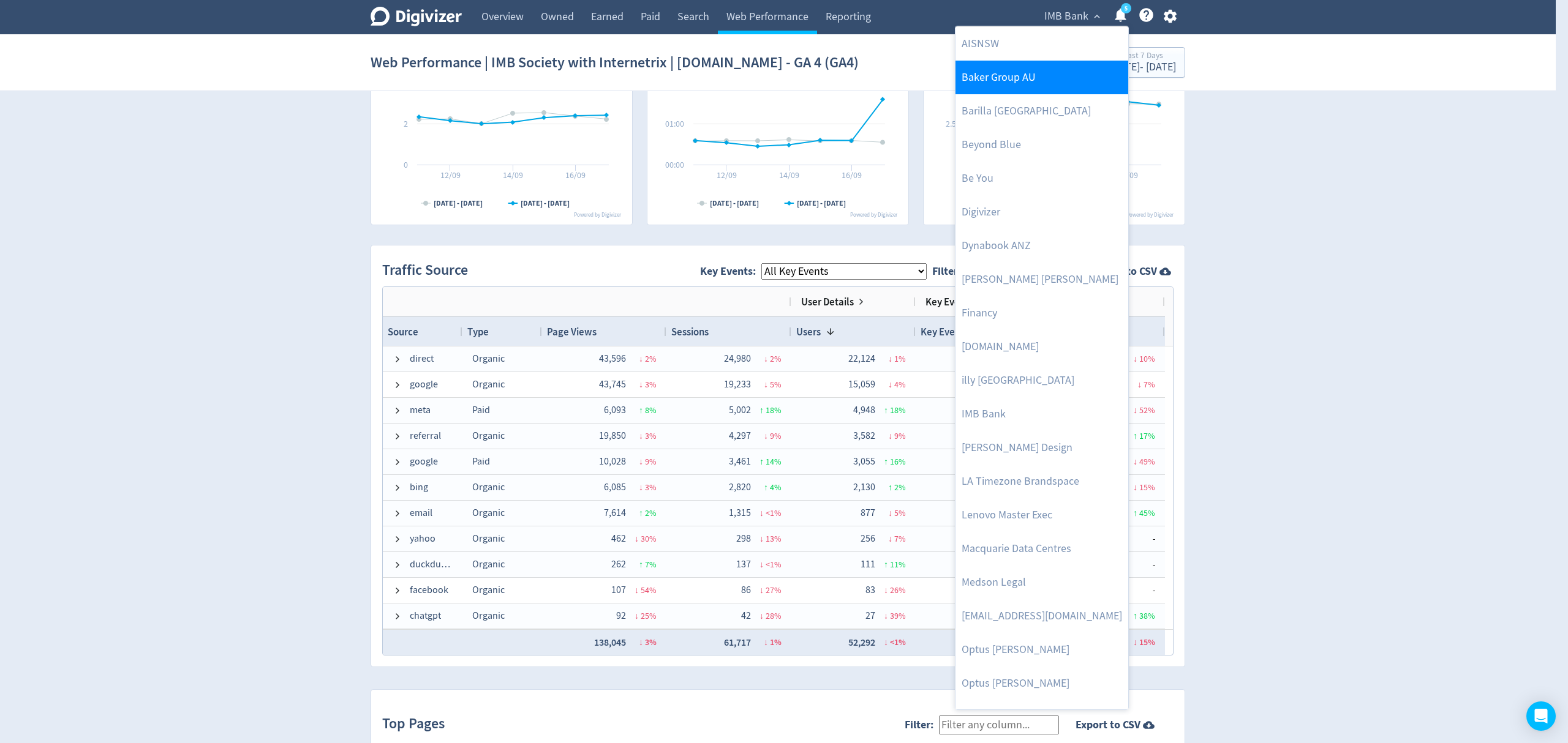
click at [1035, 74] on link "Baker Group AU" at bounding box center [1041, 77] width 173 height 33
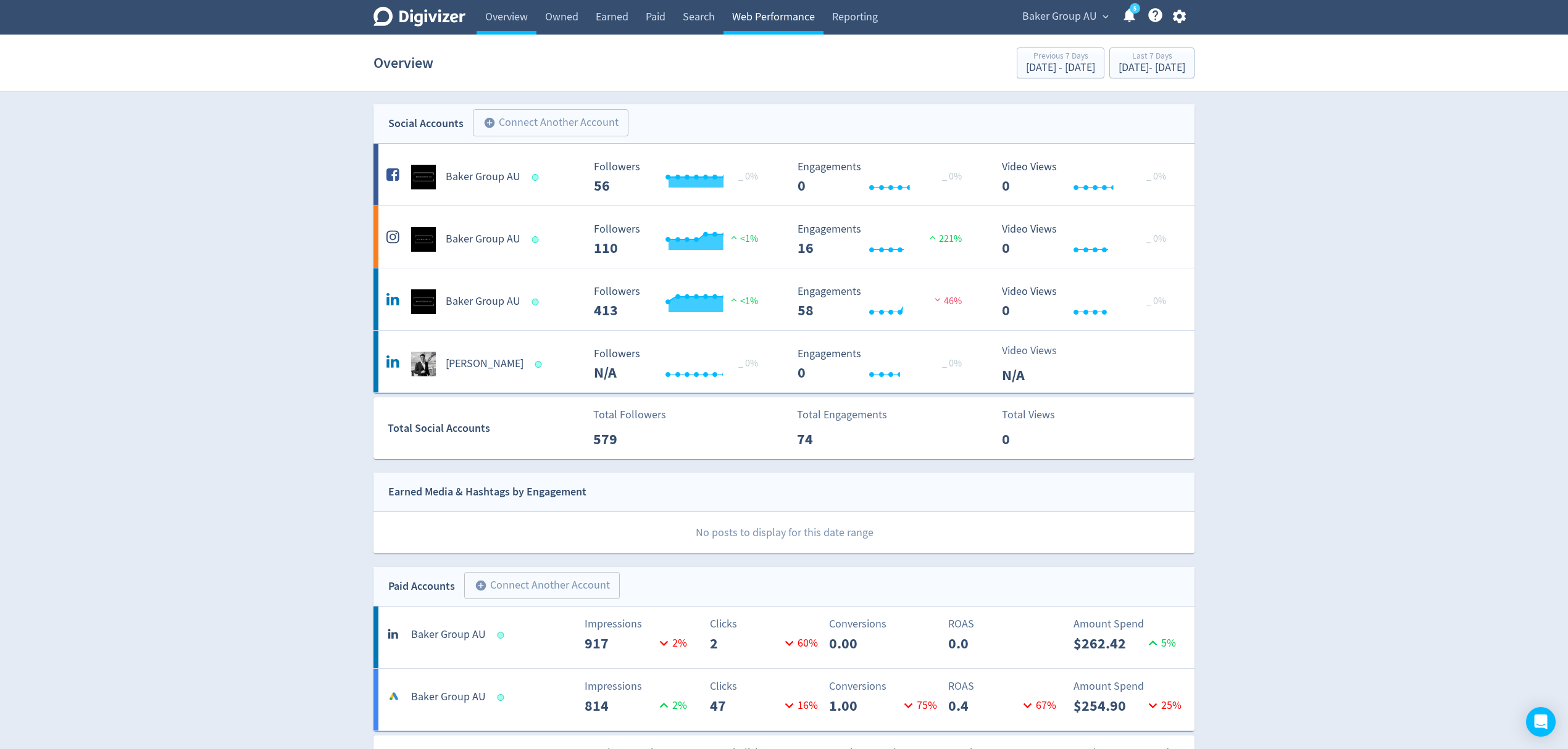
click at [759, 15] on link "Web Performance" at bounding box center [774, 17] width 100 height 34
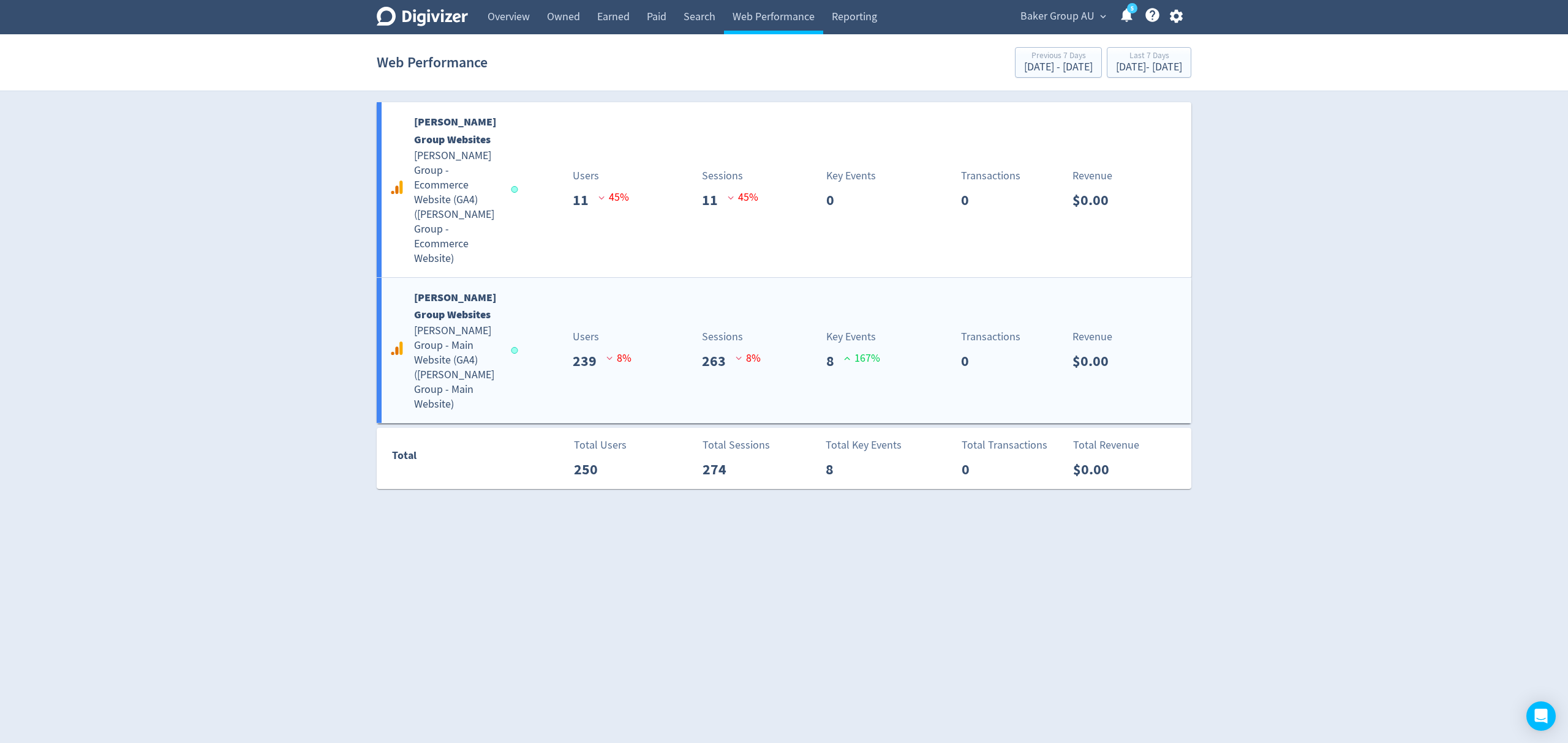
click at [521, 329] on div "Users 239 8 %" at bounding box center [583, 350] width 134 height 43
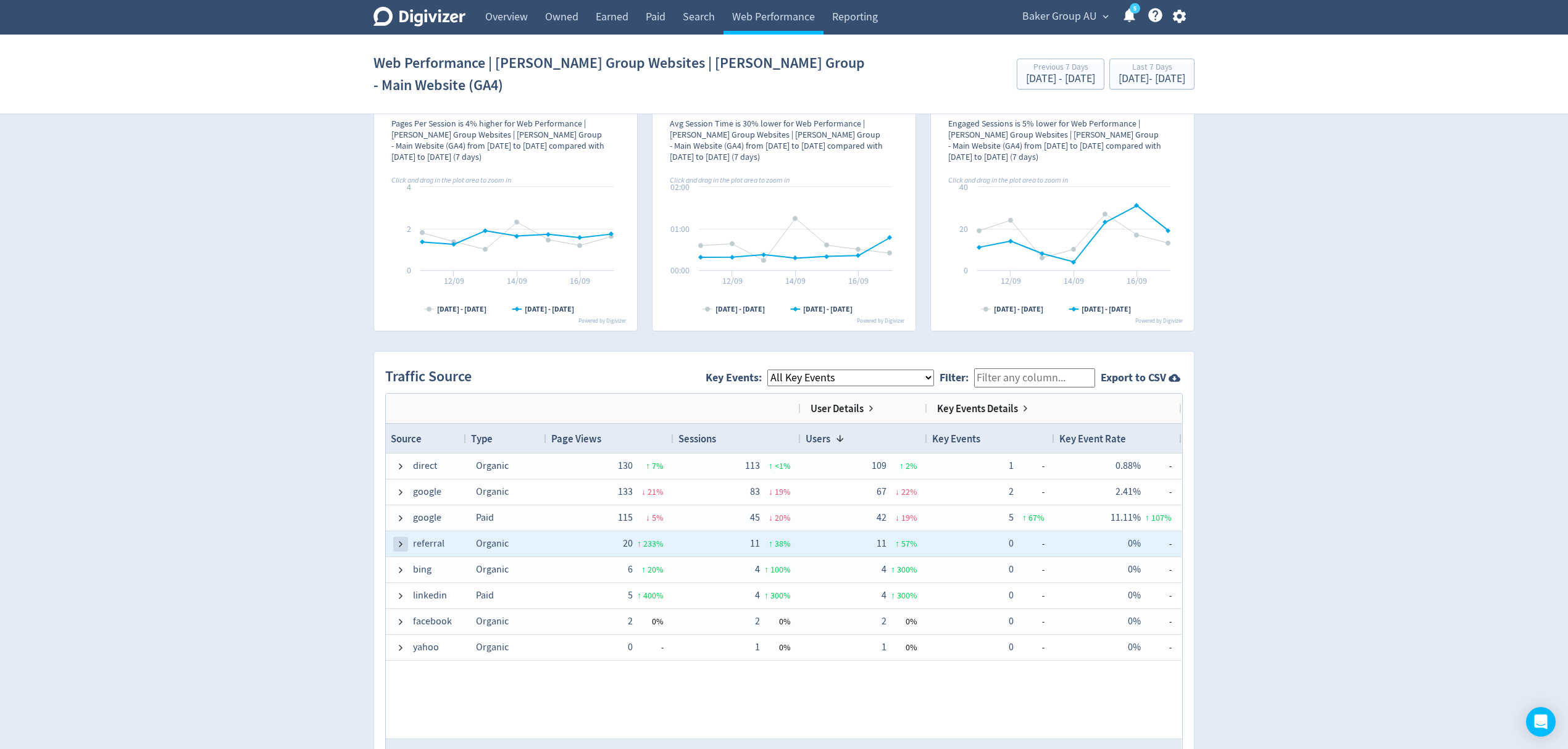
click at [404, 540] on span at bounding box center [401, 545] width 10 height 10
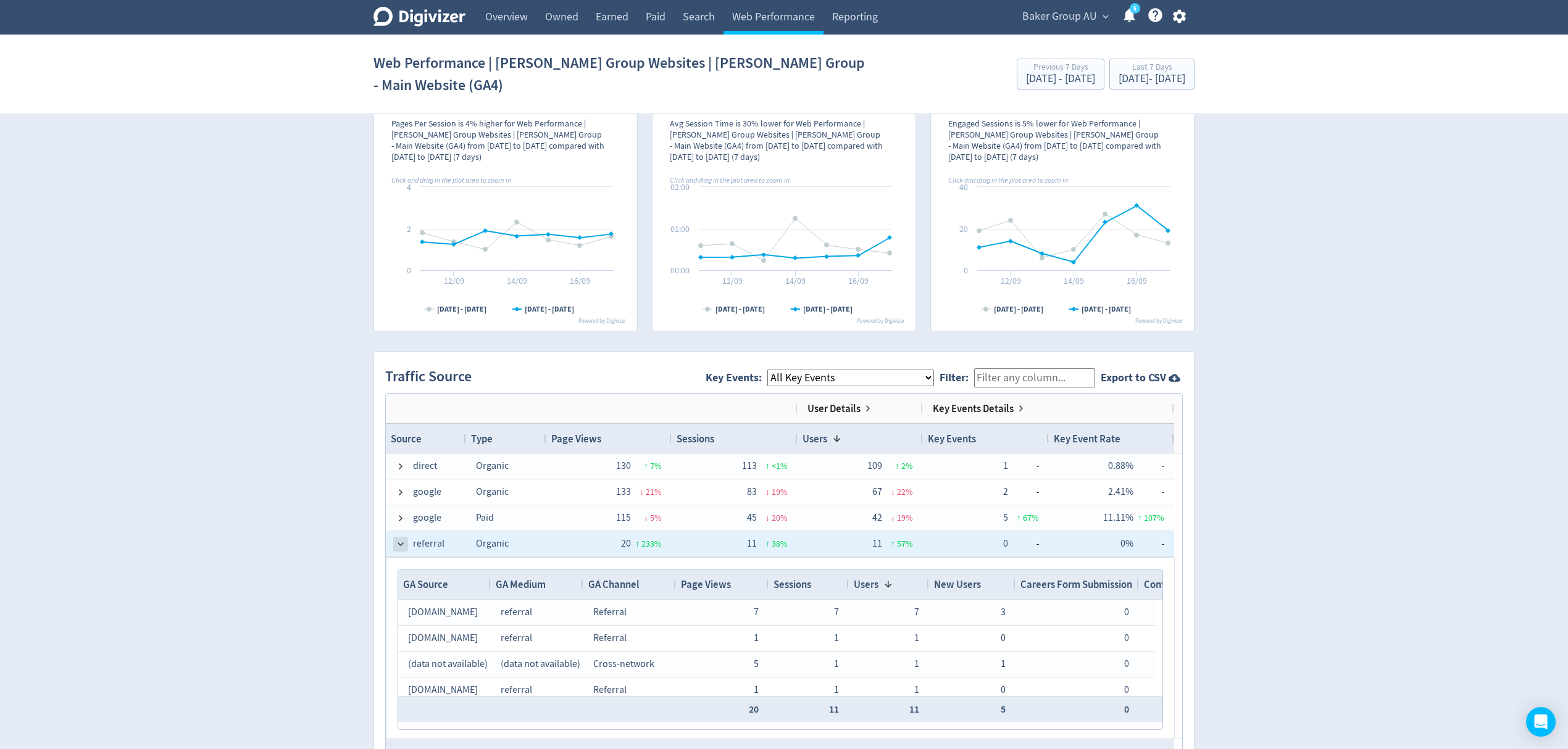
click at [399, 540] on span at bounding box center [401, 545] width 10 height 10
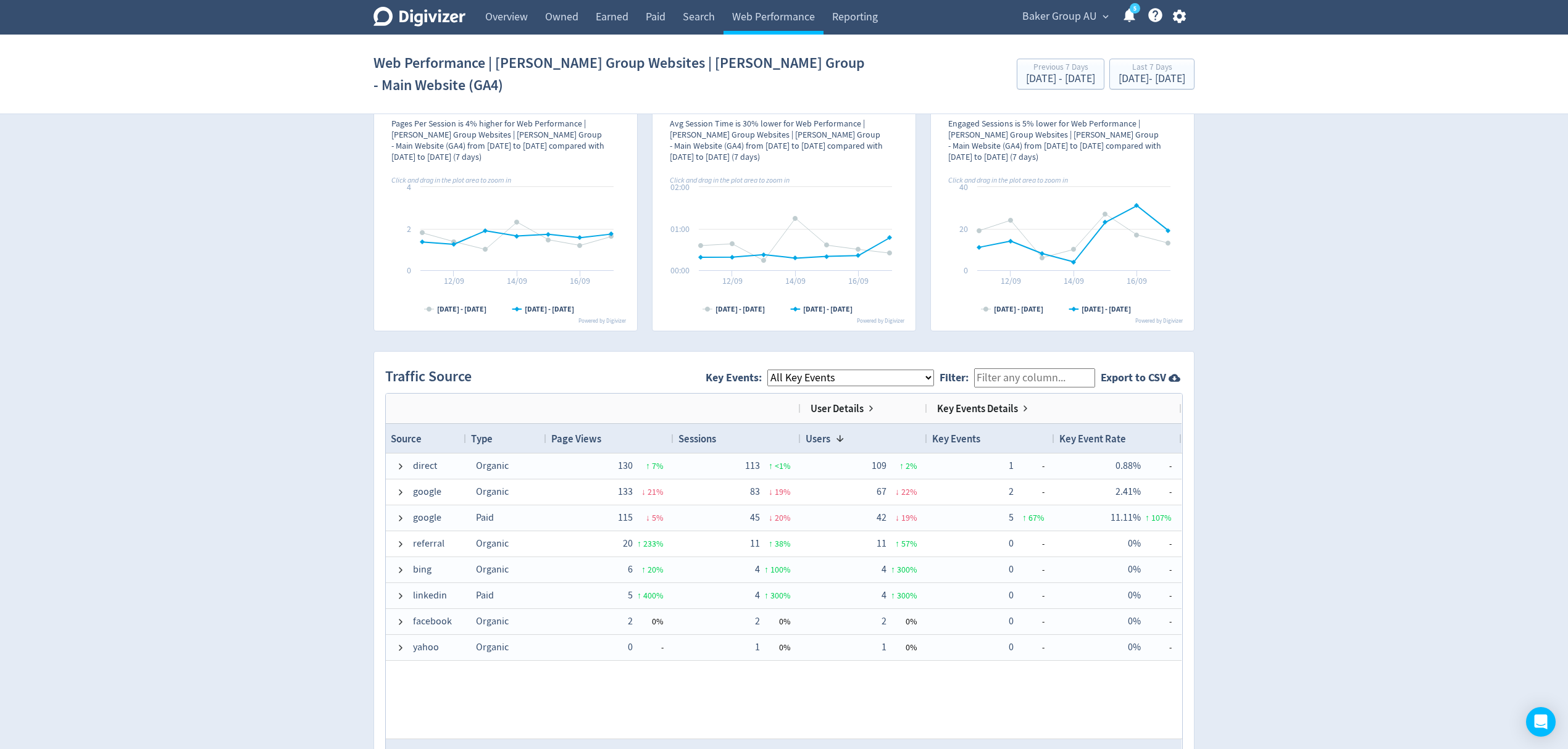
click at [1060, 19] on span "Baker Group AU" at bounding box center [1060, 16] width 75 height 20
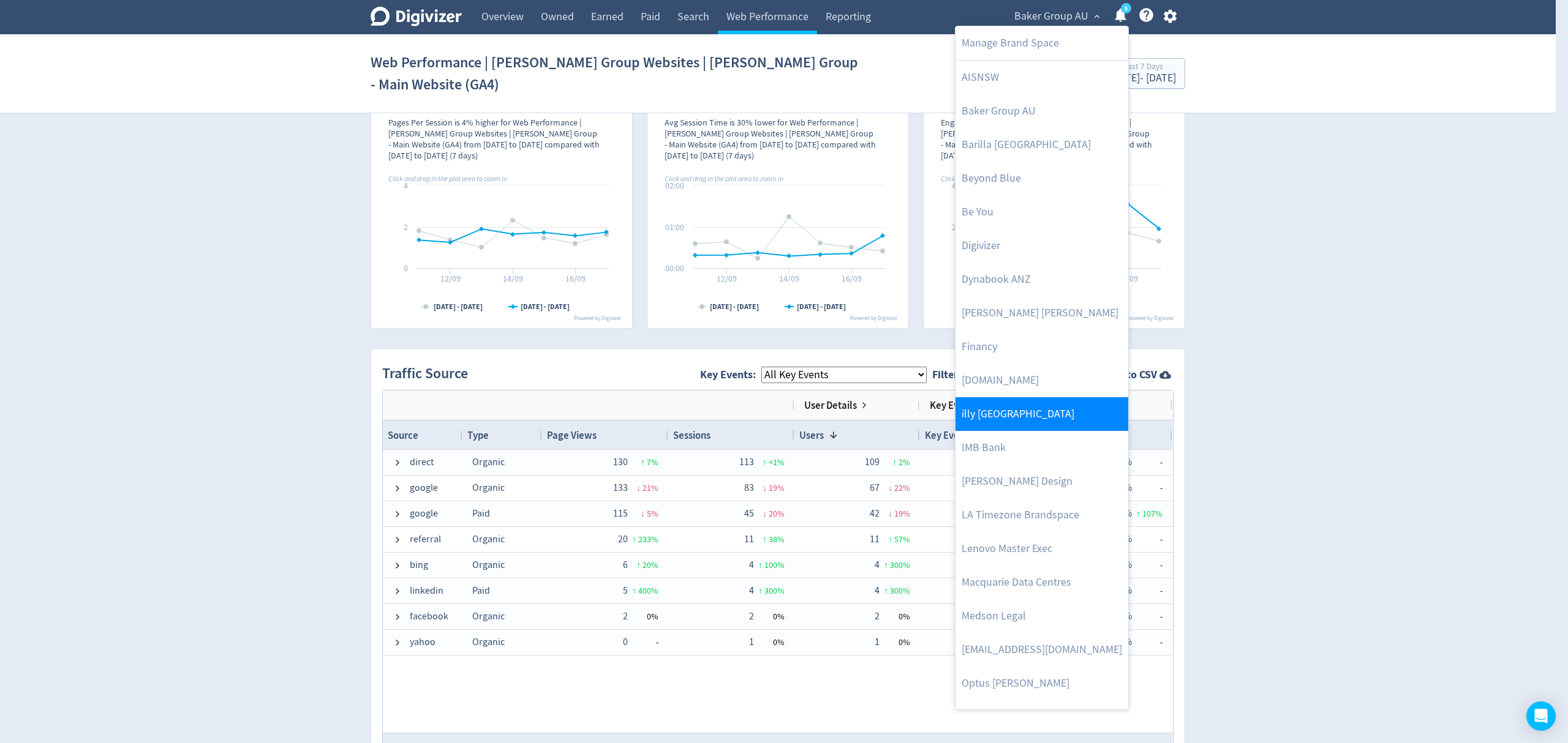
click at [1033, 417] on link "illy [GEOGRAPHIC_DATA]" at bounding box center [1041, 414] width 173 height 33
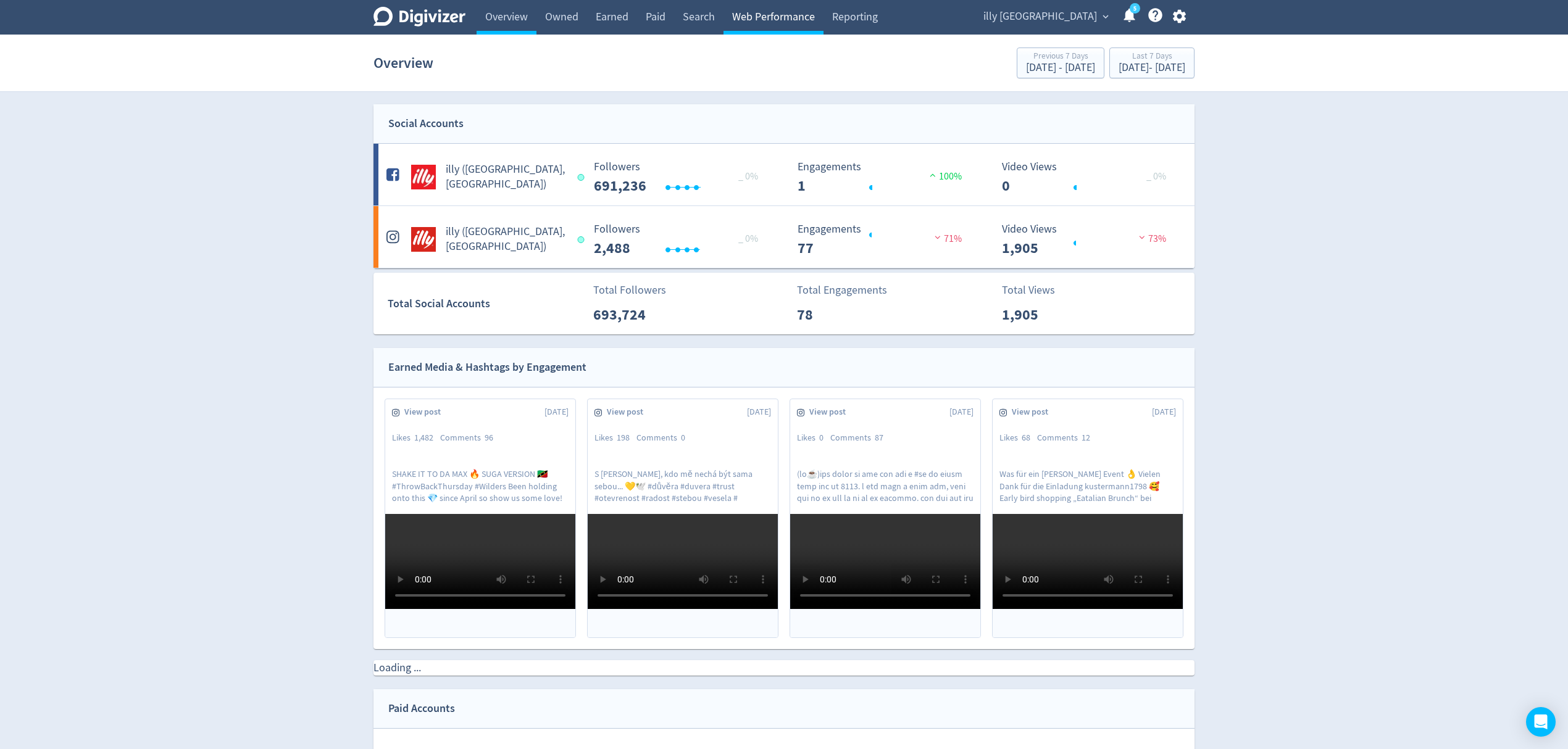
click at [749, 20] on link "Web Performance" at bounding box center [774, 17] width 100 height 34
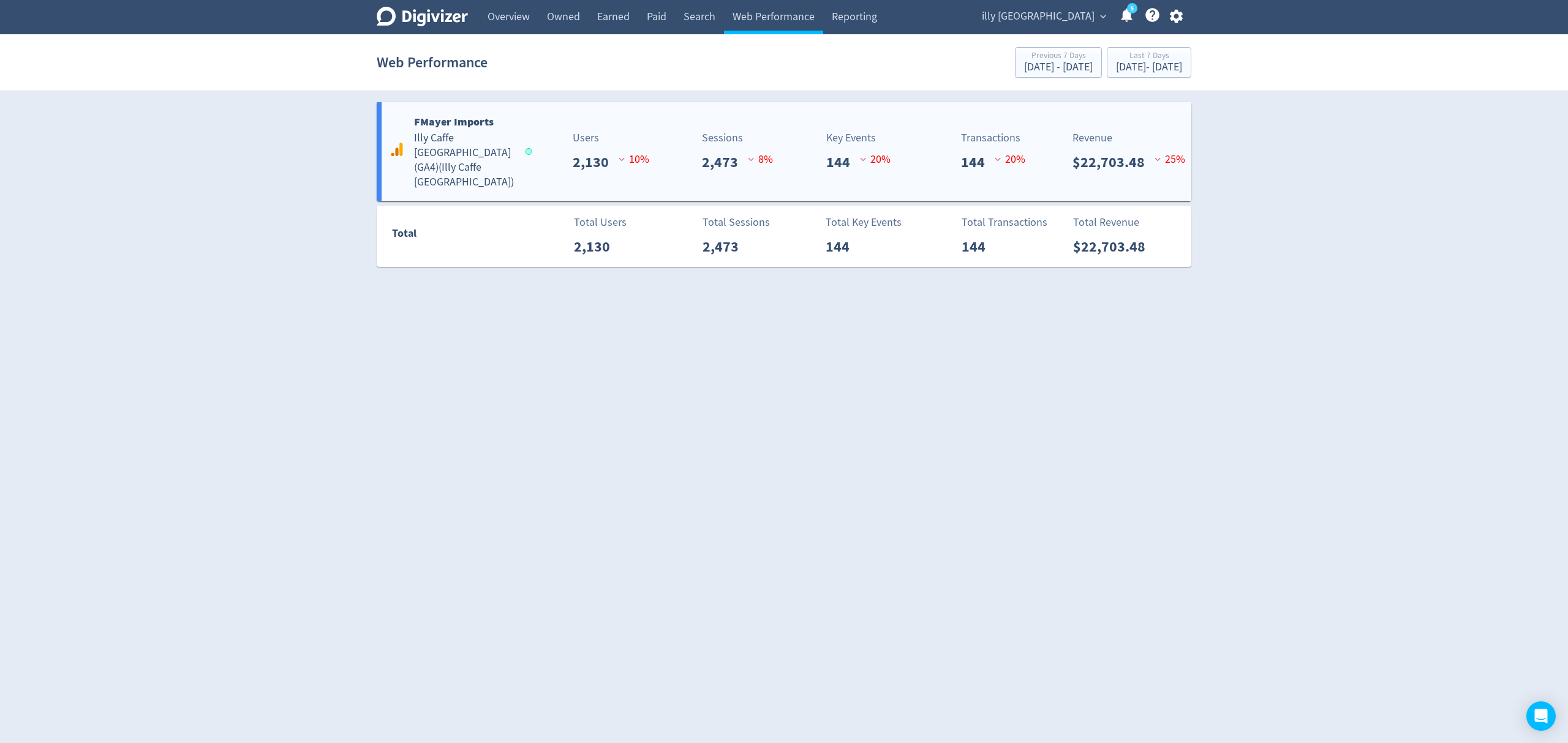
click at [545, 161] on div "Users 2,130 10 %" at bounding box center [583, 151] width 134 height 43
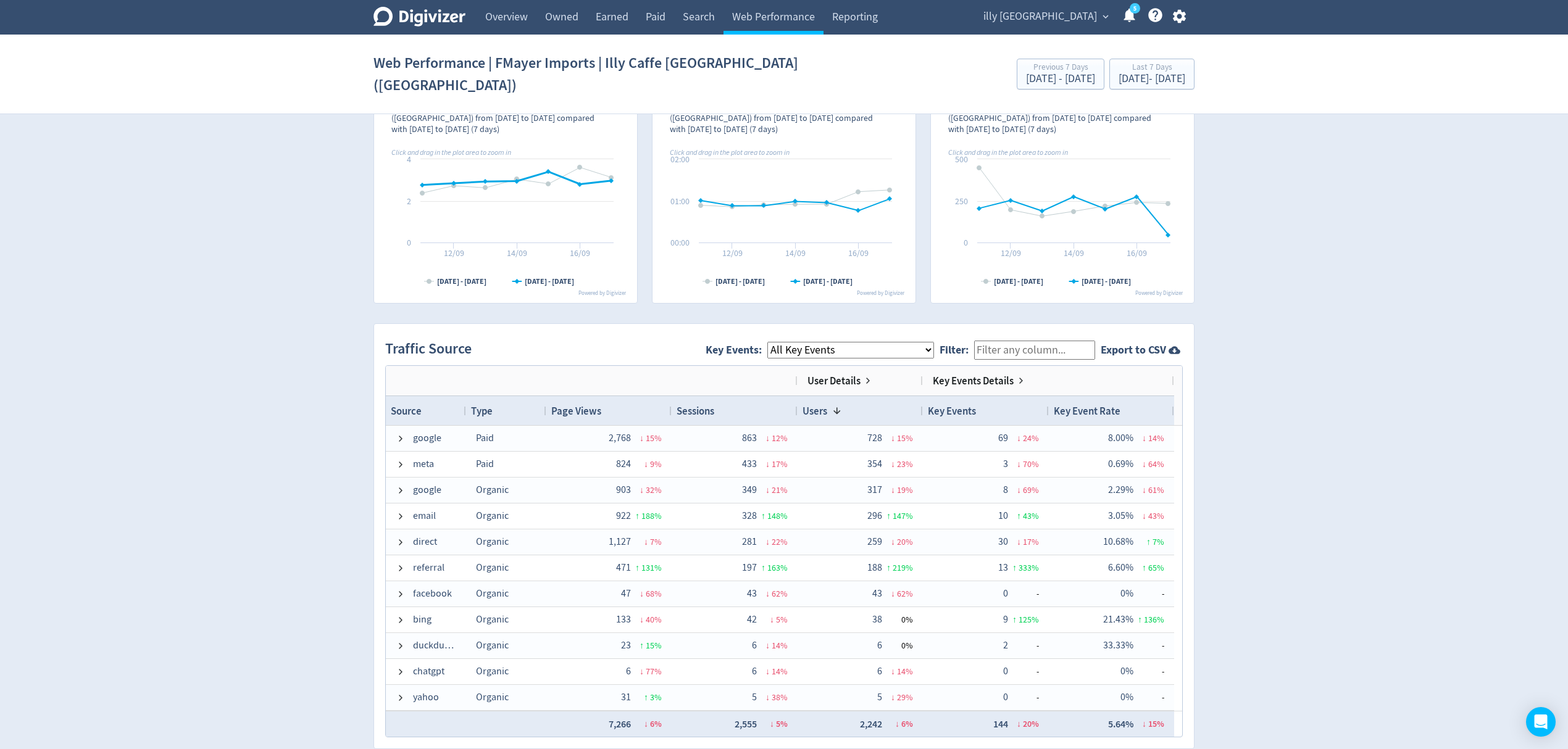
scroll to position [823, 0]
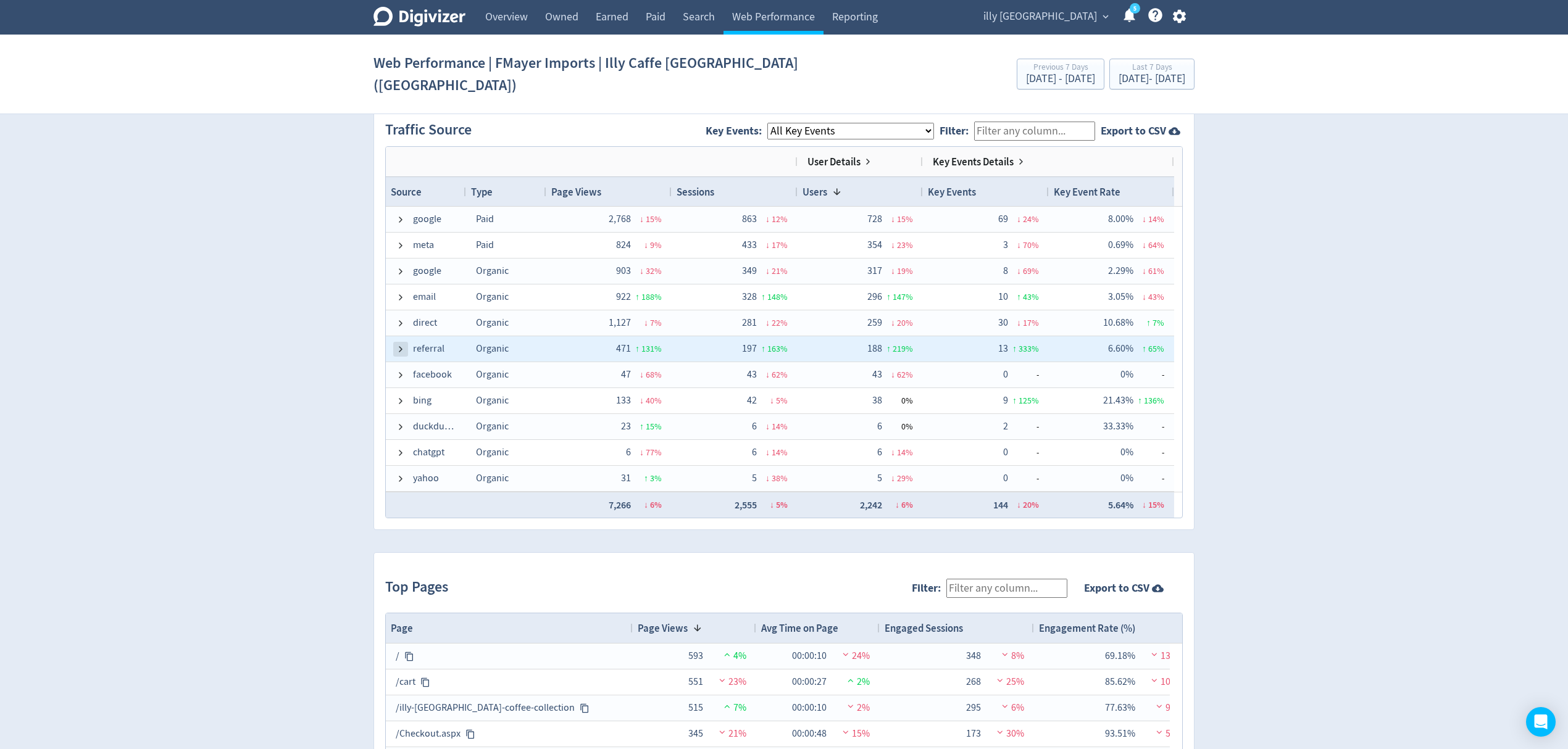
click at [403, 345] on span at bounding box center [401, 350] width 10 height 10
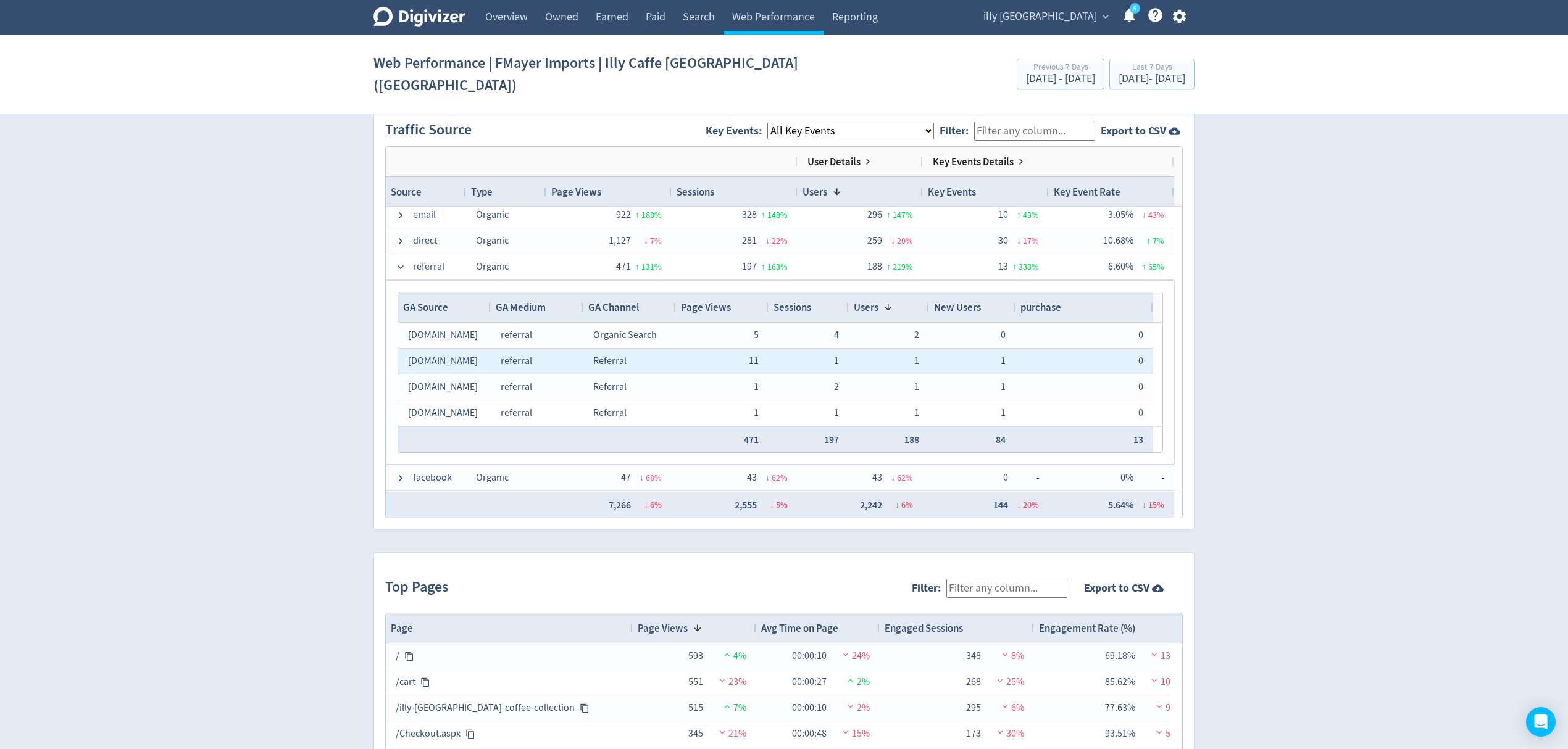
scroll to position [40, 0]
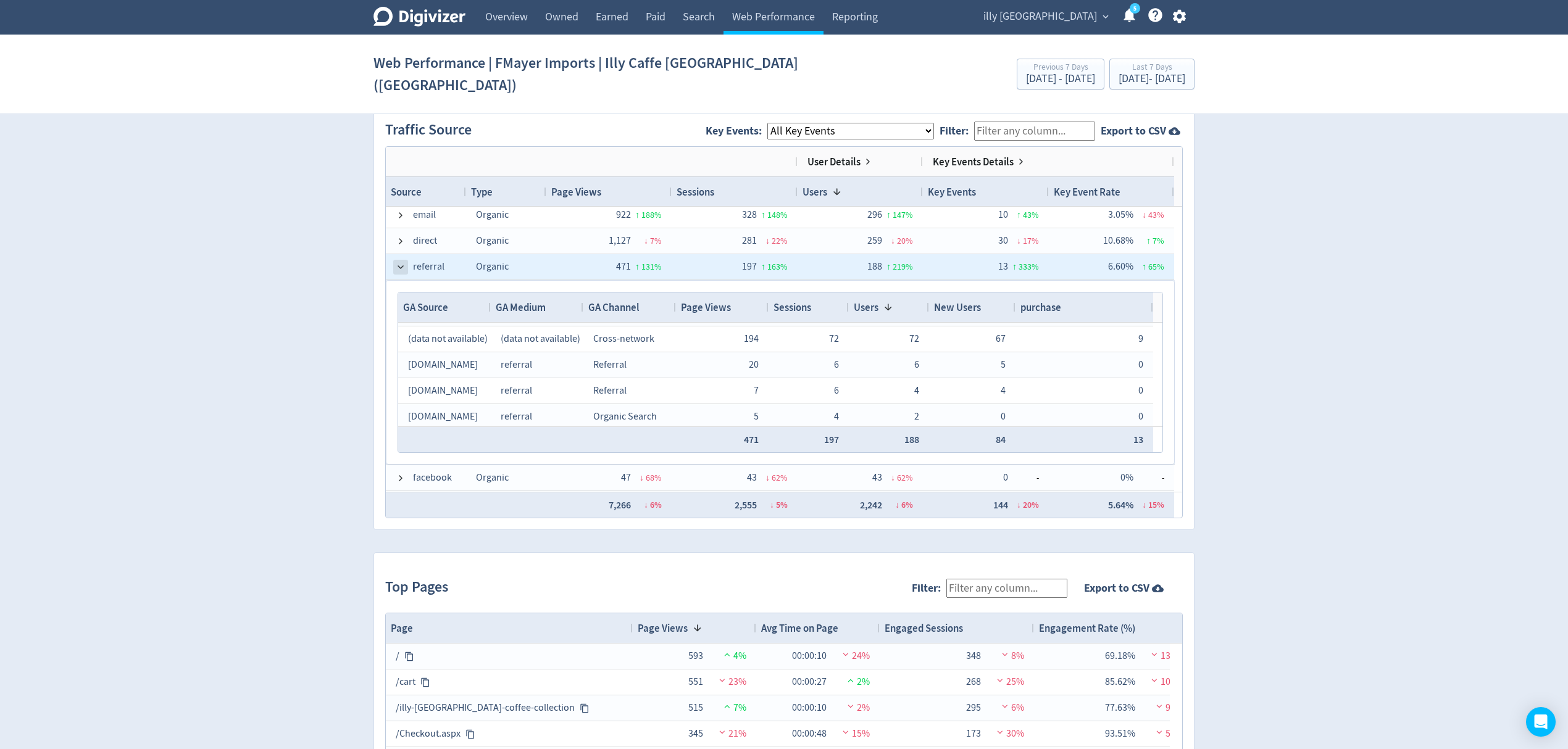
click at [399, 262] on span at bounding box center [401, 267] width 10 height 10
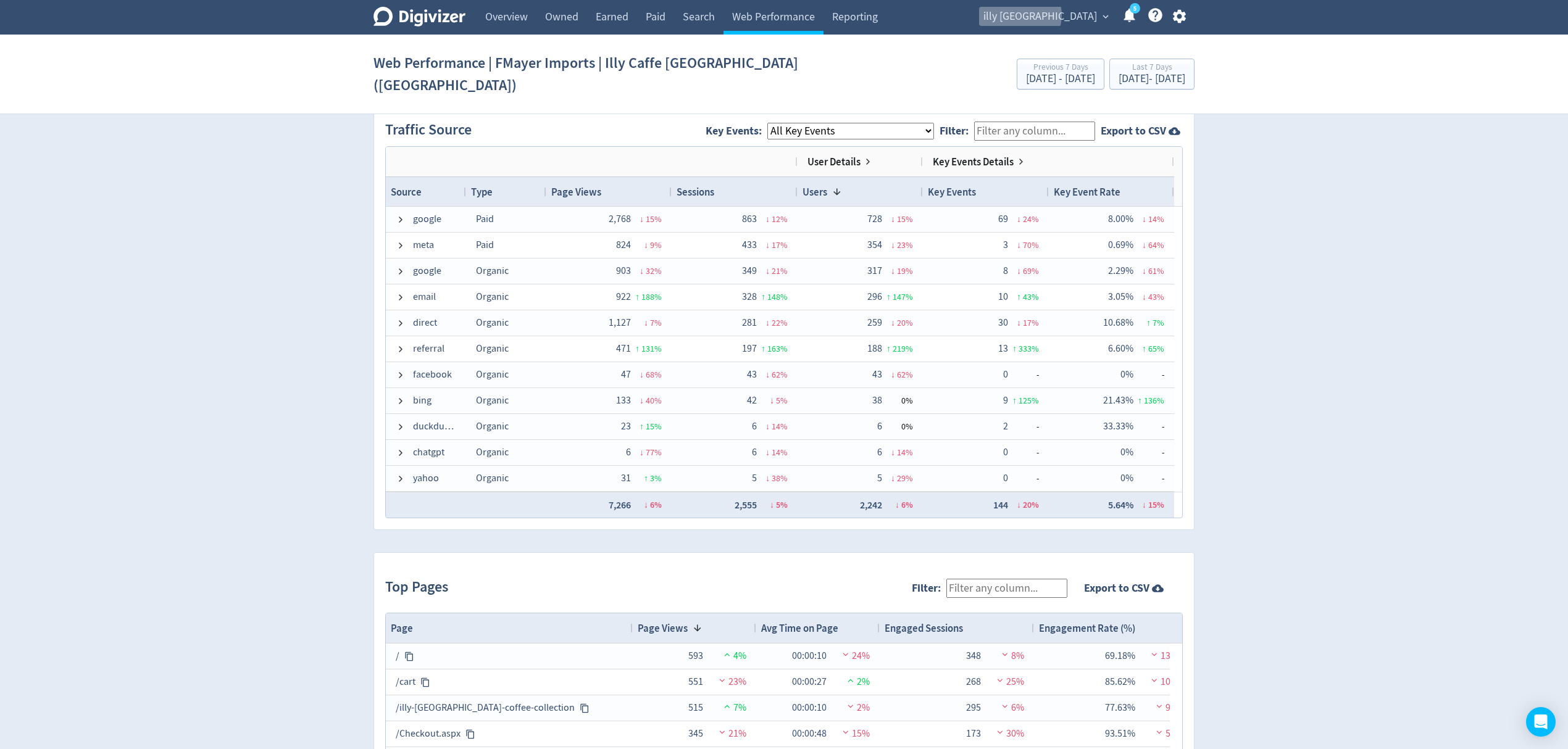
click at [1077, 16] on span "illy [GEOGRAPHIC_DATA]" at bounding box center [1040, 16] width 113 height 20
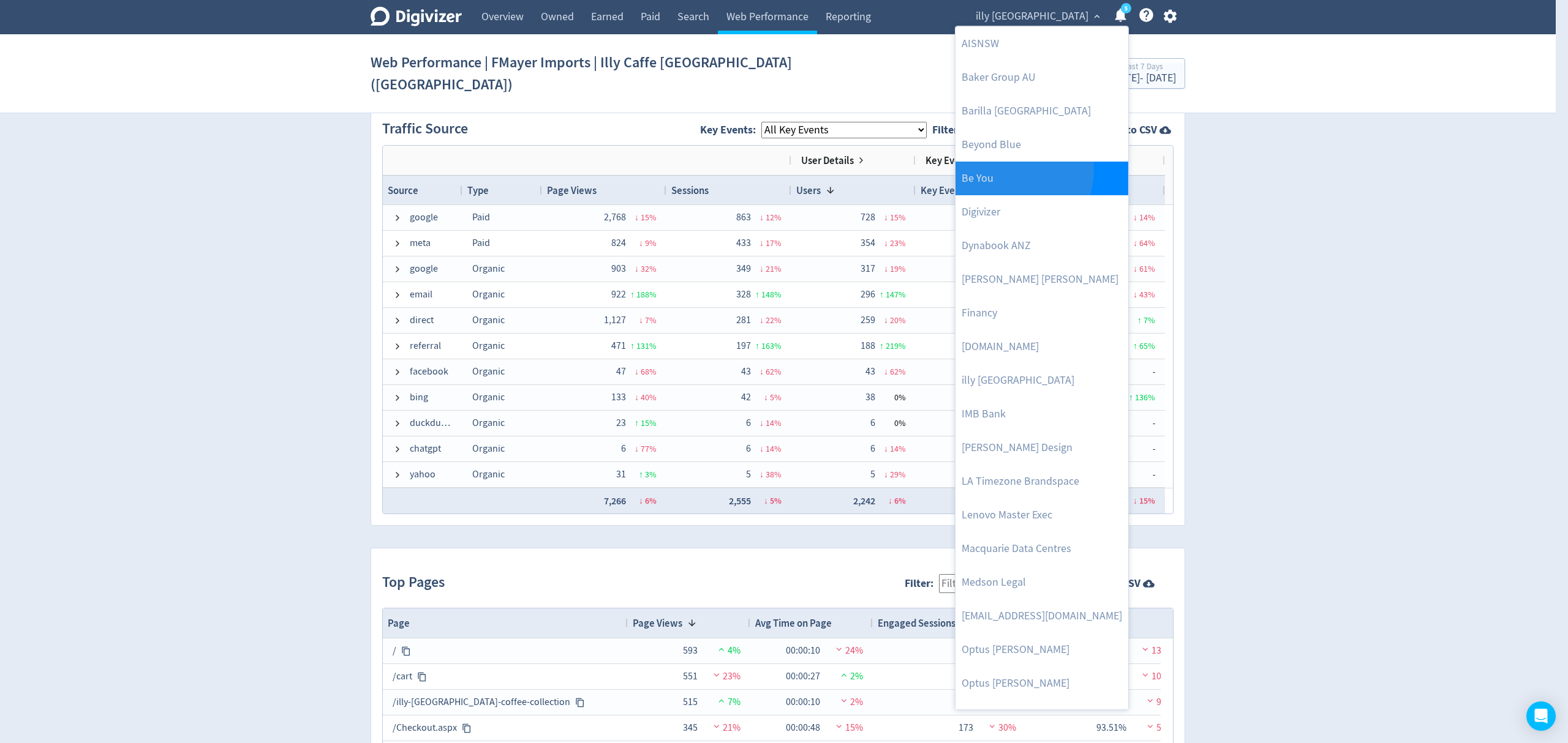
click at [1000, 170] on link "Be You" at bounding box center [1041, 178] width 173 height 33
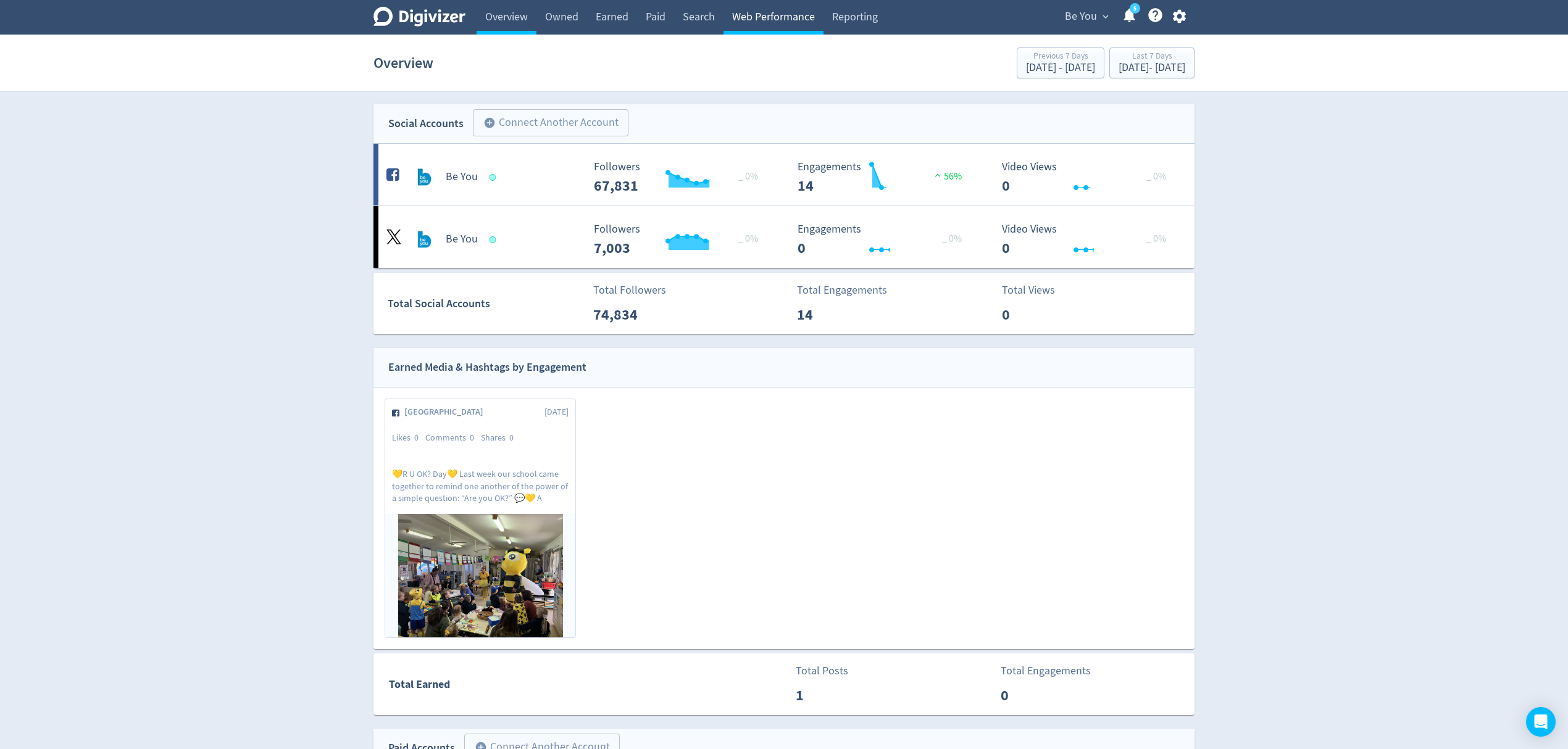
click at [749, 14] on link "Web Performance" at bounding box center [774, 17] width 100 height 34
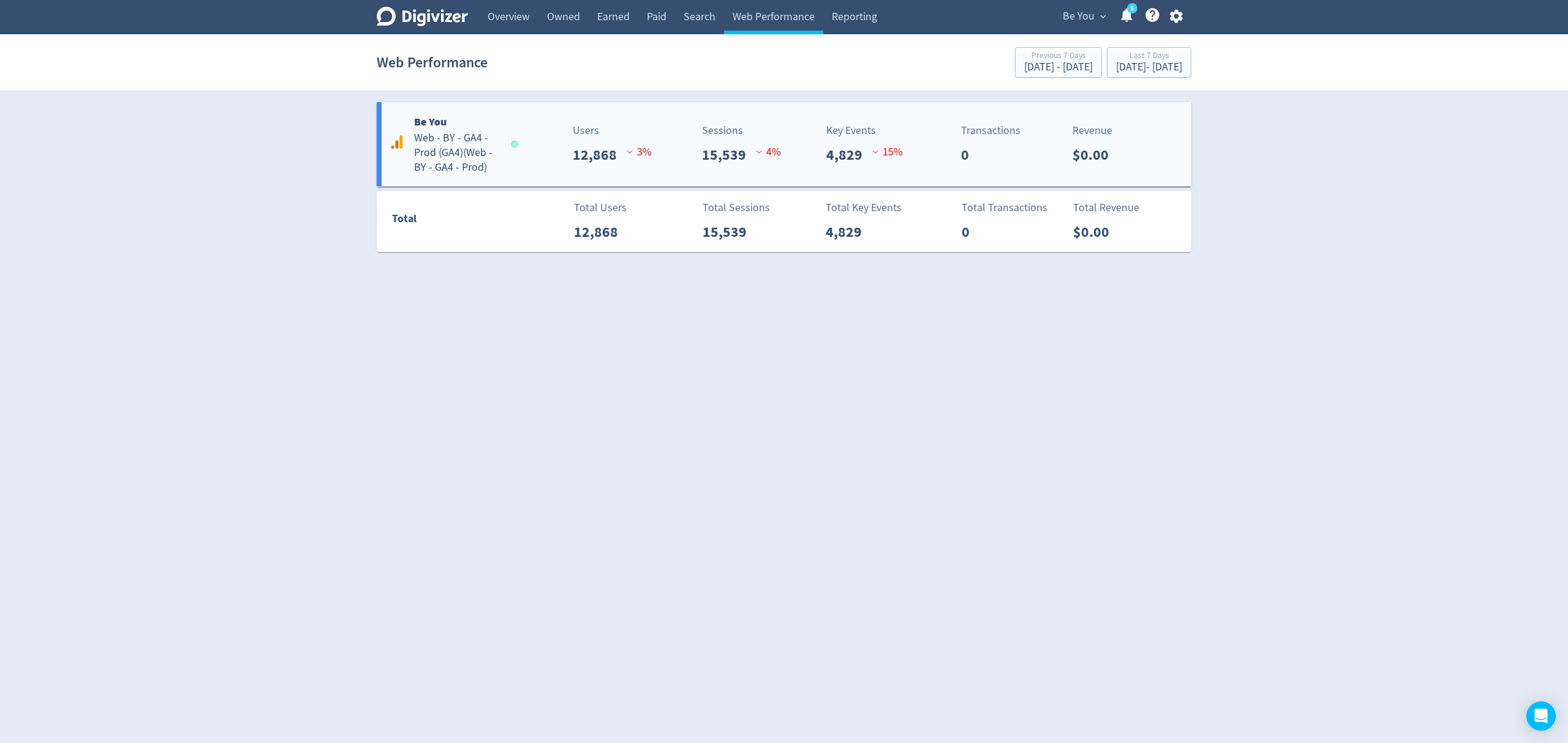
click at [533, 164] on div "Users 12,868 3 %" at bounding box center [583, 144] width 134 height 43
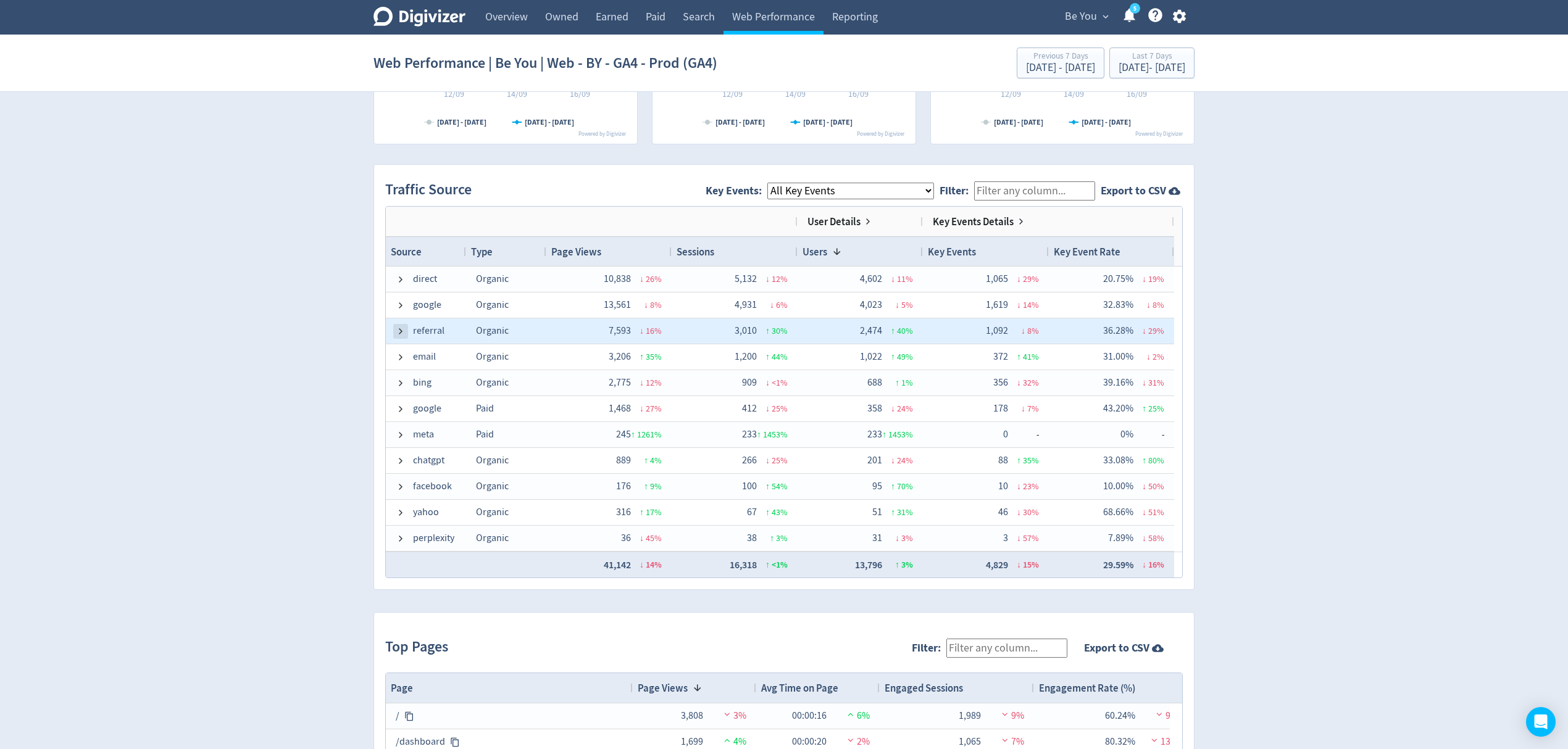
click at [396, 335] on span at bounding box center [401, 332] width 10 height 10
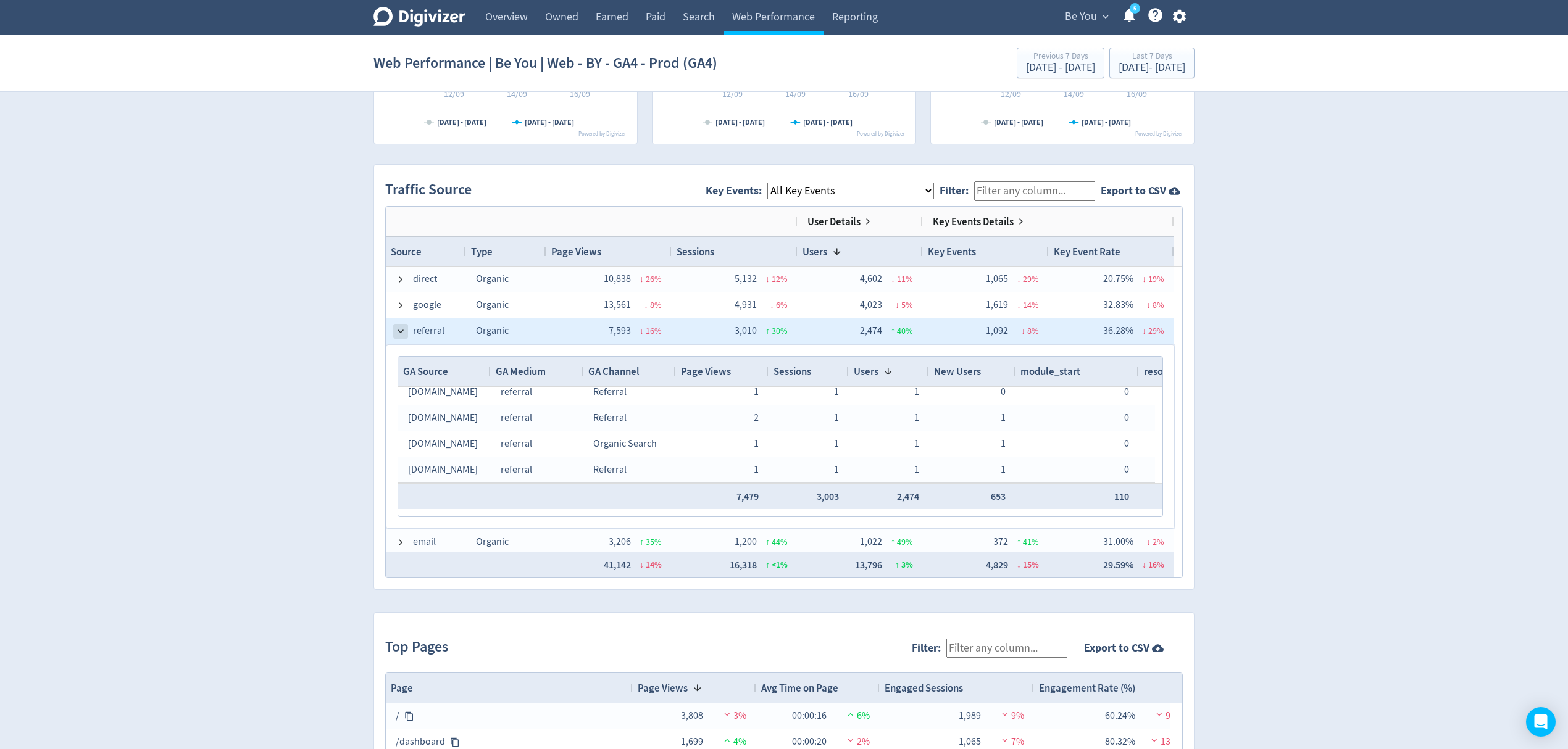
click at [401, 329] on span at bounding box center [401, 332] width 10 height 10
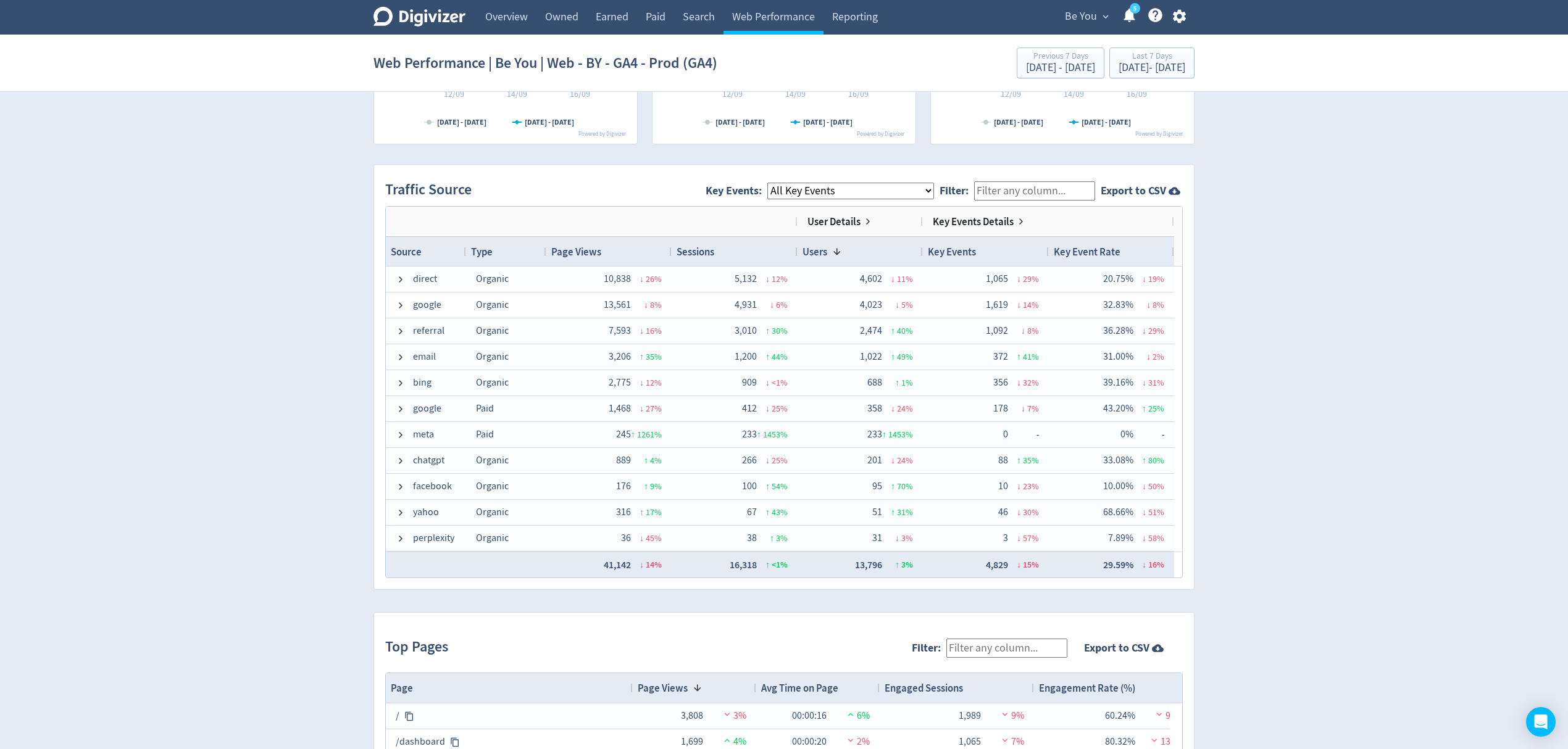
click at [1095, 18] on span "Be You" at bounding box center [1081, 16] width 32 height 20
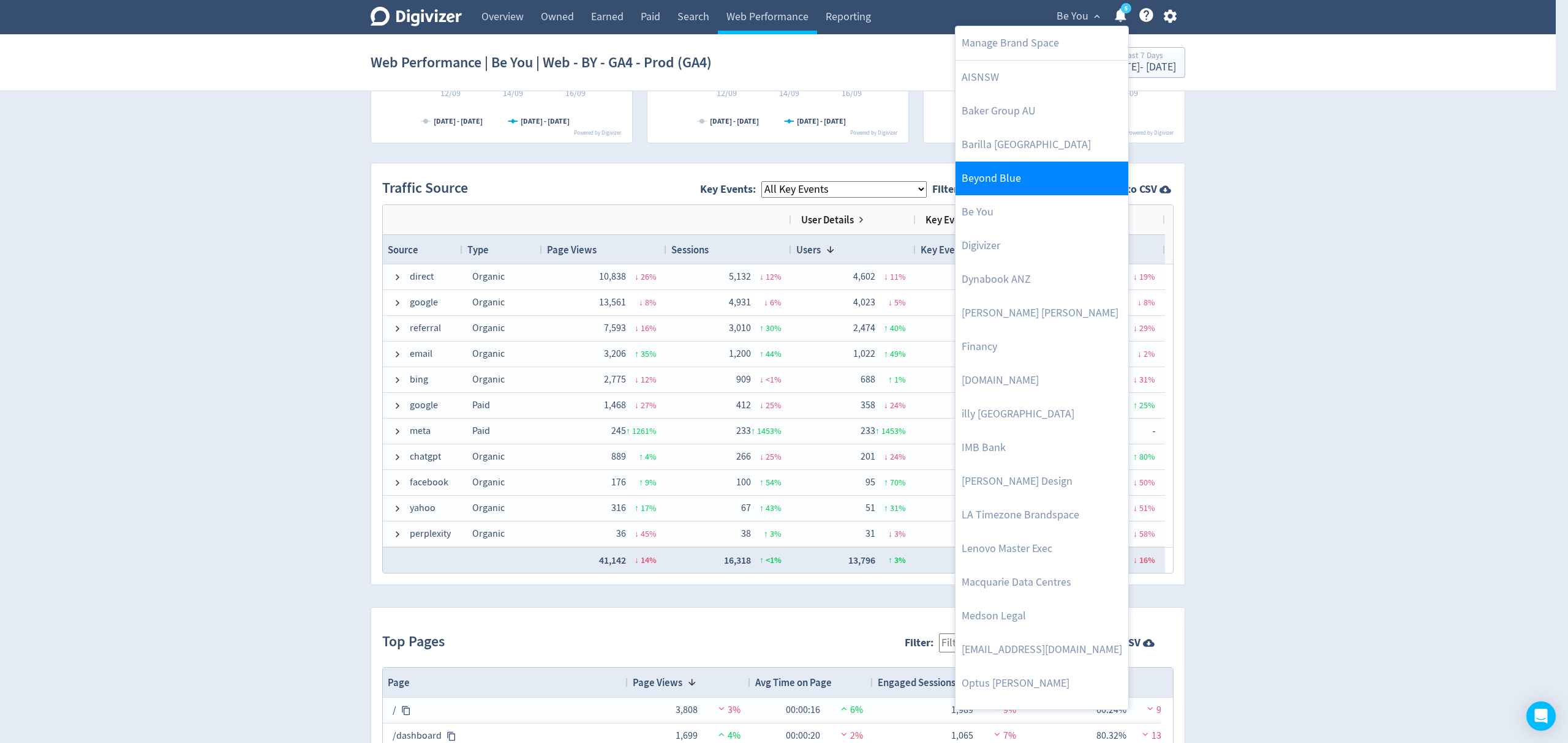
click at [1013, 166] on link "Beyond Blue" at bounding box center [1041, 178] width 173 height 33
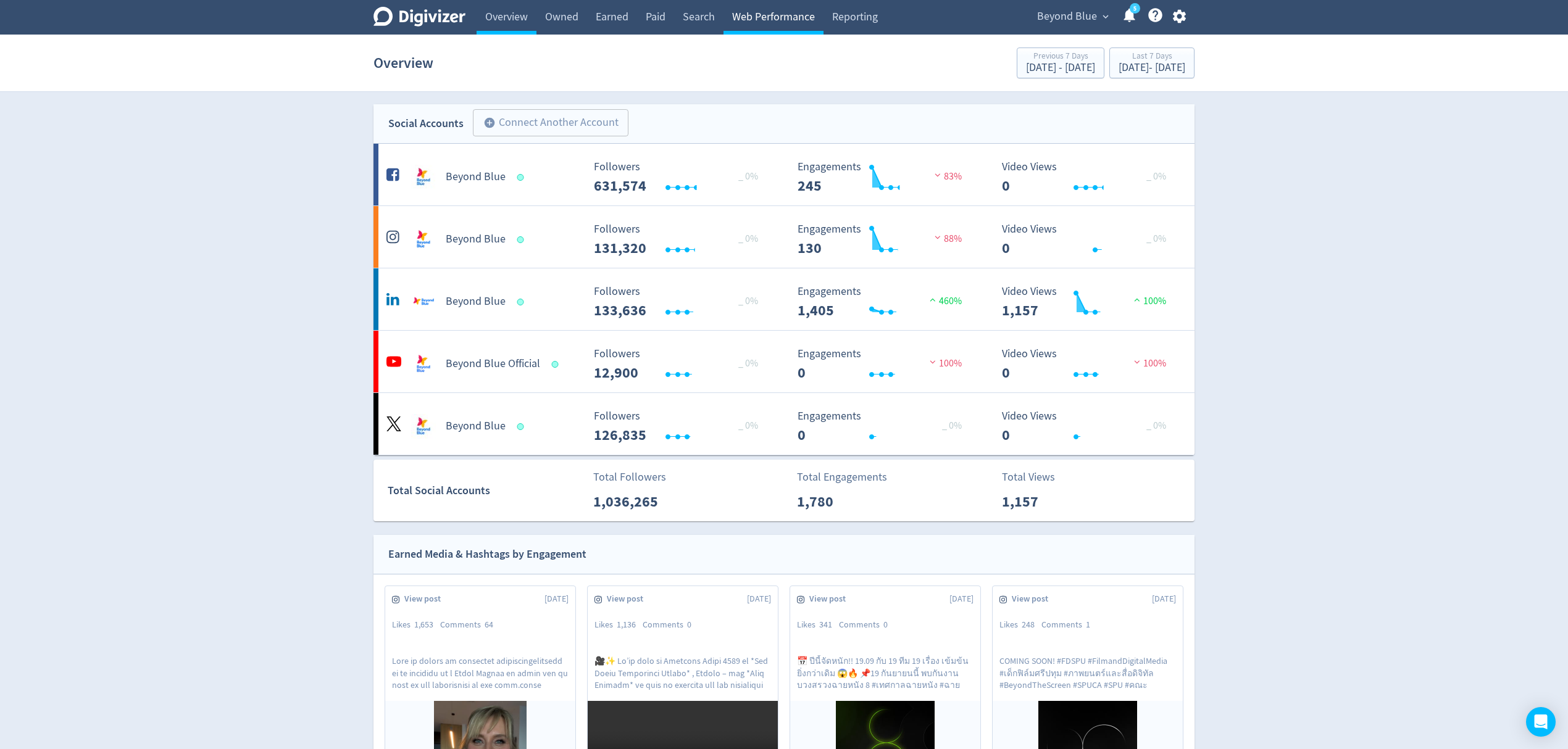
click at [746, 17] on link "Web Performance" at bounding box center [774, 17] width 100 height 34
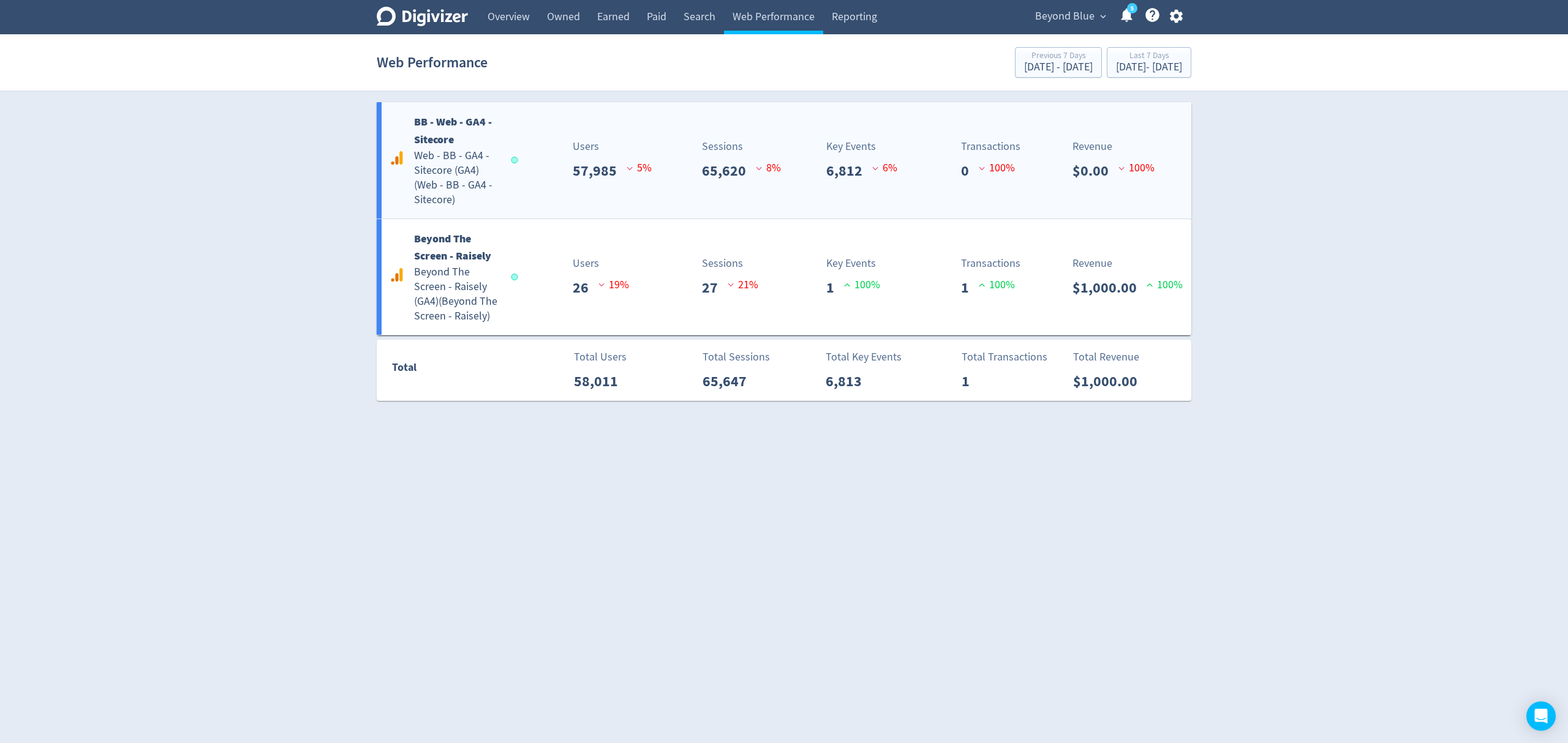
click at [545, 182] on div "Users 57,985 5 %" at bounding box center [583, 160] width 134 height 43
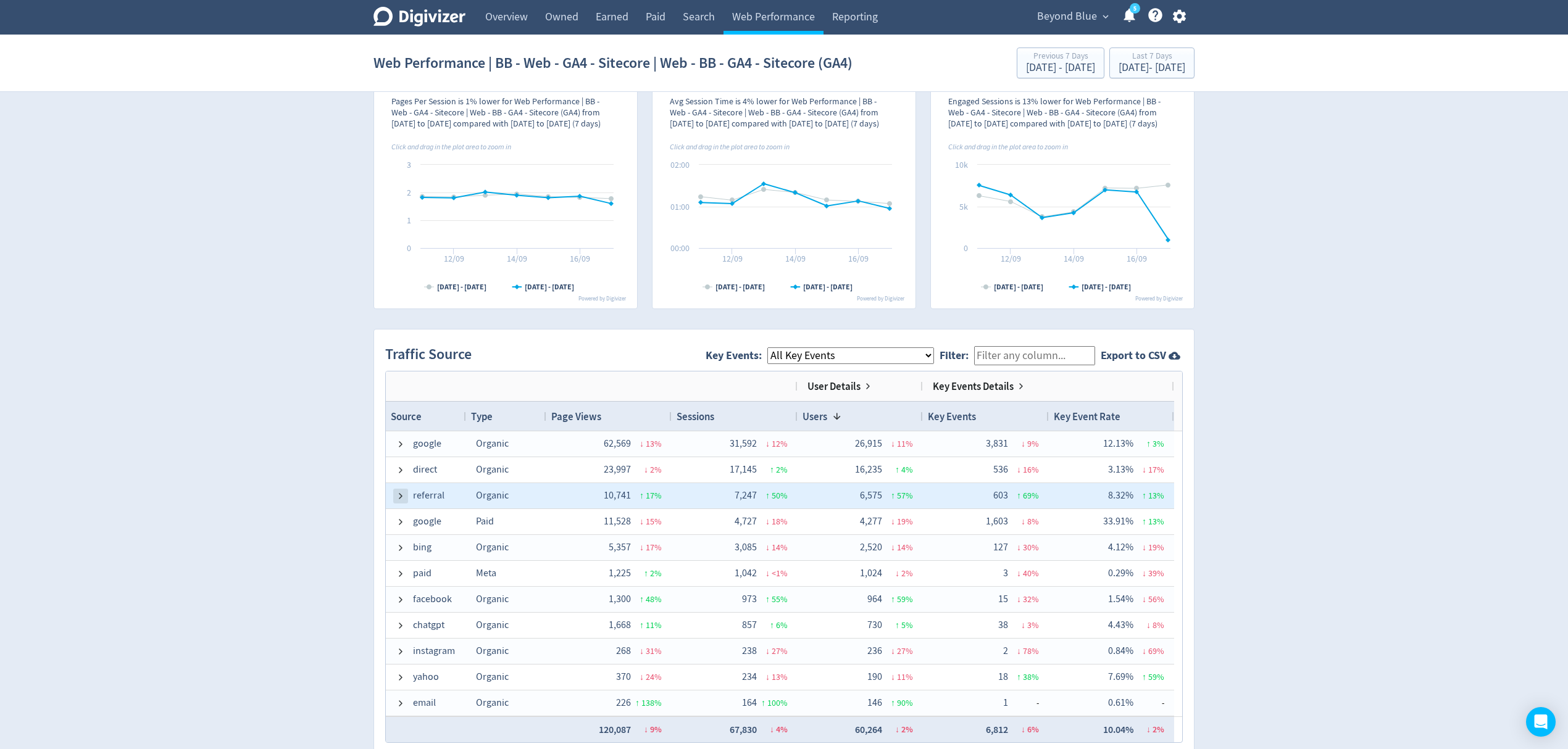
click at [401, 499] on span at bounding box center [401, 497] width 10 height 10
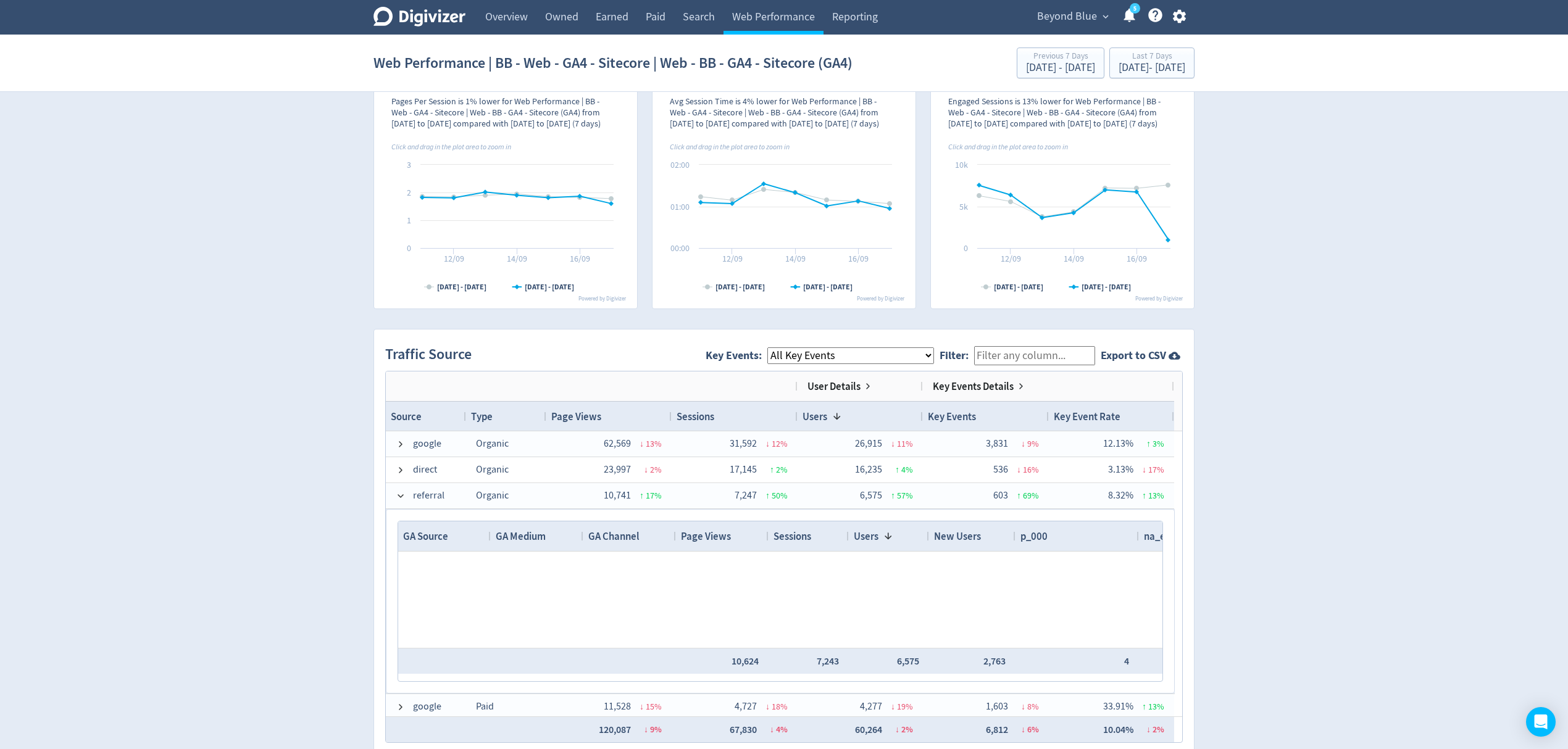
scroll to position [15224, 0]
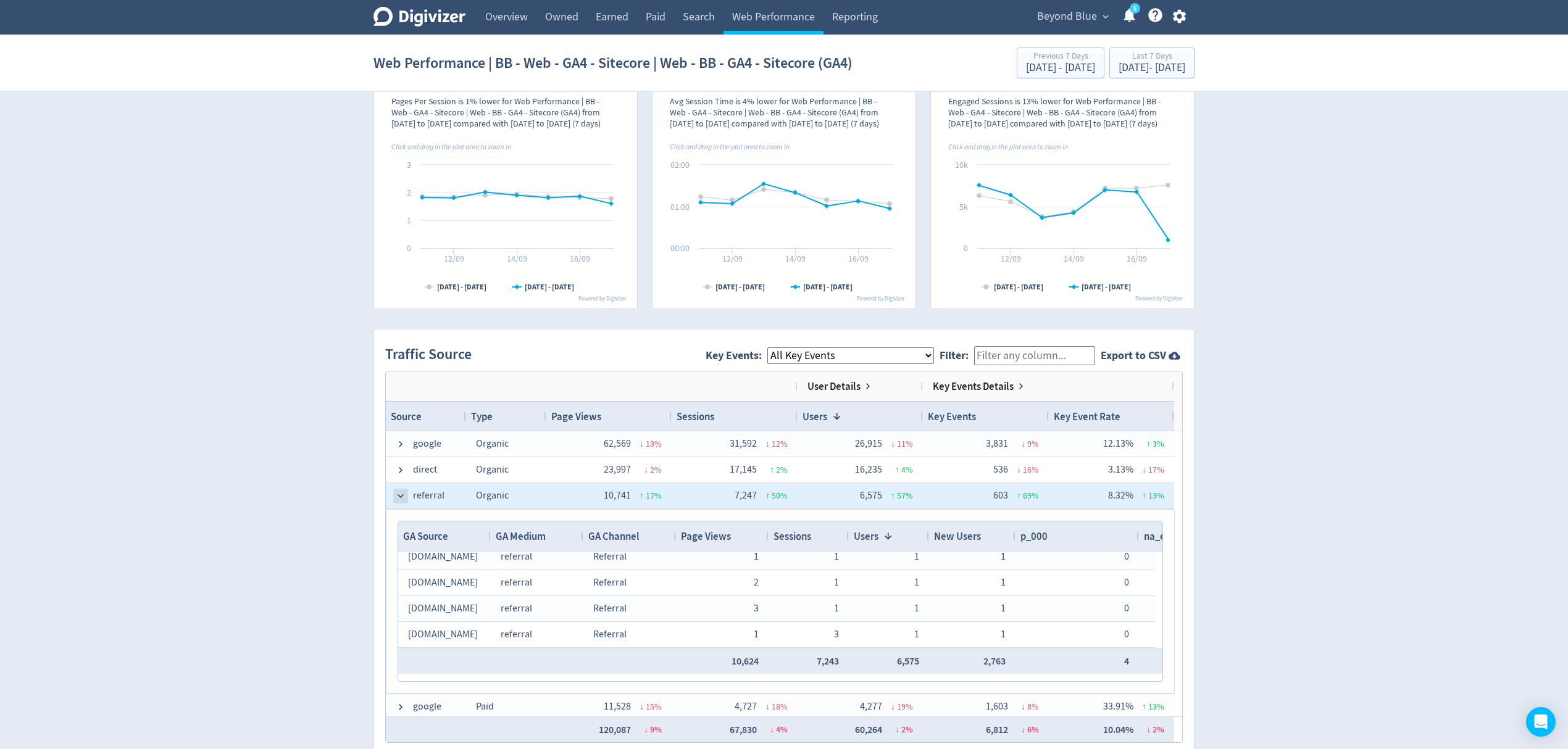
click at [403, 501] on span at bounding box center [401, 497] width 10 height 10
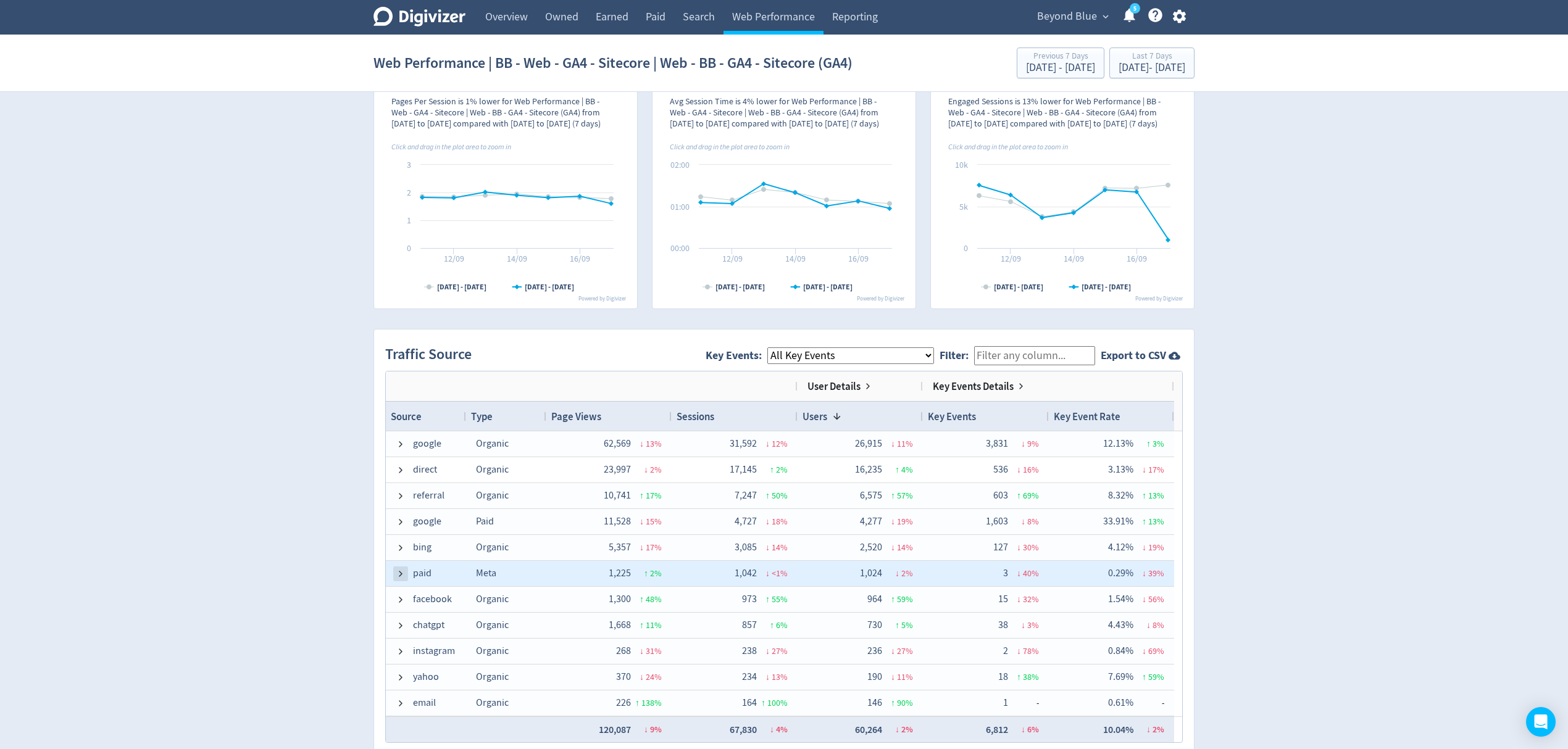
click at [403, 576] on span at bounding box center [401, 574] width 10 height 10
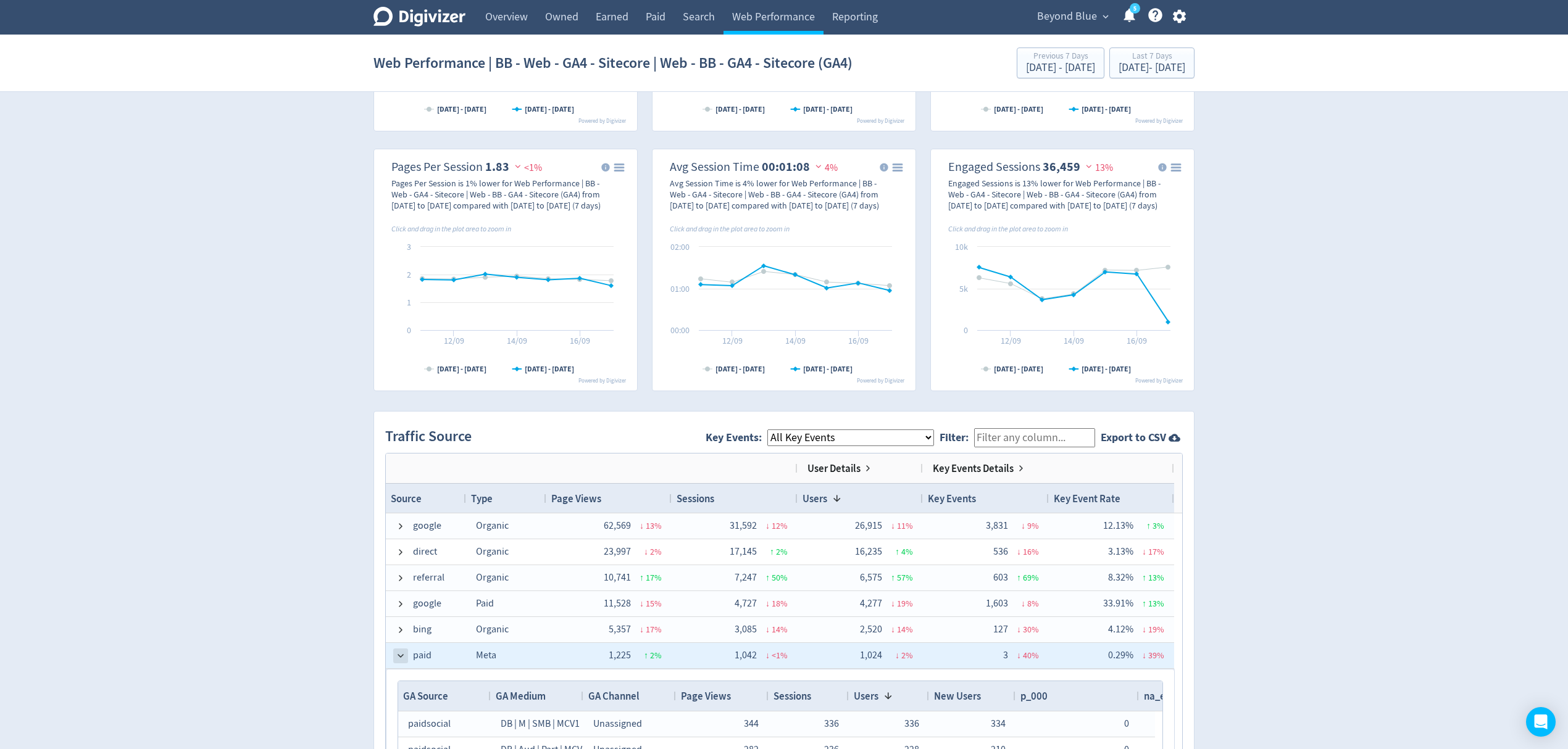
click at [401, 657] on span at bounding box center [401, 657] width 10 height 10
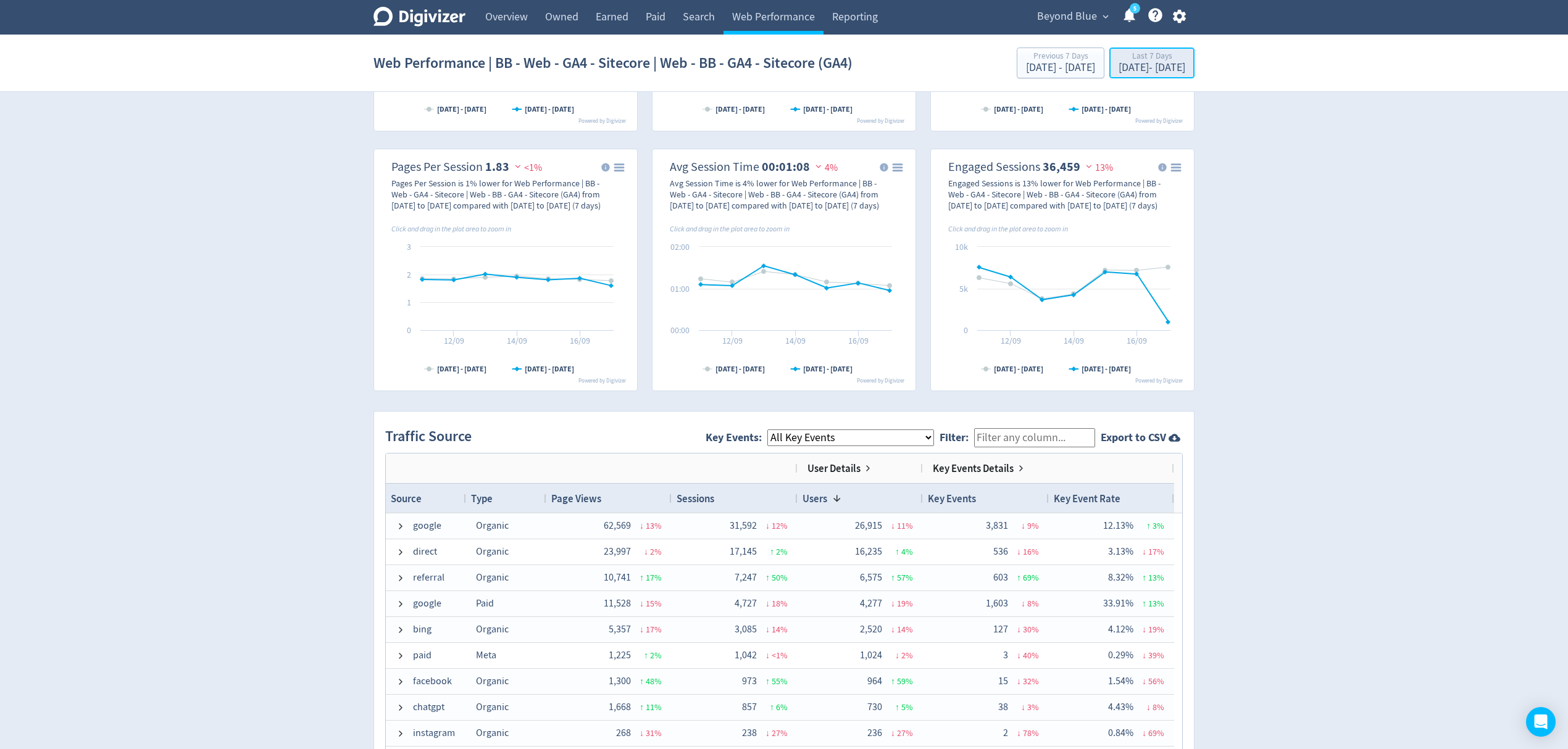
click at [1135, 65] on div "[DATE] - [DATE]" at bounding box center [1151, 68] width 67 height 11
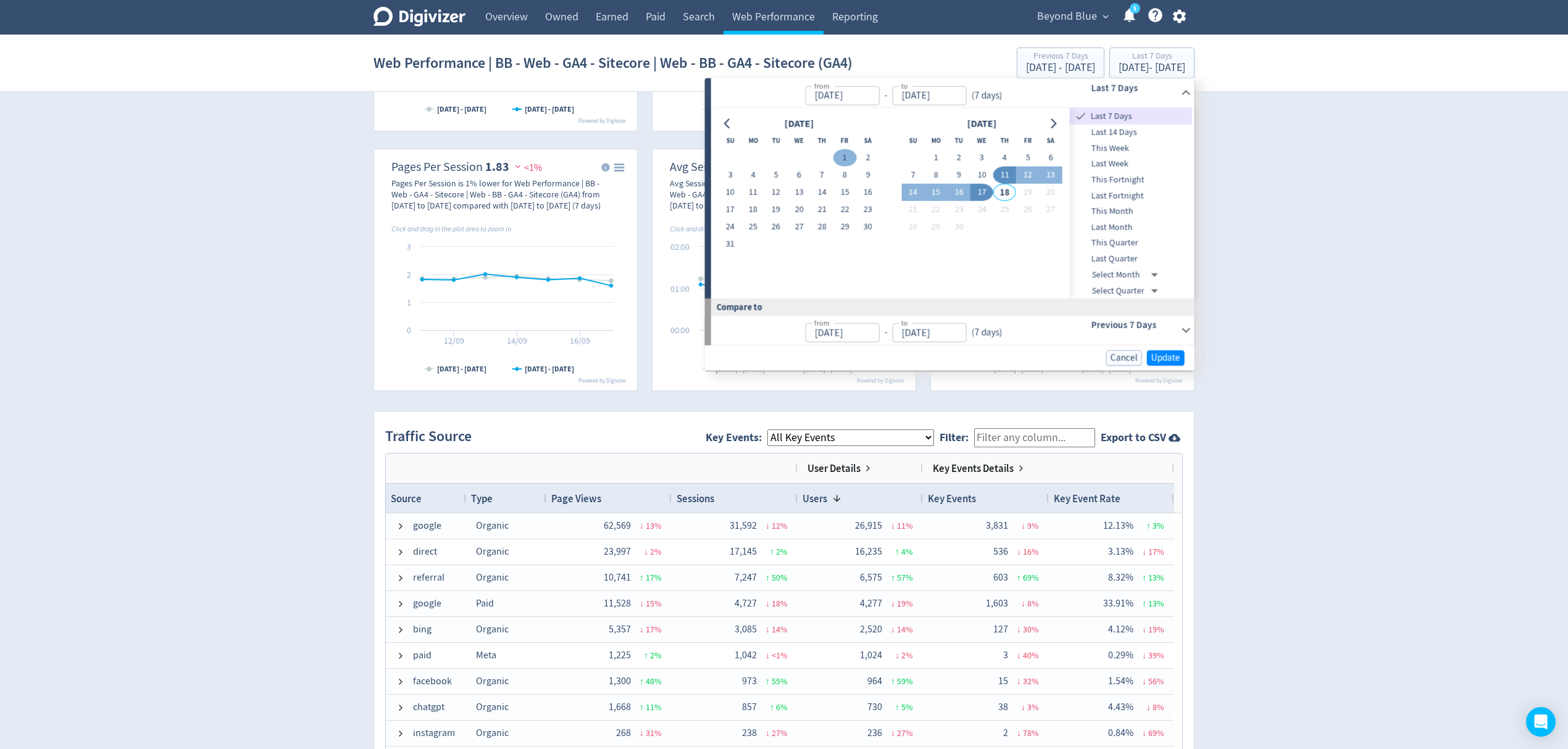
click at [848, 158] on button "1" at bounding box center [845, 158] width 23 height 17
type input "[DATE]"
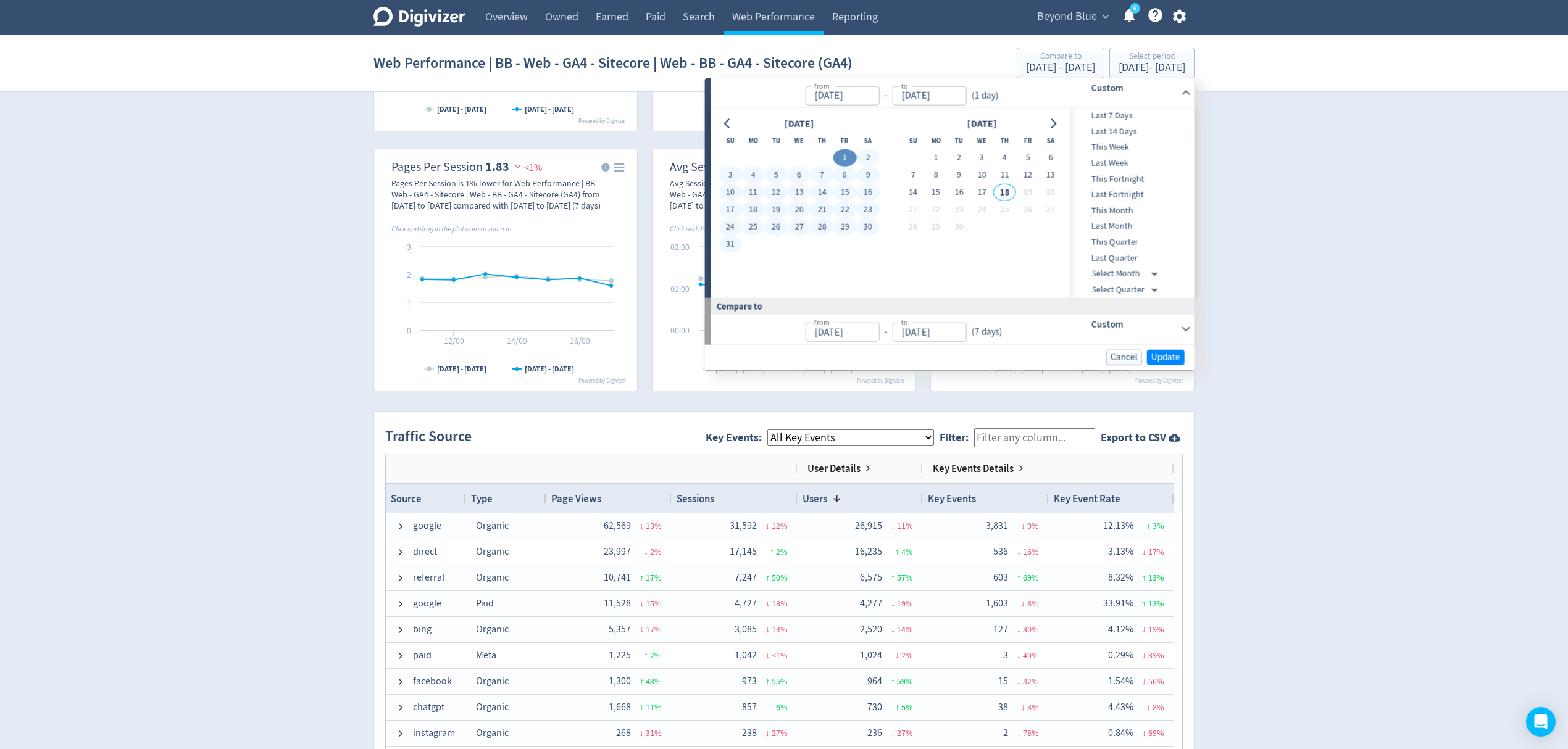
click at [728, 242] on button "31" at bounding box center [730, 244] width 23 height 17
type input "[DATE]"
click at [1159, 356] on span "Update" at bounding box center [1166, 357] width 29 height 9
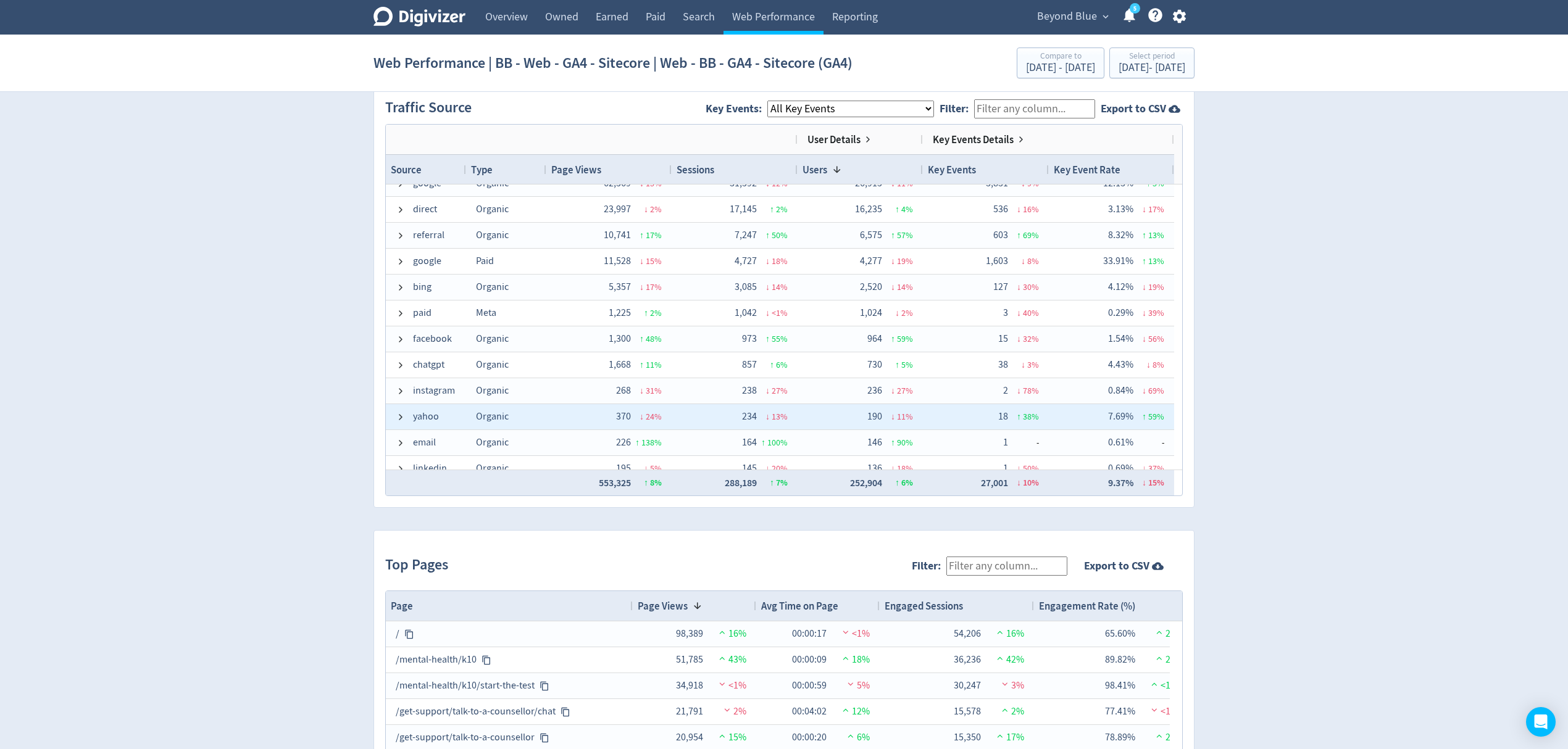
scroll to position [0, 0]
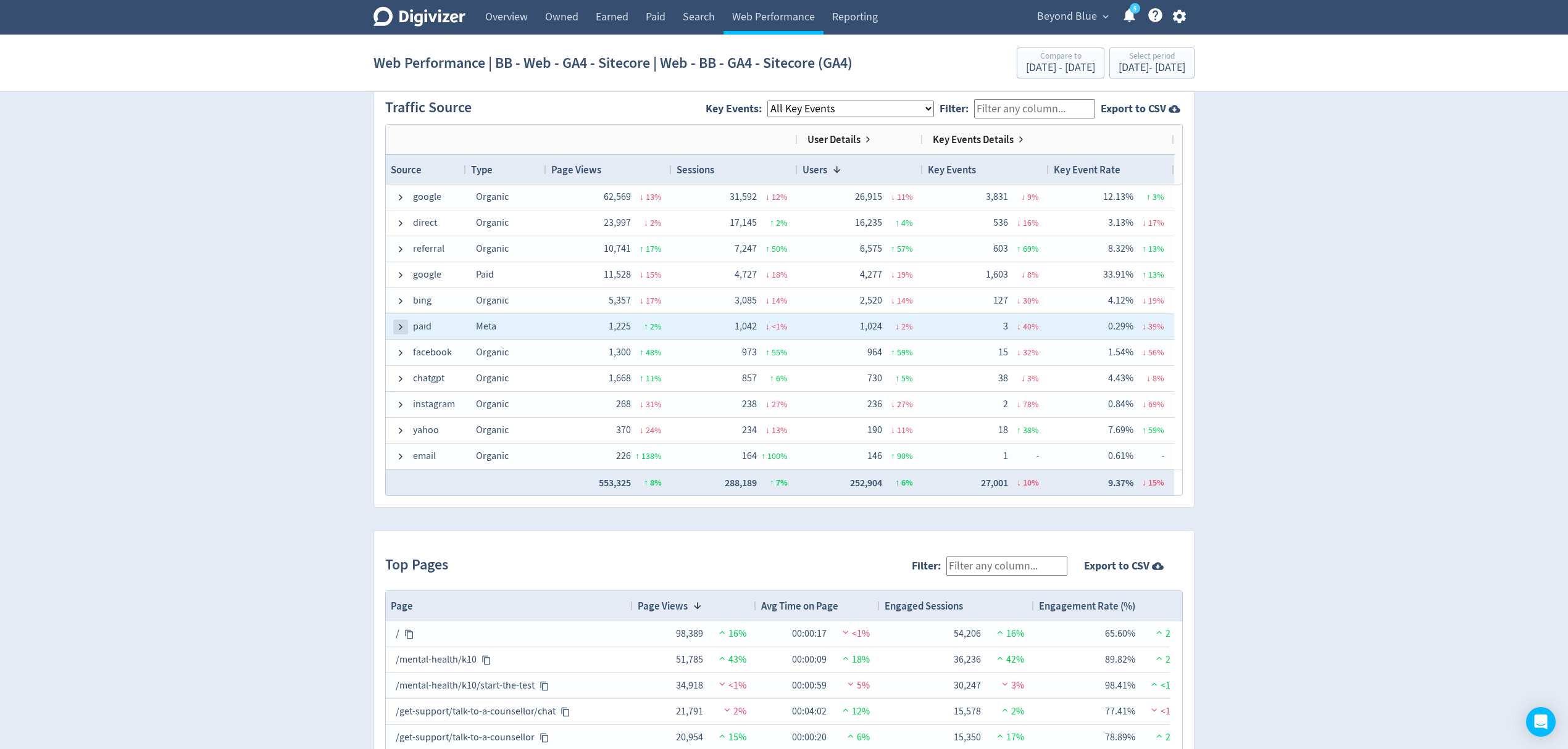
click at [399, 328] on span at bounding box center [401, 328] width 10 height 10
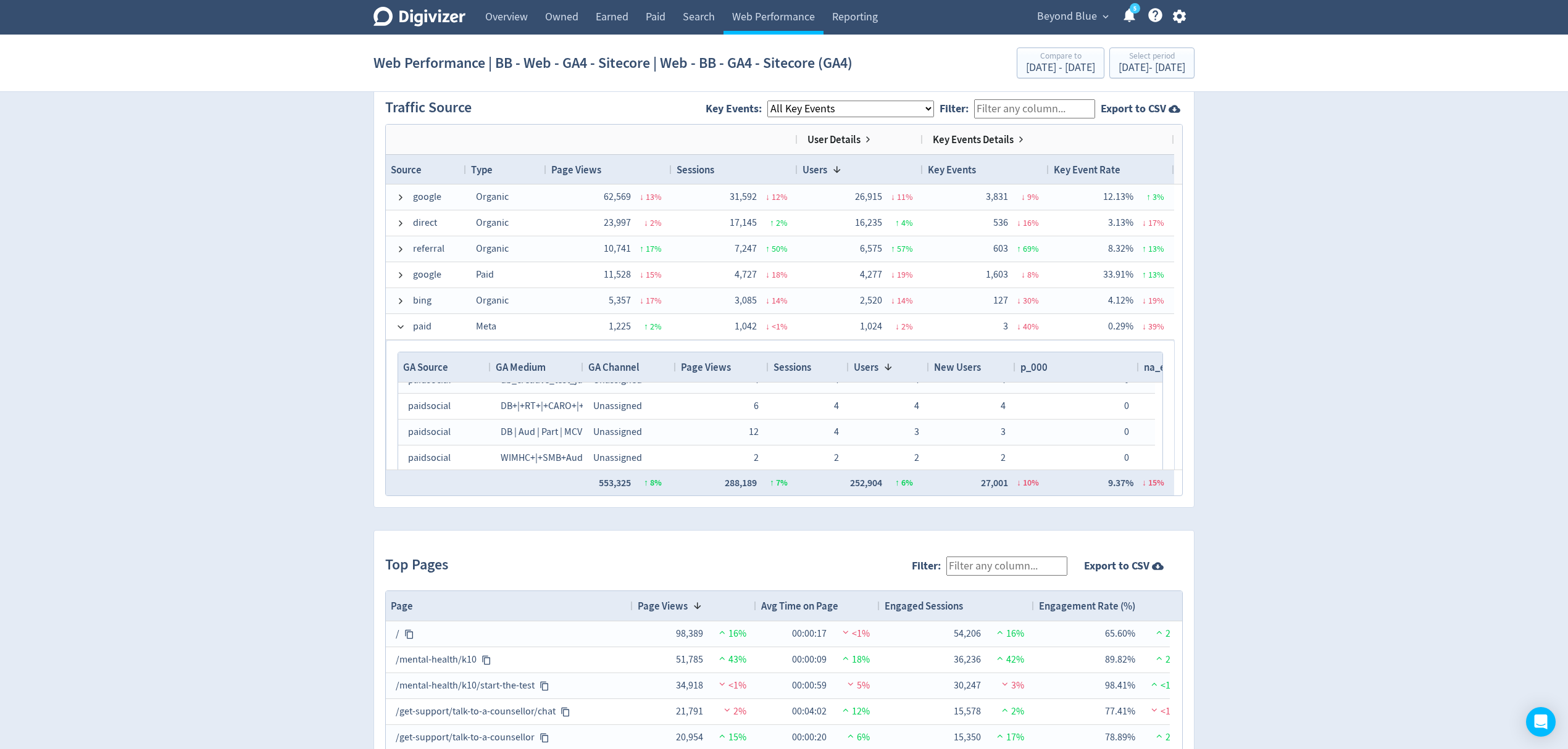
scroll to position [940, 0]
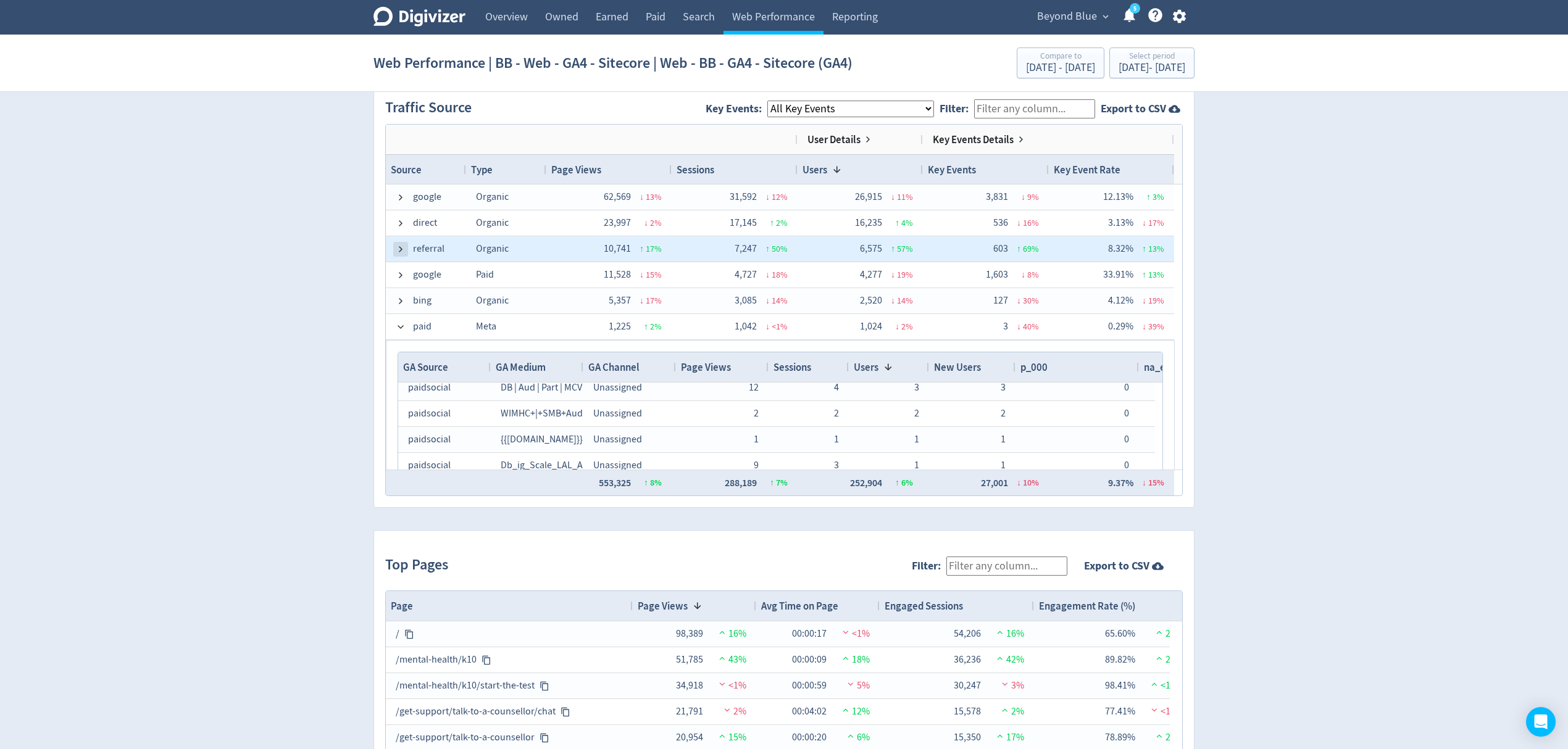
click at [396, 248] on span at bounding box center [401, 249] width 10 height 10
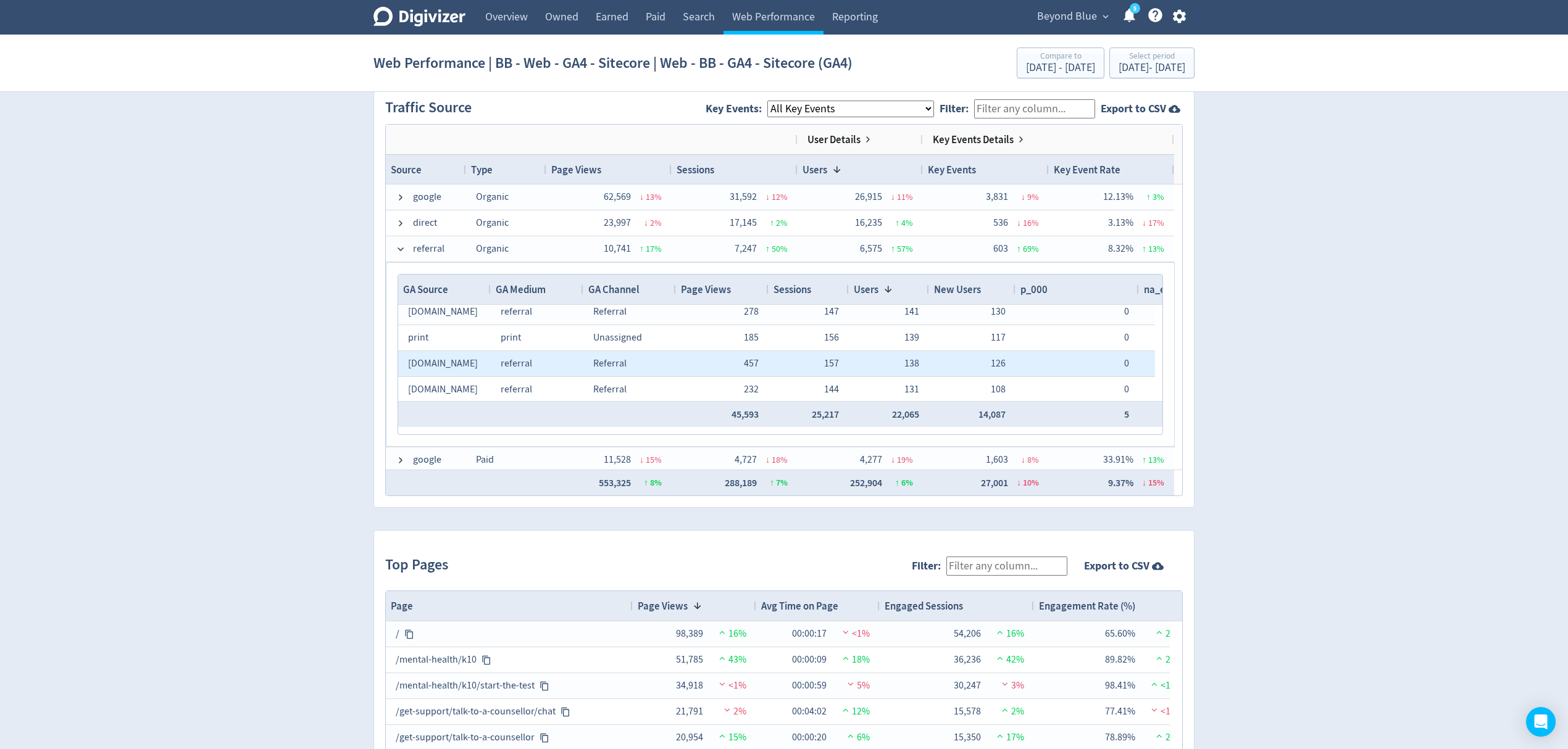
scroll to position [687, 0]
